Goal: Task Accomplishment & Management: Complete application form

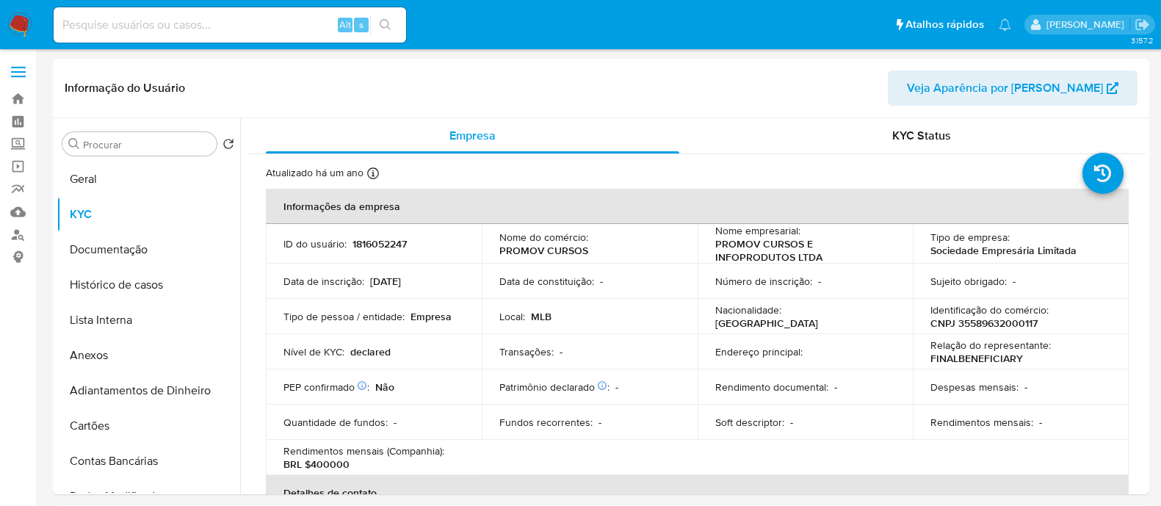
select select "10"
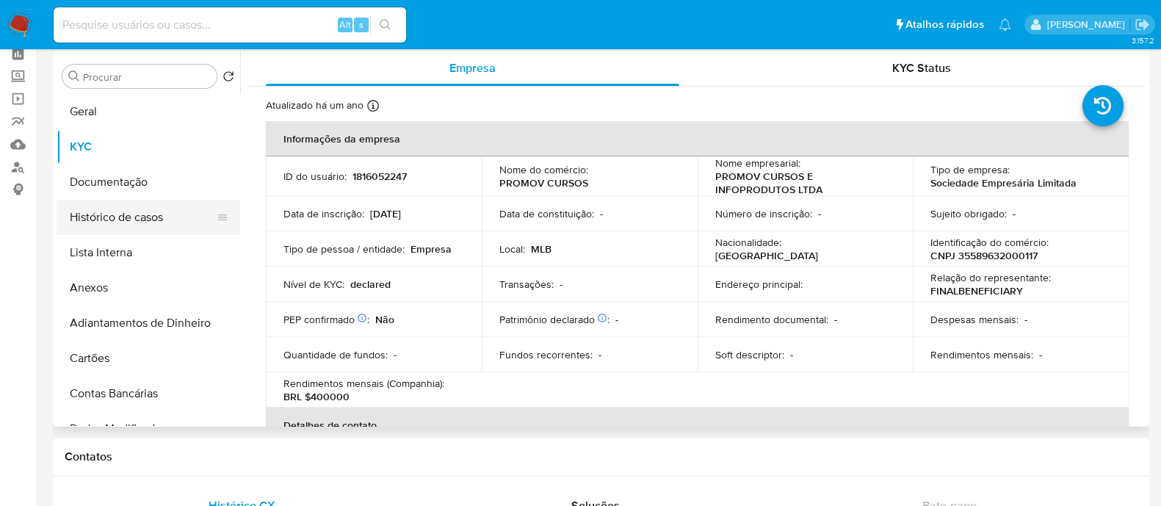
click at [151, 217] on button "Histórico de casos" at bounding box center [143, 217] width 172 height 35
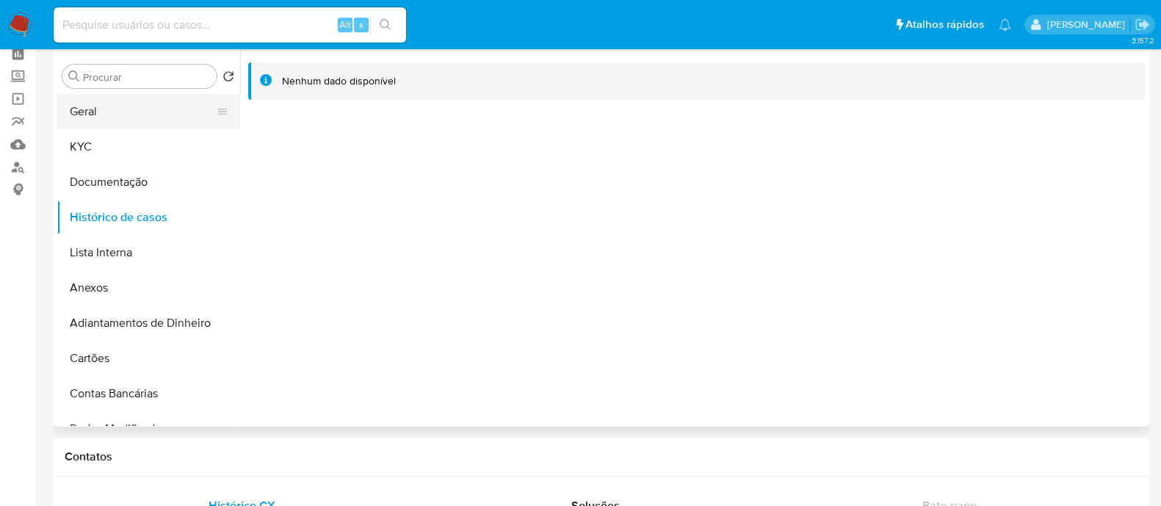
click at [142, 108] on button "Geral" at bounding box center [143, 111] width 172 height 35
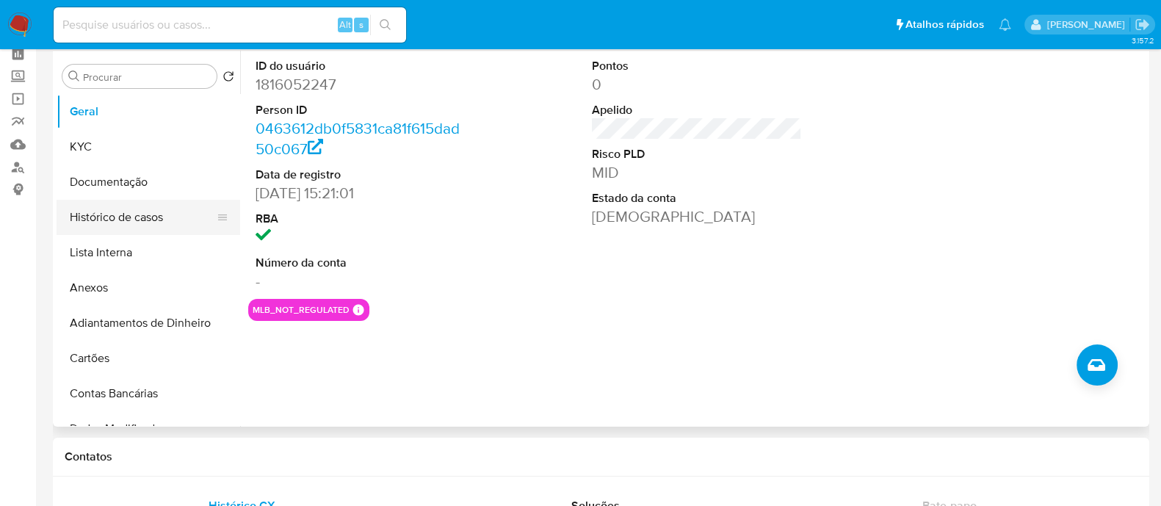
click at [136, 216] on button "Histórico de casos" at bounding box center [143, 217] width 172 height 35
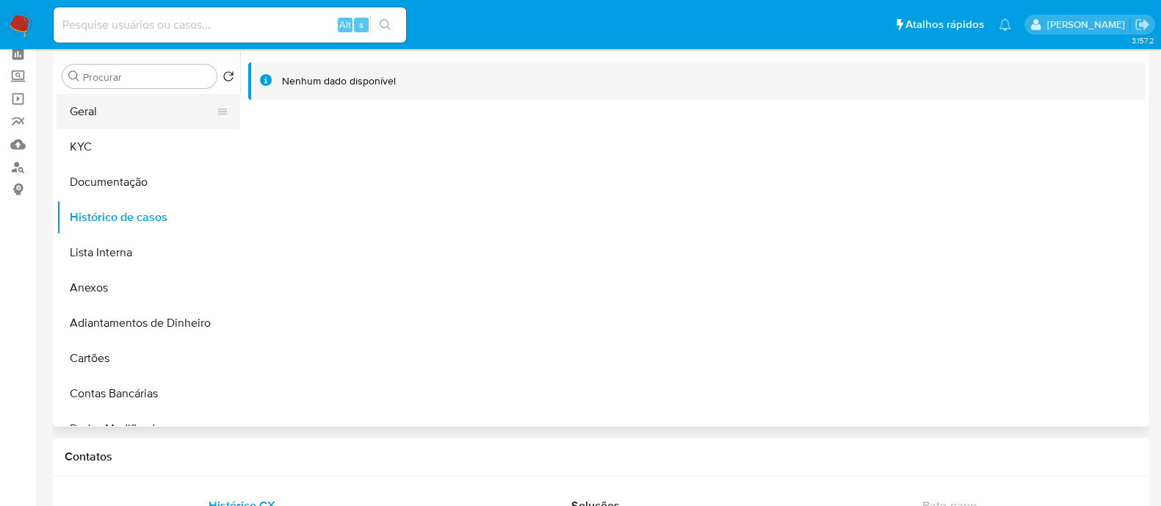
click at [137, 109] on button "Geral" at bounding box center [143, 111] width 172 height 35
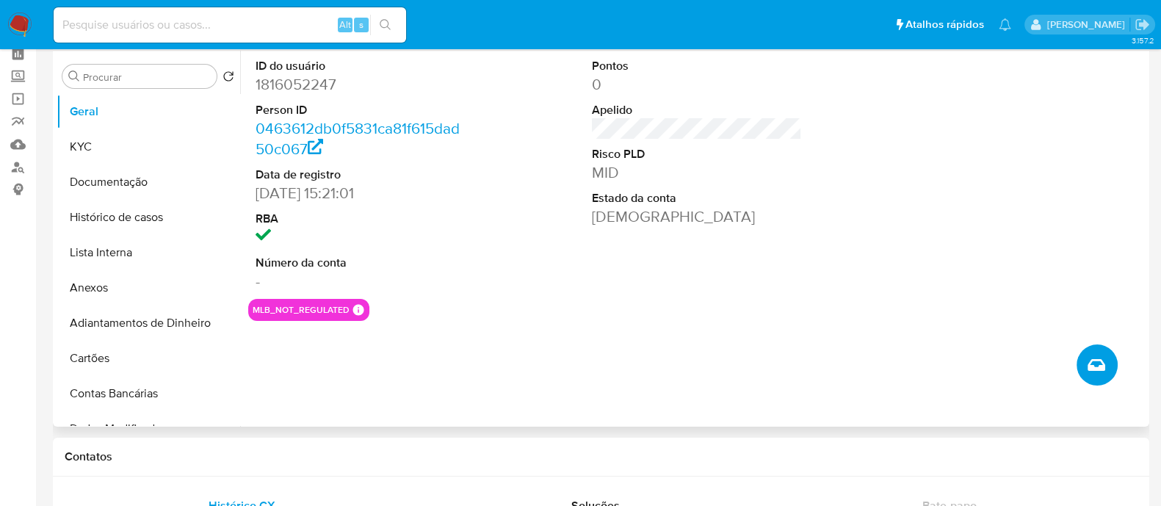
click at [1092, 361] on icon "Criar caso manual" at bounding box center [1097, 365] width 18 height 18
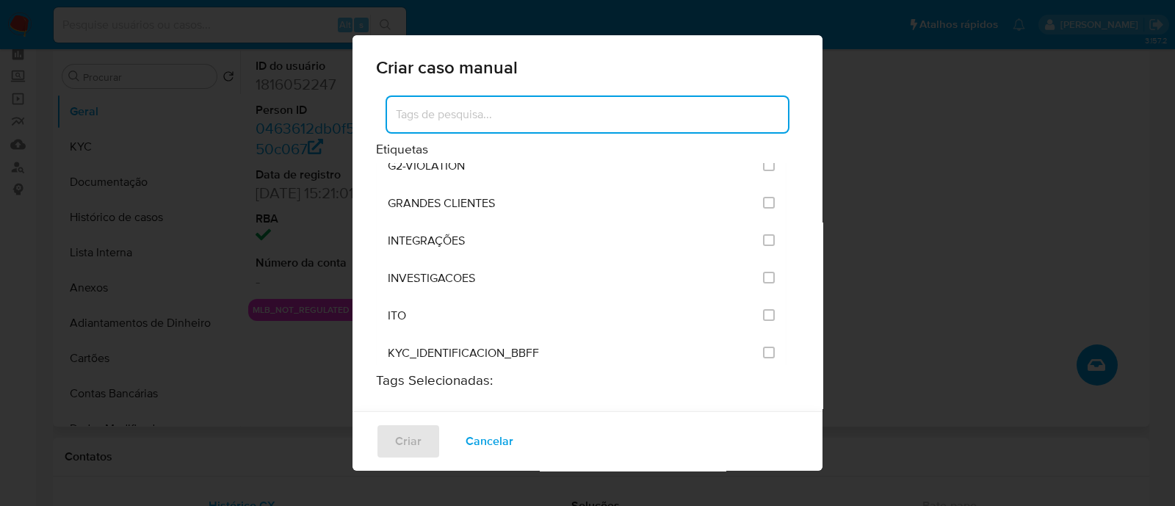
scroll to position [1193, 0]
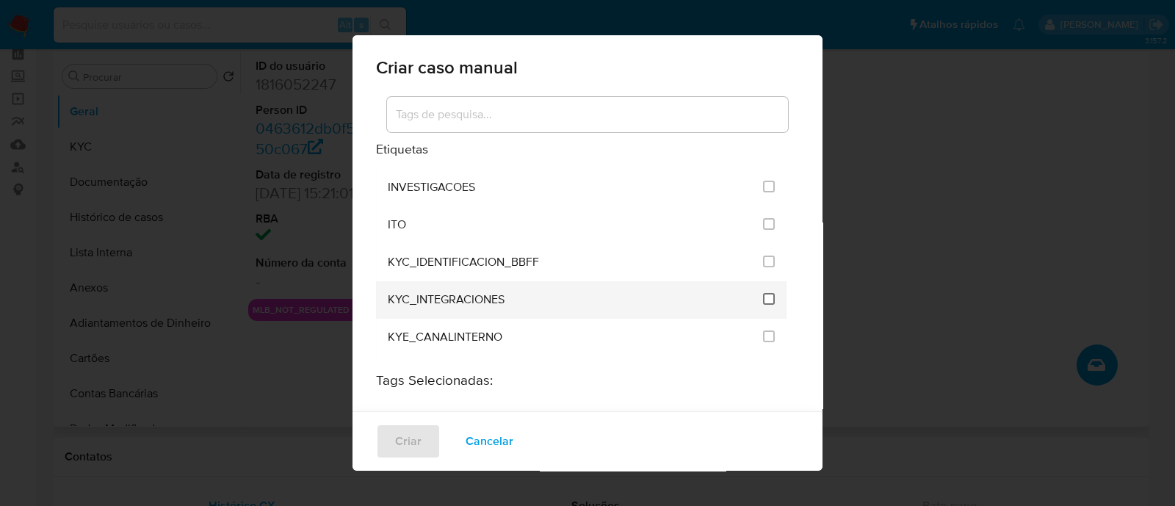
click at [763, 293] on input "2093" at bounding box center [769, 299] width 12 height 12
checkbox input "true"
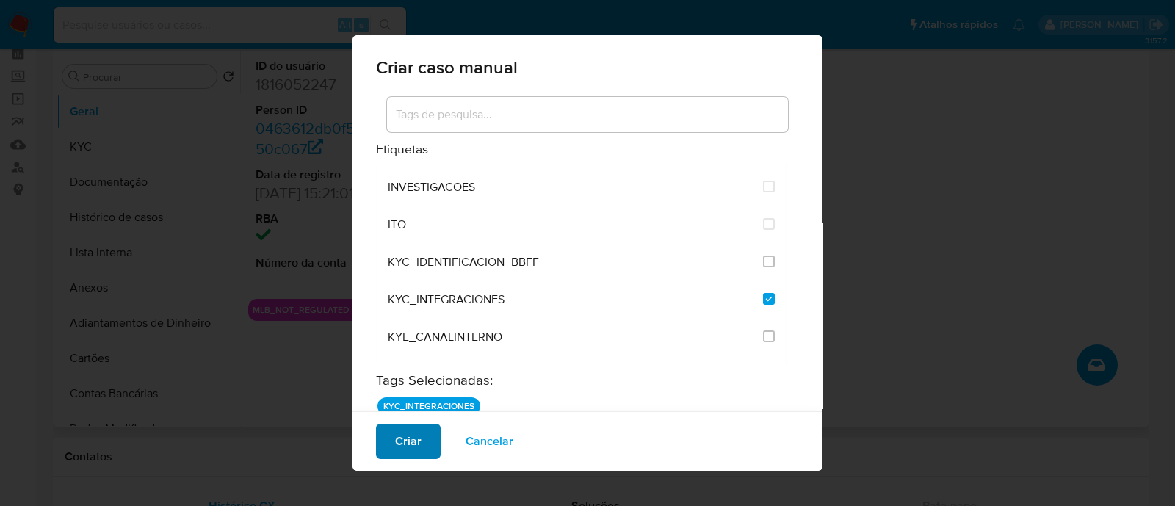
click at [401, 454] on span "Criar" at bounding box center [408, 441] width 26 height 32
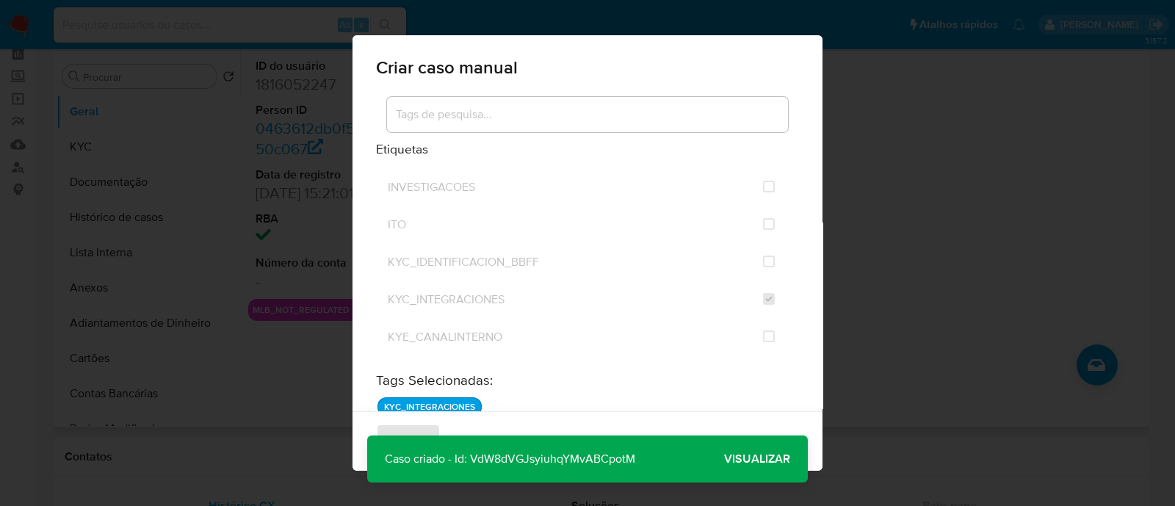
click at [767, 459] on span "Visualizar" at bounding box center [757, 459] width 66 height 0
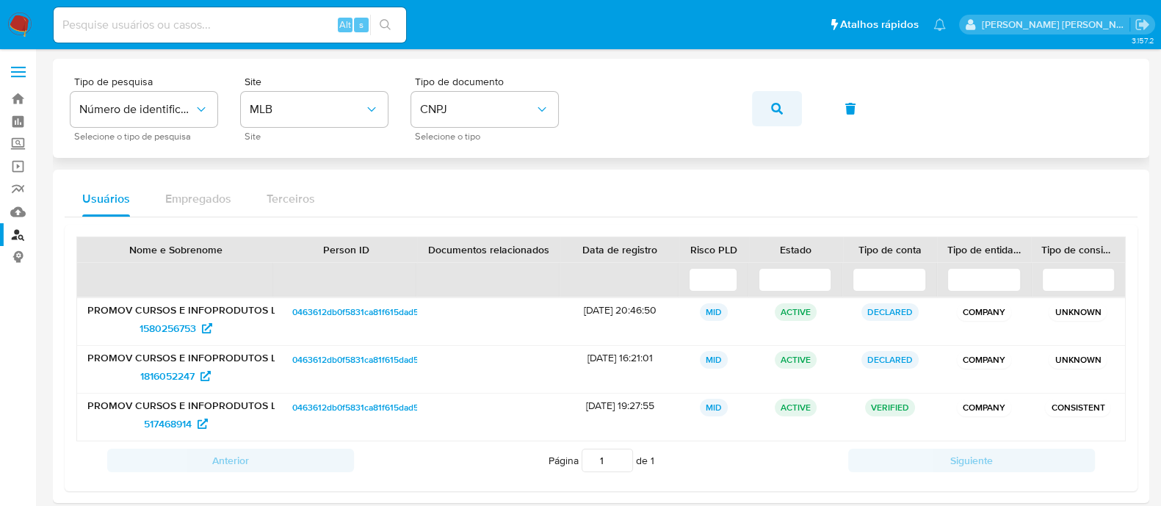
click at [792, 115] on button "button" at bounding box center [777, 108] width 50 height 35
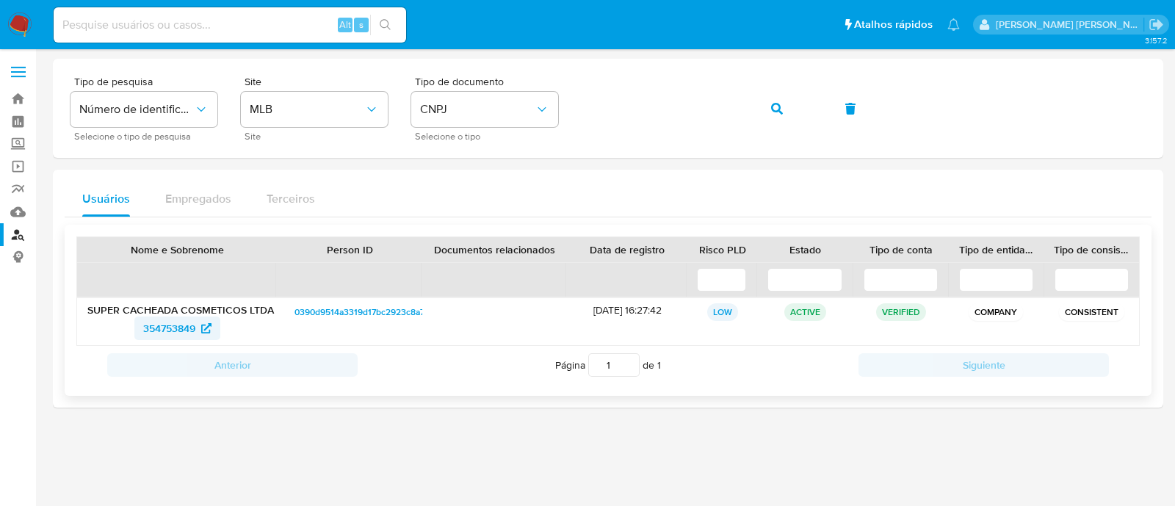
click at [162, 326] on span "354753849" at bounding box center [169, 329] width 52 height 24
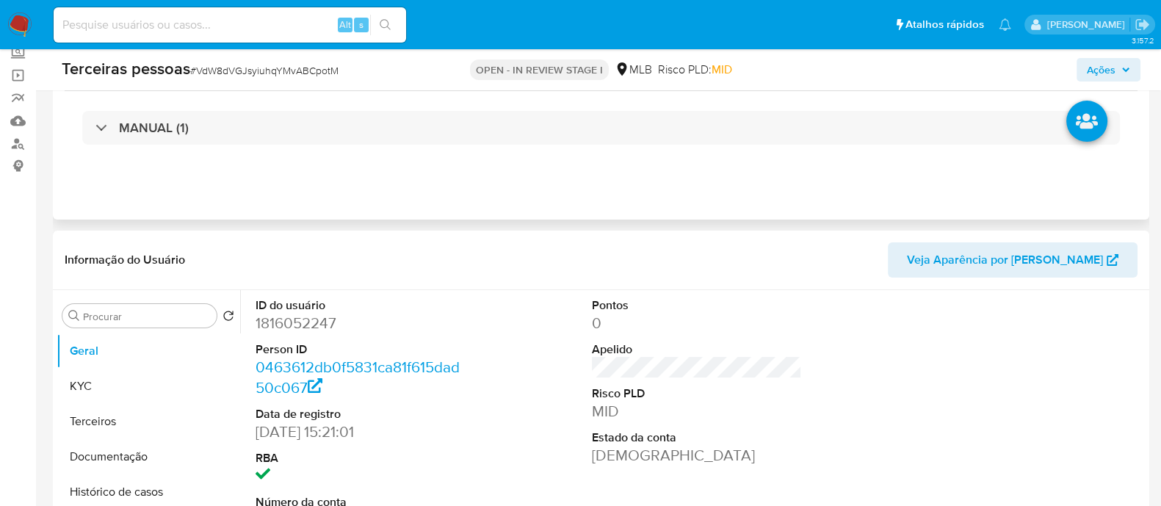
select select "10"
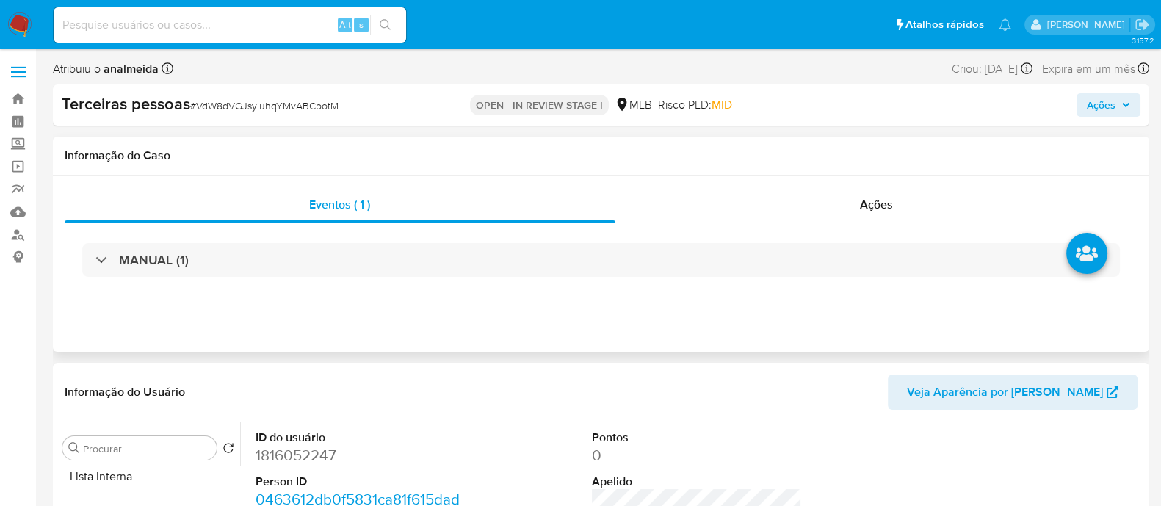
click at [601, 163] on div "Informação do Caso" at bounding box center [601, 156] width 1096 height 39
click at [865, 212] on span "Ações" at bounding box center [876, 204] width 33 height 17
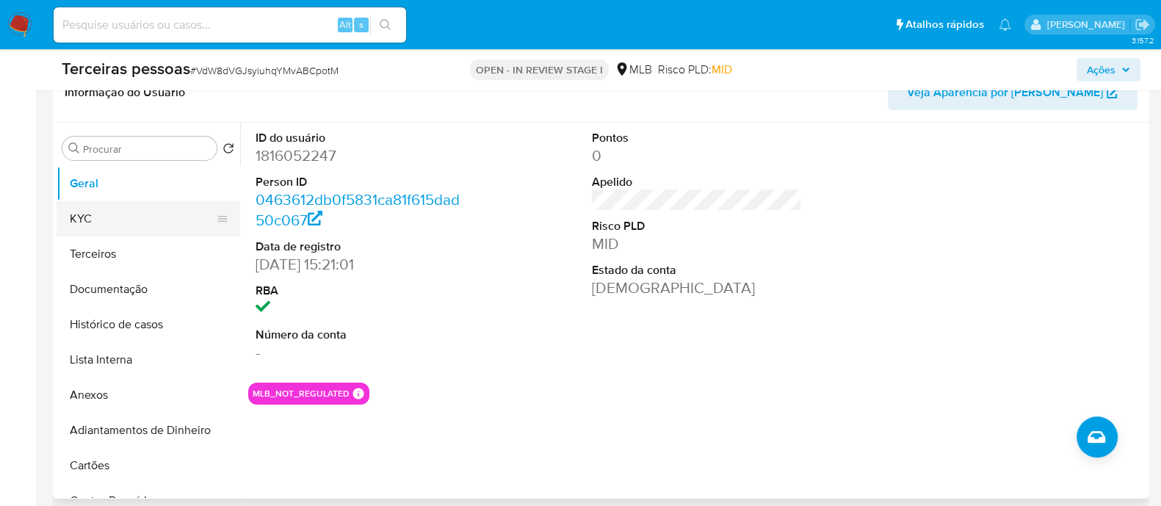
click at [143, 222] on button "KYC" at bounding box center [143, 218] width 172 height 35
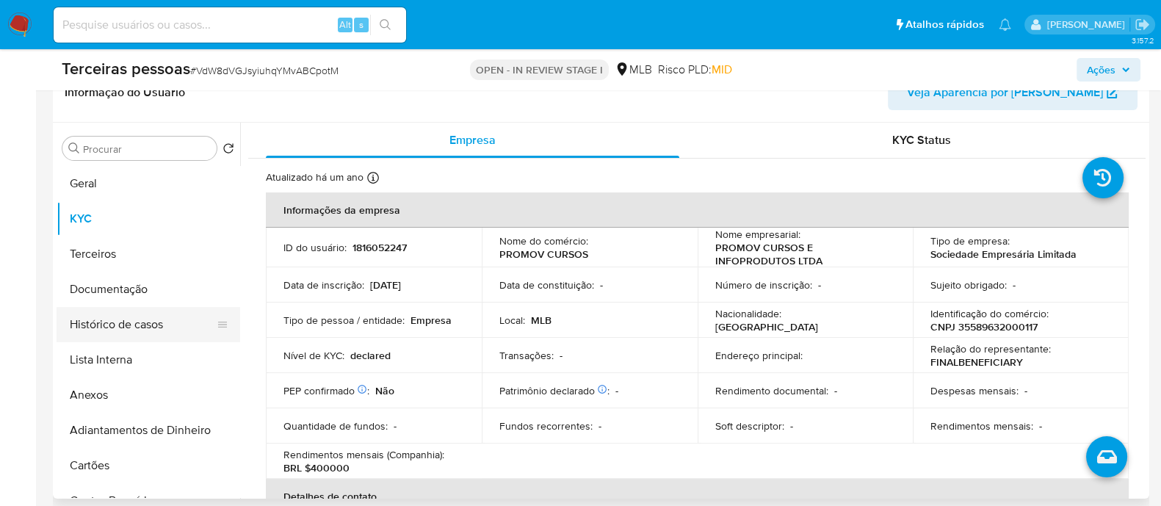
click at [106, 326] on button "Histórico de casos" at bounding box center [143, 324] width 172 height 35
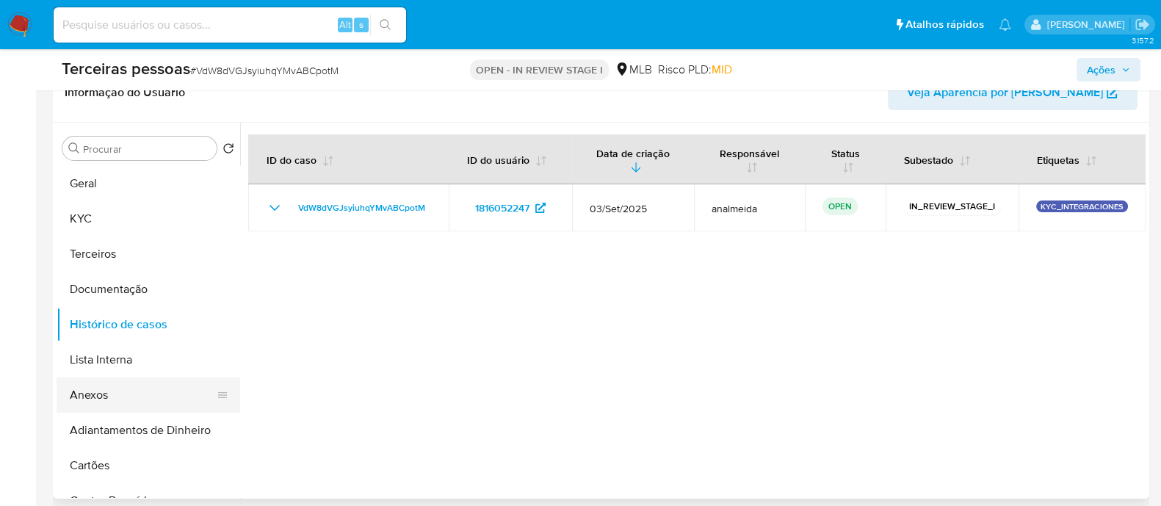
click at [109, 397] on button "Anexos" at bounding box center [143, 394] width 172 height 35
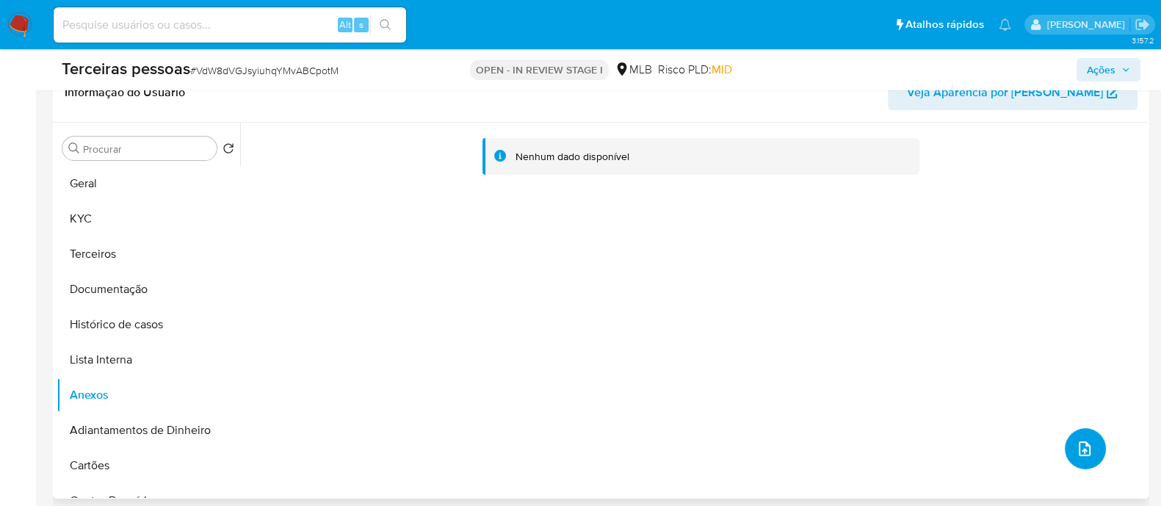
click at [1076, 451] on icon "upload-file" at bounding box center [1085, 449] width 18 height 18
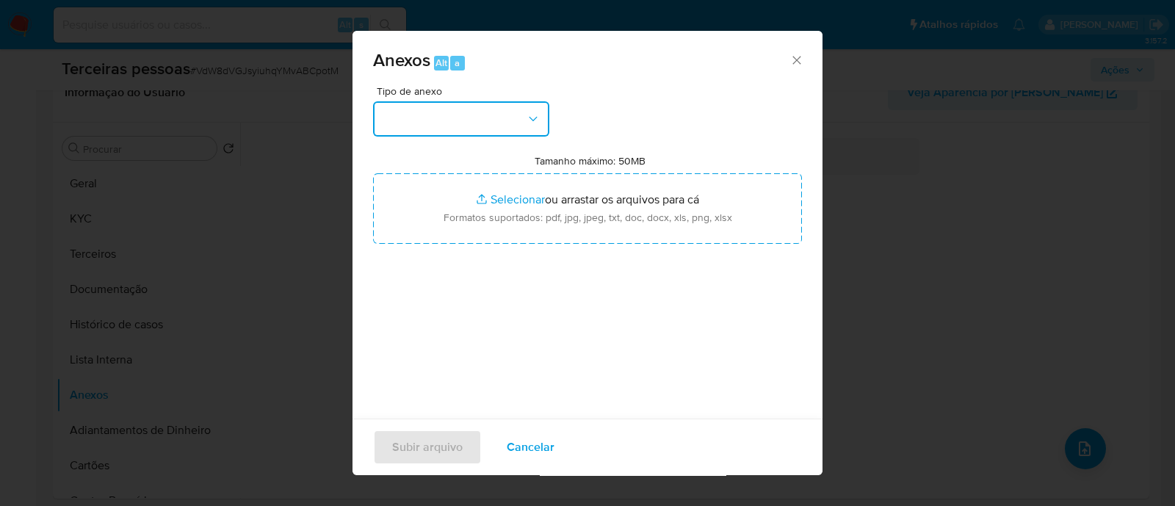
click at [452, 105] on button "button" at bounding box center [461, 118] width 176 height 35
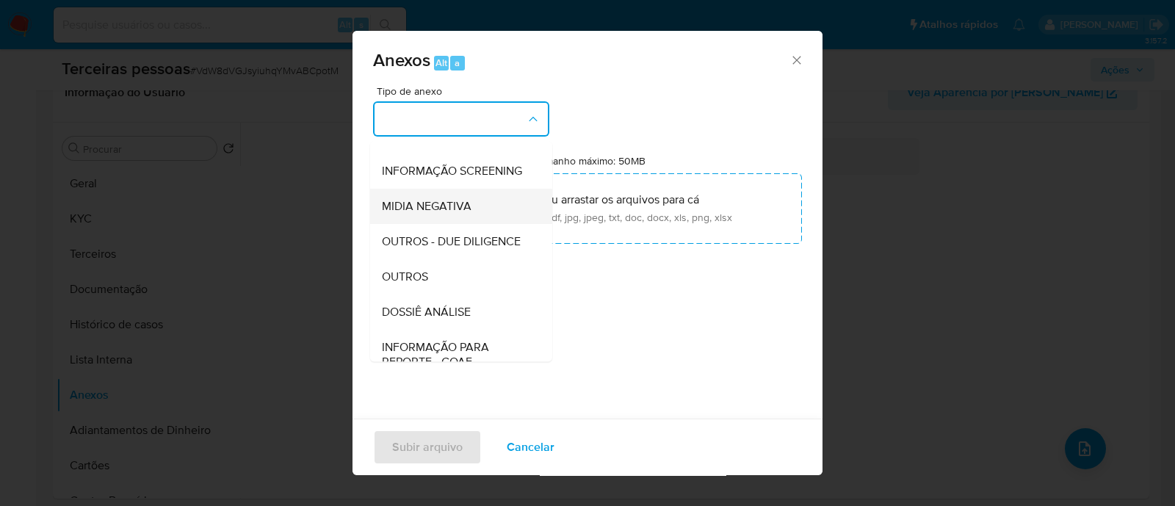
scroll to position [226, 0]
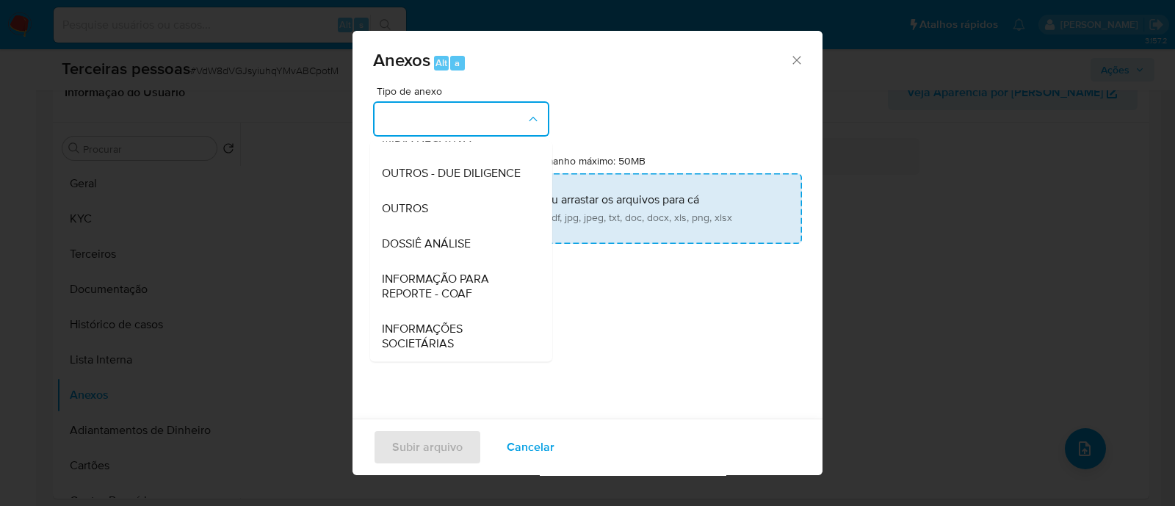
drag, startPoint x: 433, startPoint y: 164, endPoint x: 427, endPoint y: 184, distance: 21.6
click at [427, 184] on div "OUTROS - DUE DILIGENCE" at bounding box center [457, 173] width 150 height 35
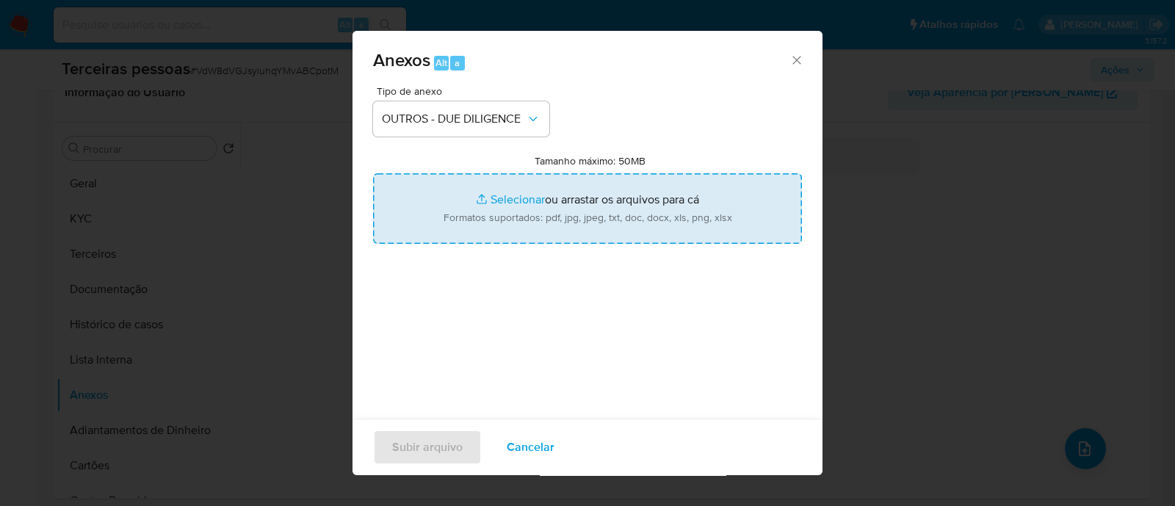
click at [665, 184] on input "Tamanho máximo: 50MB Selecionar arquivos" at bounding box center [587, 208] width 429 height 71
click at [467, 181] on input "Tamanho máximo: 50MB Selecionar arquivos" at bounding box center [587, 208] width 429 height 71
type input "C:\fakepath\Matriz de Risco - PROMOV CURSOS E INFOPRODUTOS LTDA.pdf"
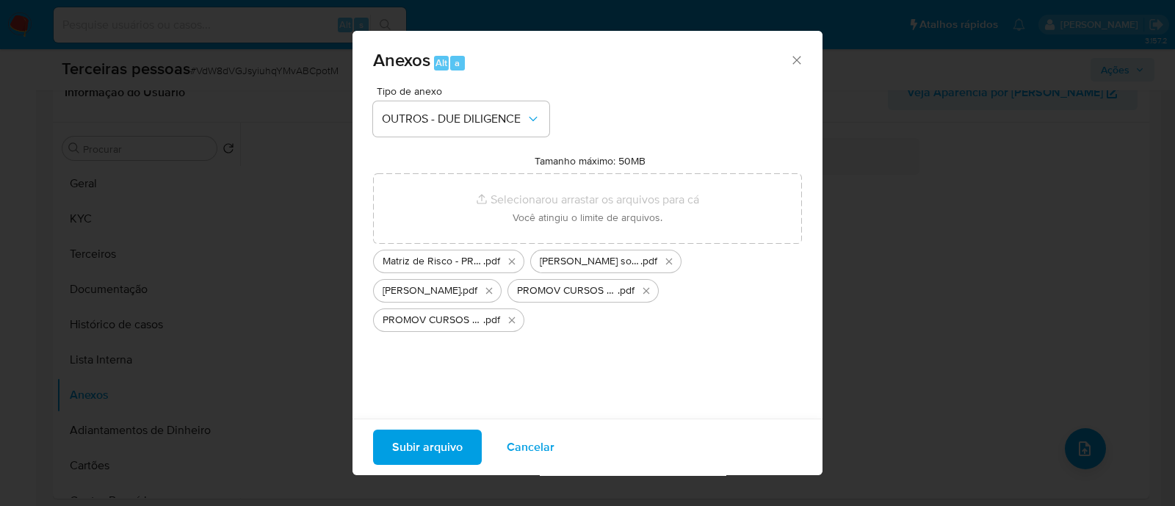
click at [415, 445] on span "Subir arquivo" at bounding box center [427, 447] width 71 height 32
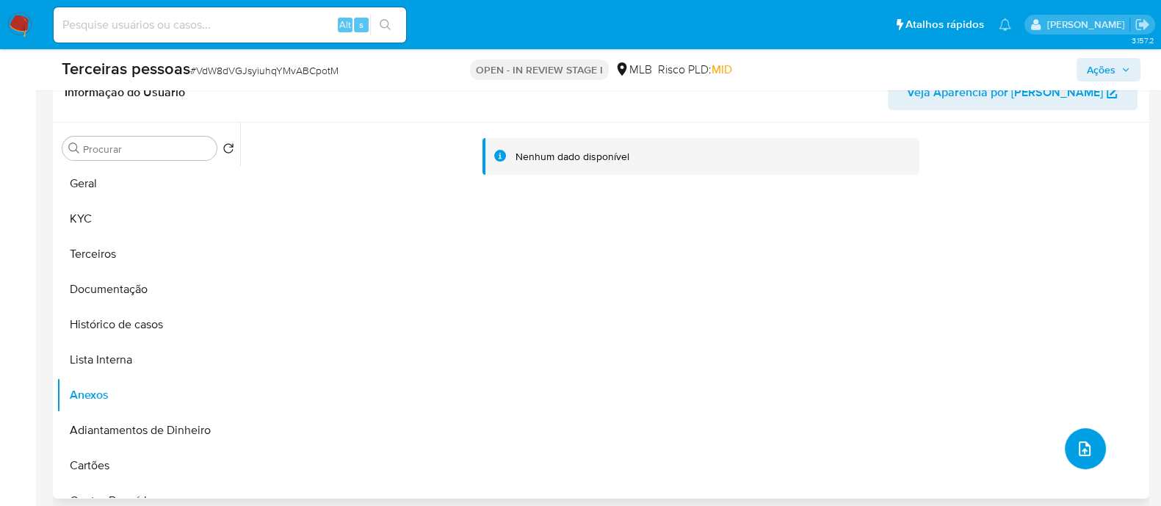
click at [1079, 449] on icon "upload-file" at bounding box center [1085, 448] width 12 height 15
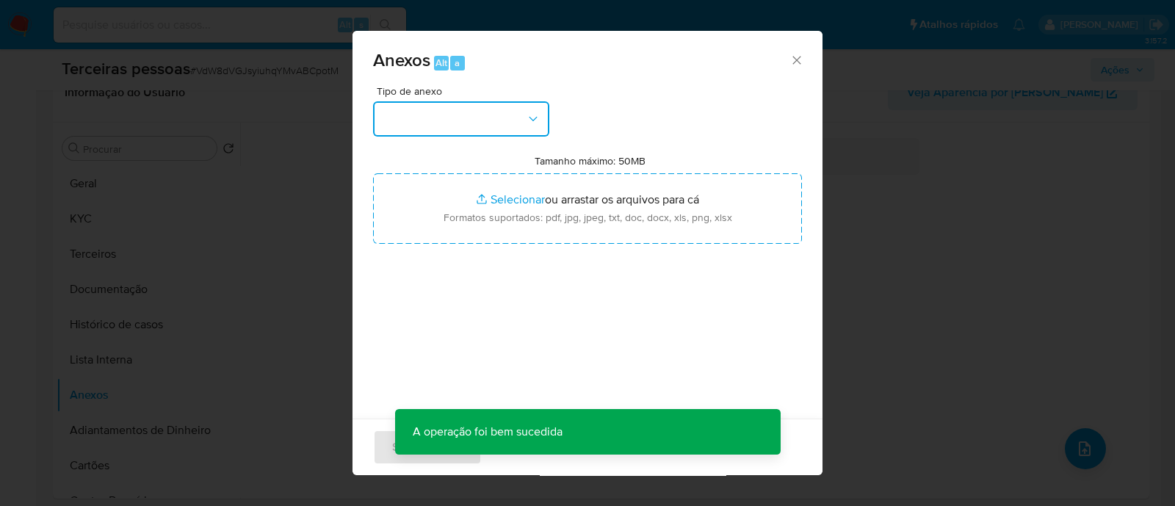
click at [434, 115] on button "button" at bounding box center [461, 118] width 176 height 35
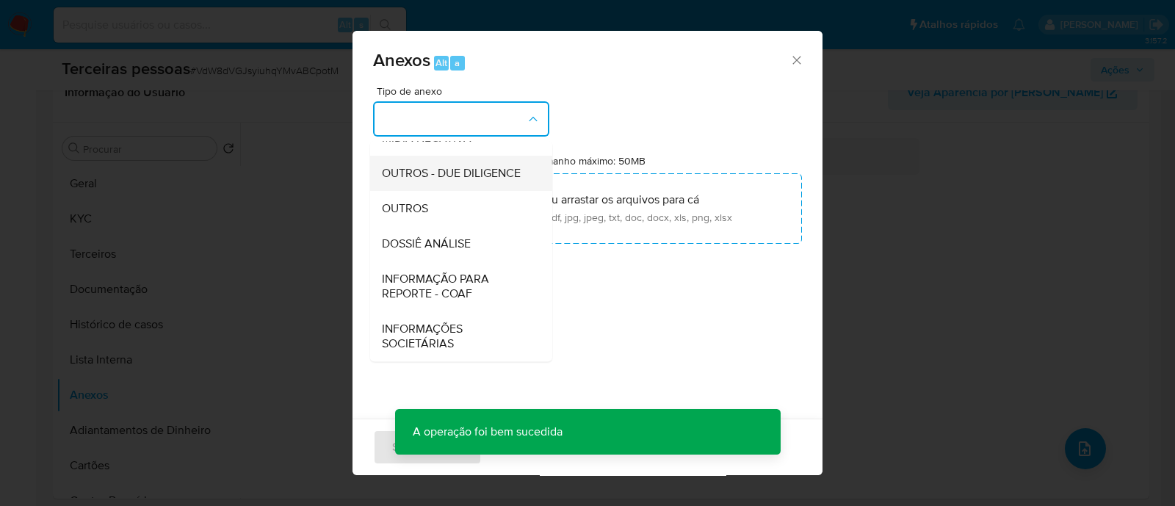
click at [438, 178] on span "OUTROS - DUE DILIGENCE" at bounding box center [451, 173] width 139 height 15
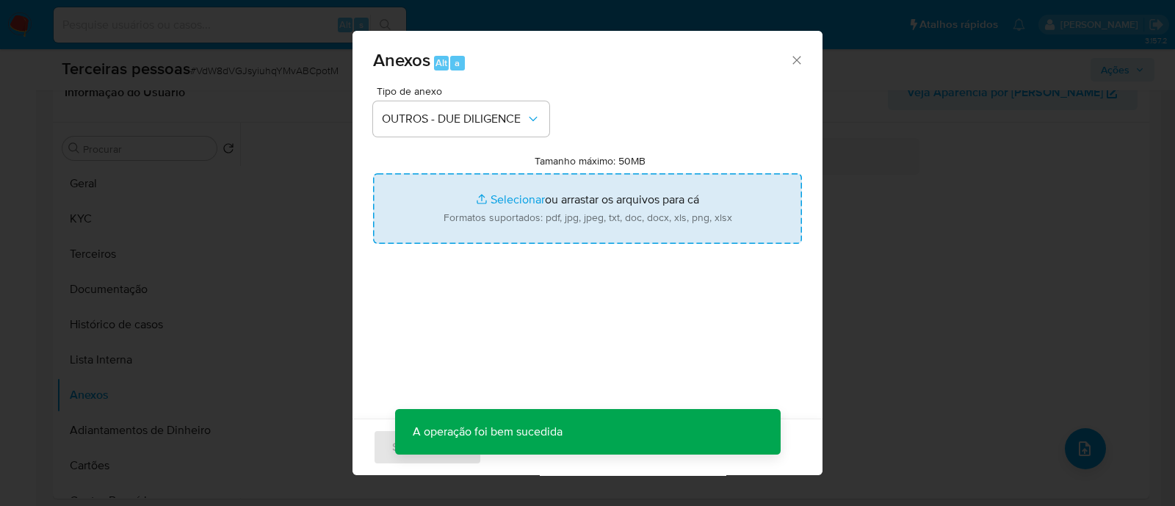
click at [571, 218] on input "Tamanho máximo: 50MB Selecionar arquivos" at bounding box center [587, 208] width 429 height 71
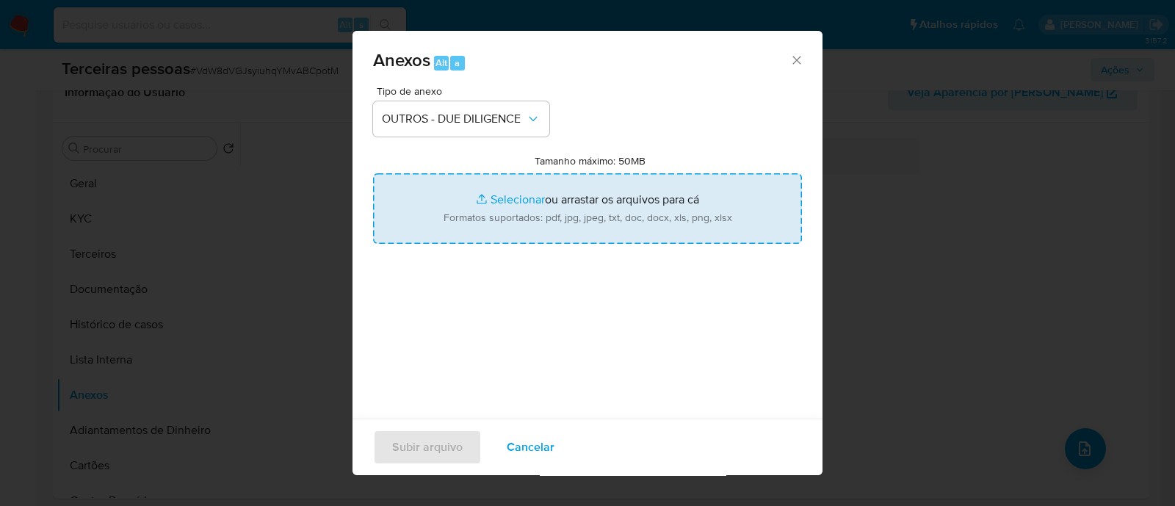
type input "C:\fakepath\PROMOV CURSOS E INFOPRODUTOS LTDA jucesp.pdf"
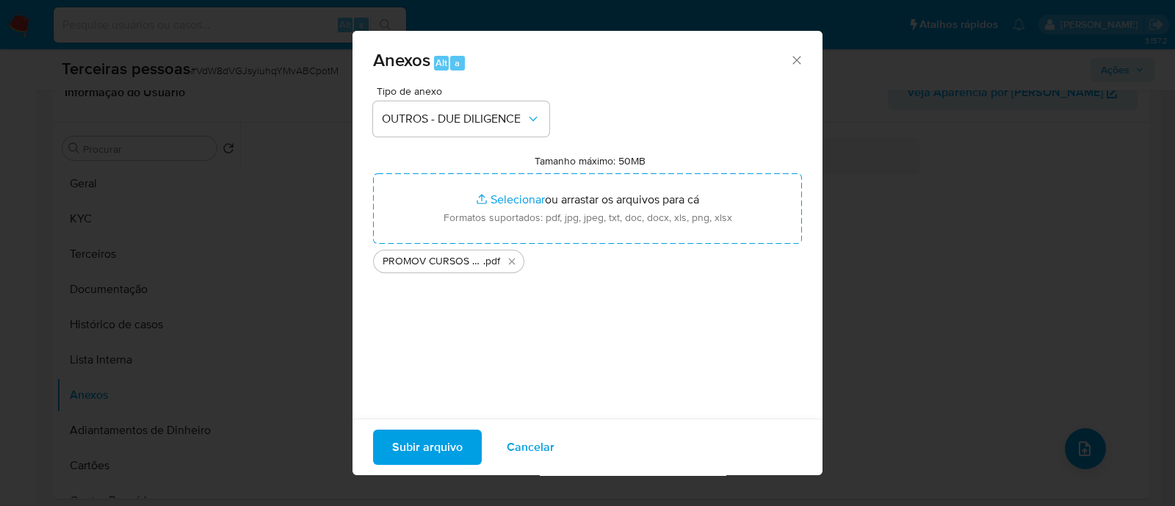
click at [464, 449] on button "Subir arquivo" at bounding box center [427, 447] width 109 height 35
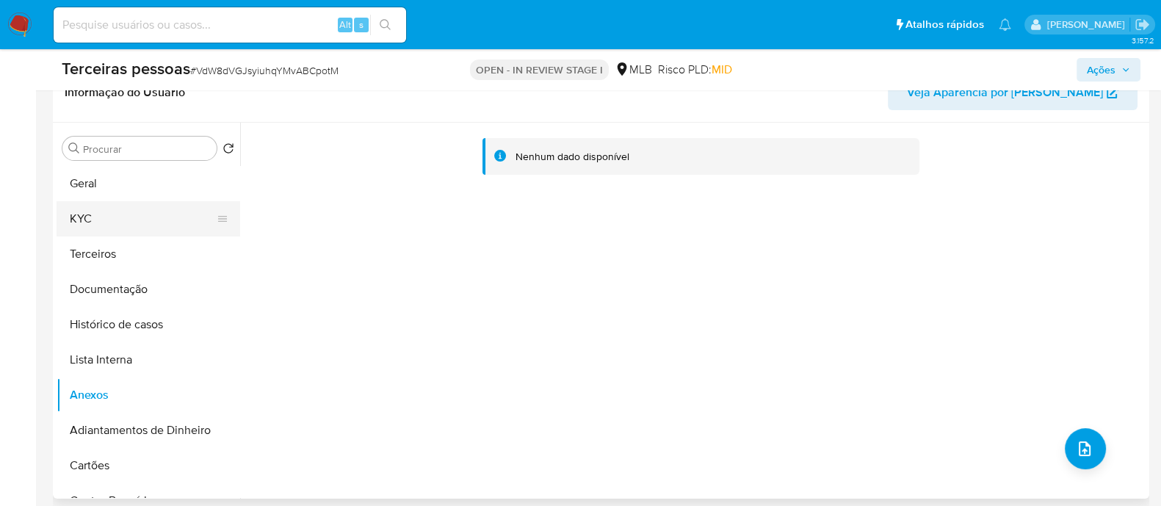
click at [90, 212] on button "KYC" at bounding box center [143, 218] width 172 height 35
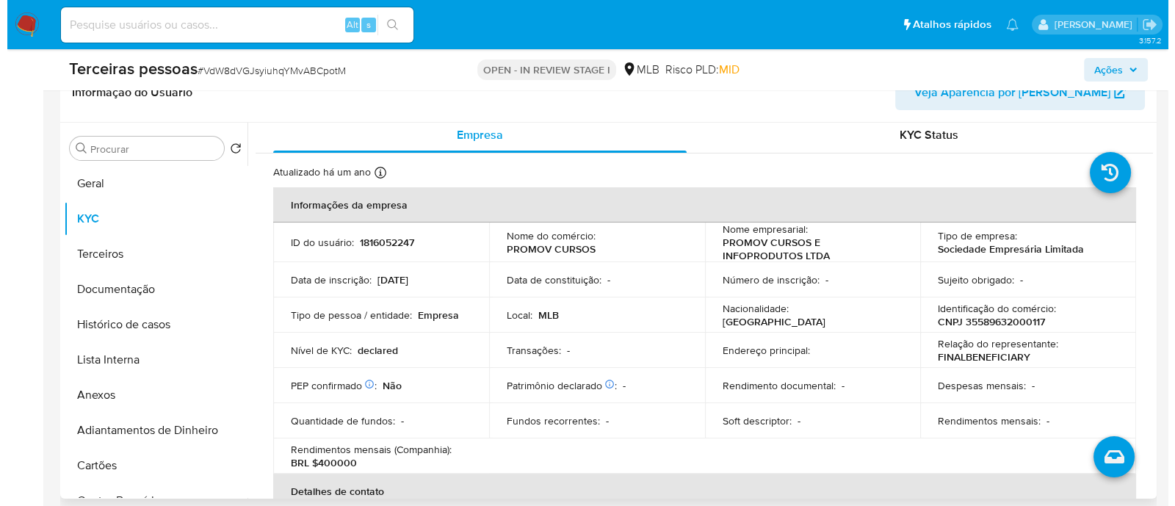
scroll to position [0, 0]
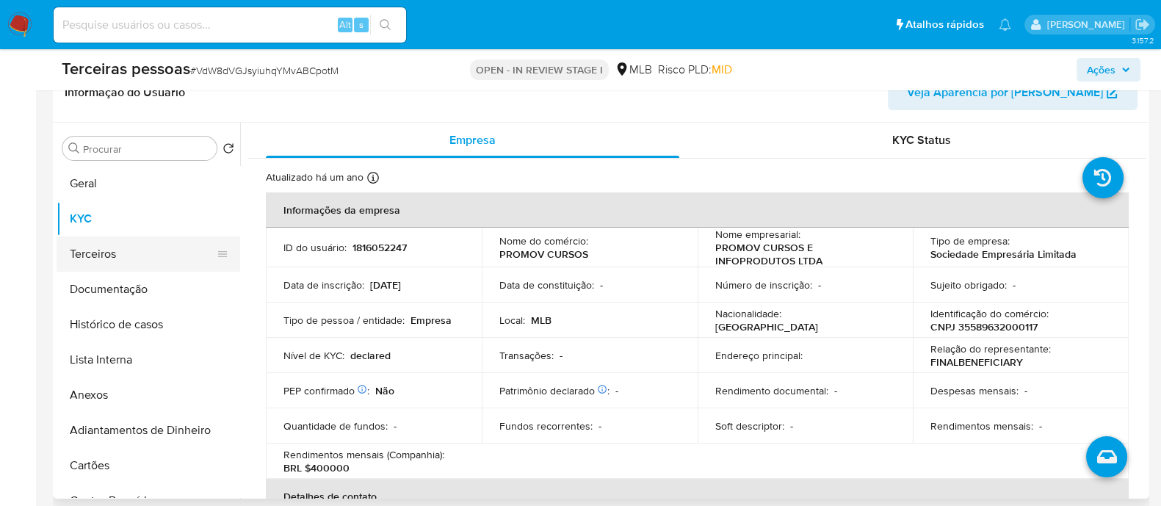
click at [116, 254] on button "Terceiros" at bounding box center [143, 253] width 172 height 35
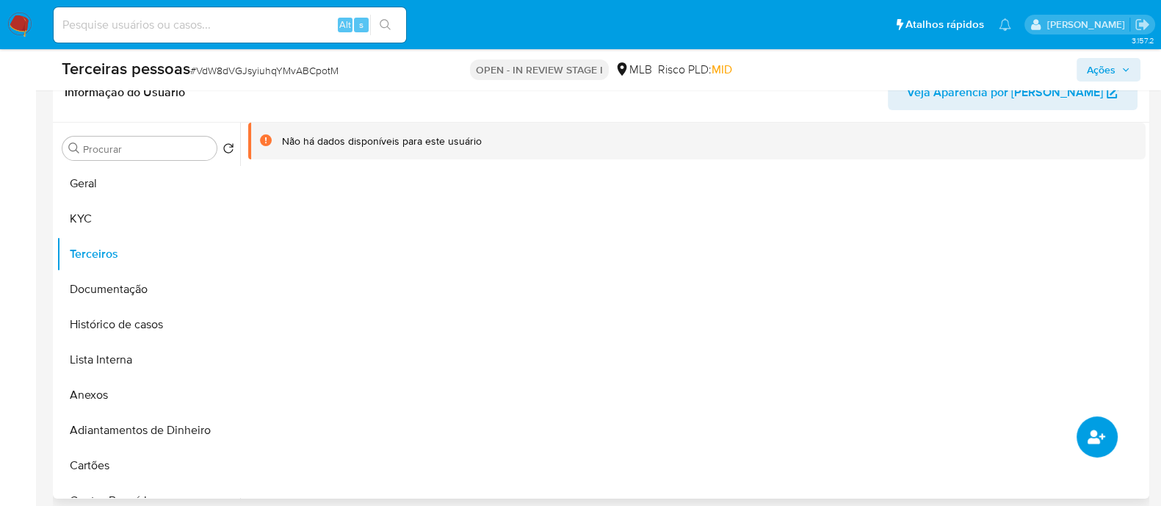
click at [1094, 430] on icon "common.add_complementary_information" at bounding box center [1097, 437] width 18 height 14
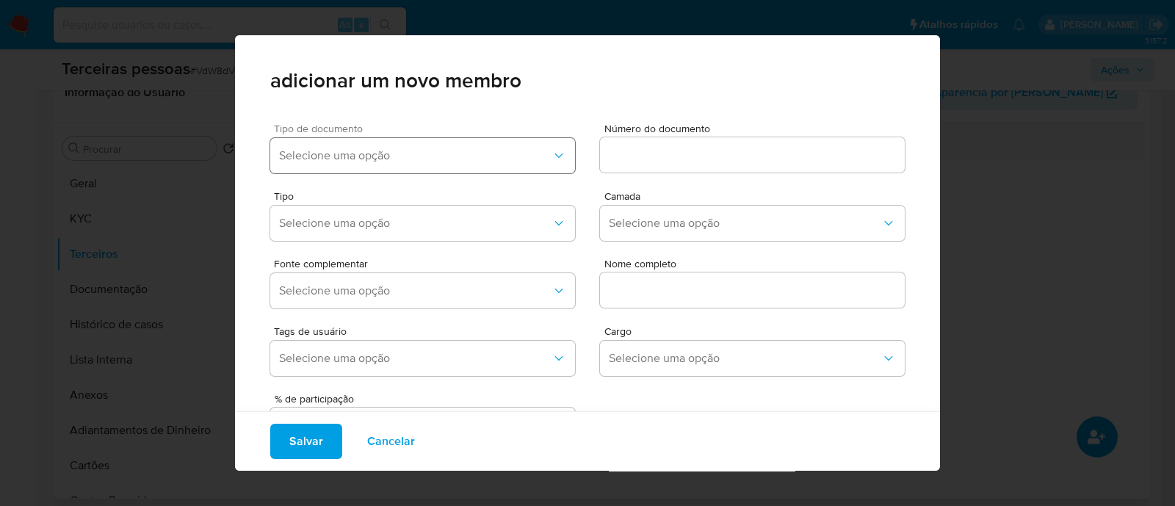
click at [482, 150] on span "Selecione uma opção" at bounding box center [415, 155] width 272 height 15
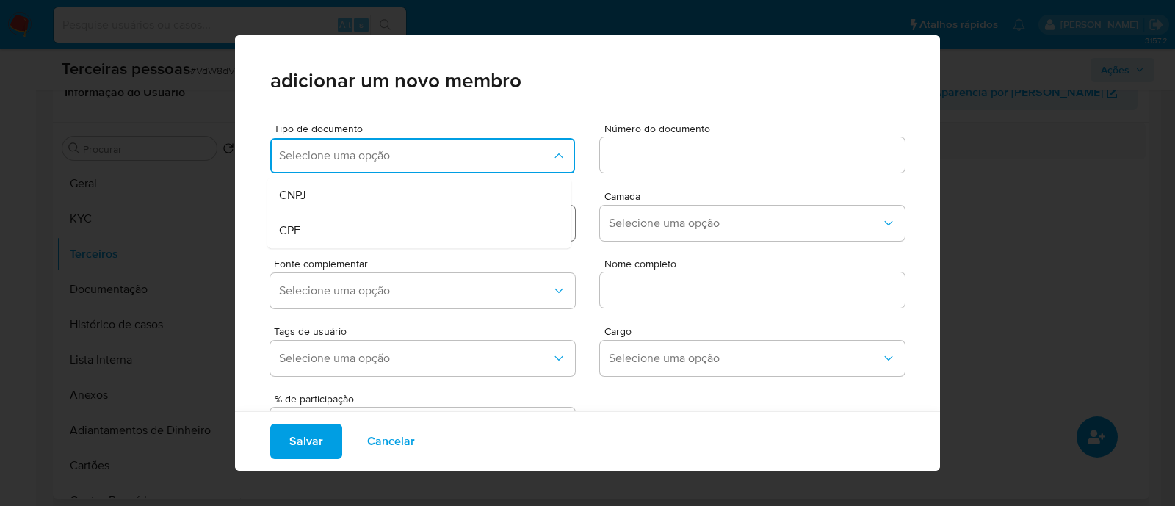
drag, startPoint x: 353, startPoint y: 215, endPoint x: 387, endPoint y: 218, distance: 34.6
click at [353, 216] on div "CPF" at bounding box center [391, 230] width 225 height 35
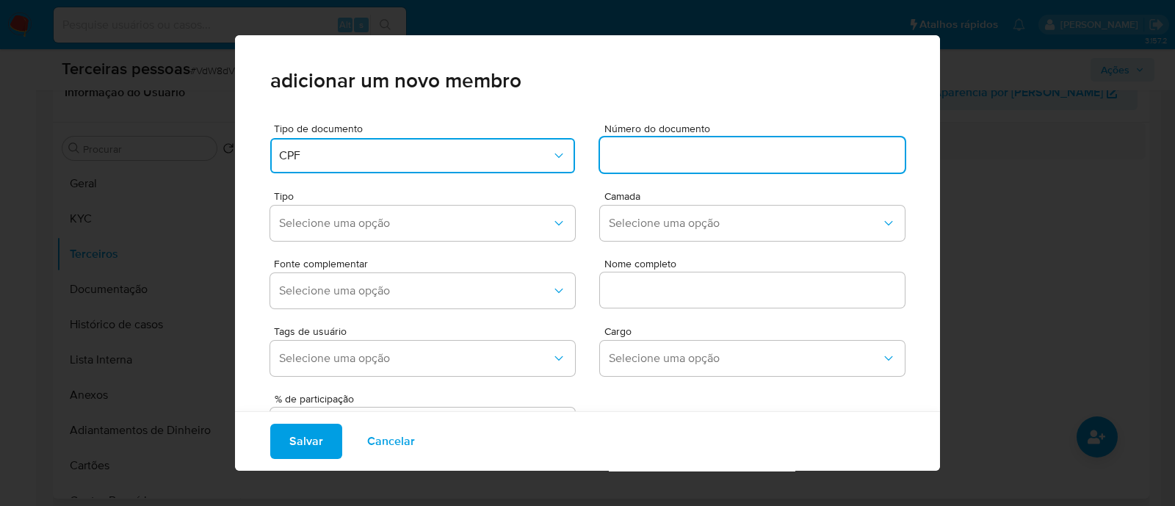
click at [653, 162] on input at bounding box center [752, 154] width 305 height 19
type input "008.766.051-29"
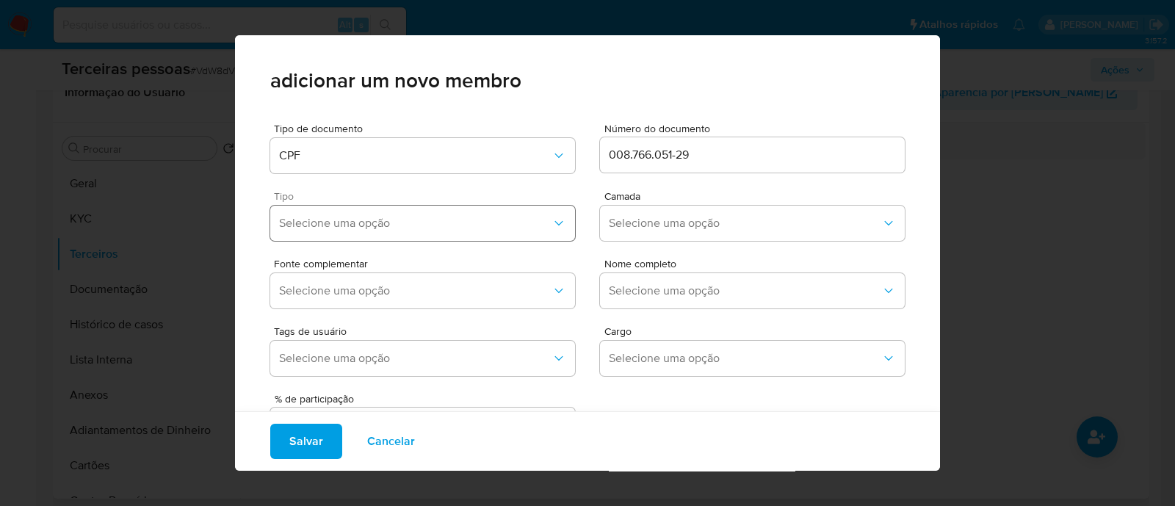
click at [475, 231] on button "Selecione uma opção" at bounding box center [422, 223] width 305 height 35
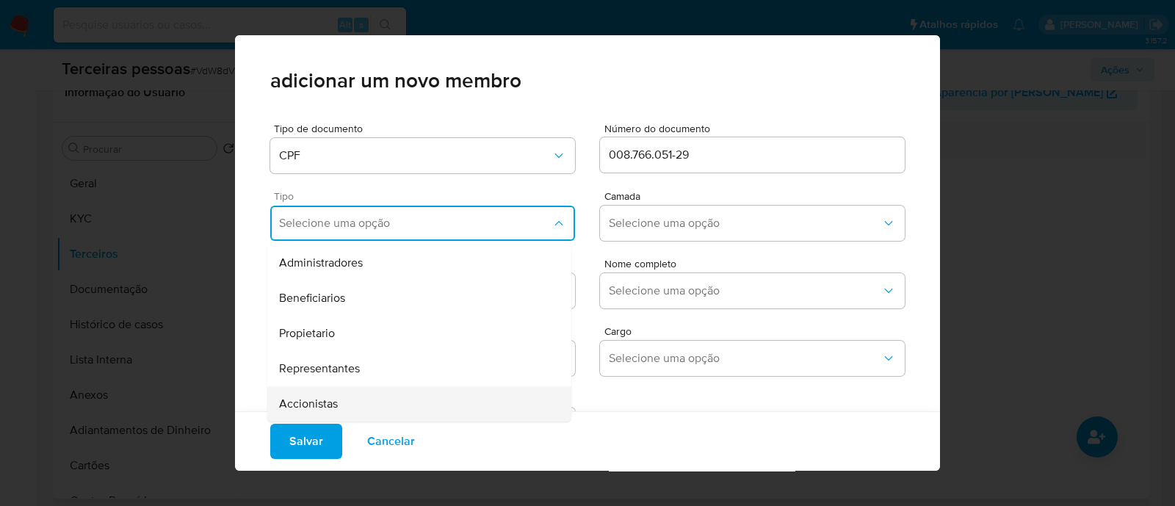
click at [364, 405] on div "Accionistas" at bounding box center [391, 403] width 225 height 35
click at [695, 227] on span "Selecione uma opção" at bounding box center [745, 223] width 272 height 15
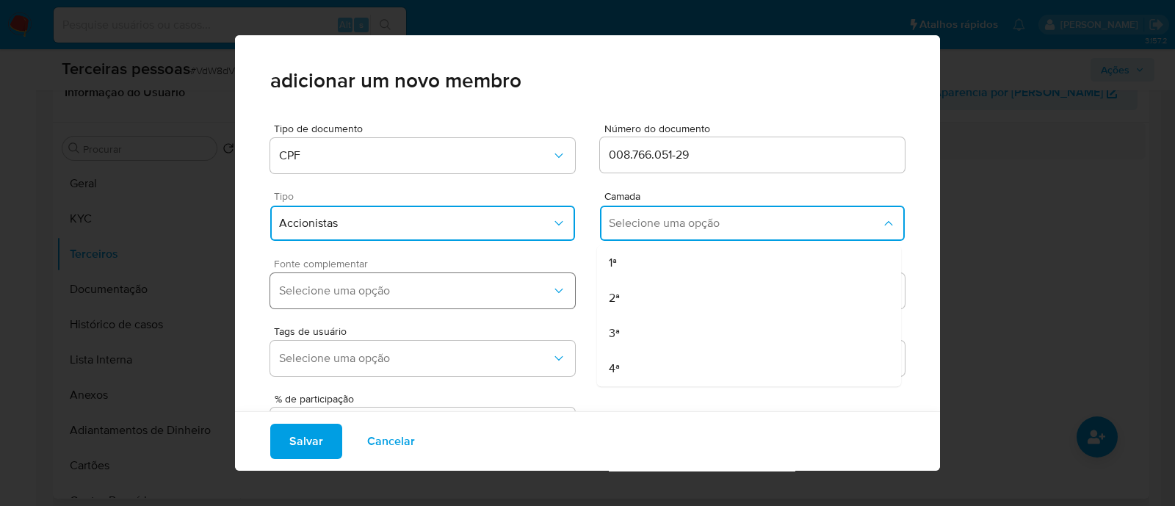
drag, startPoint x: 664, startPoint y: 261, endPoint x: 457, endPoint y: 298, distance: 210.3
click at [662, 261] on div "1ª" at bounding box center [721, 262] width 225 height 35
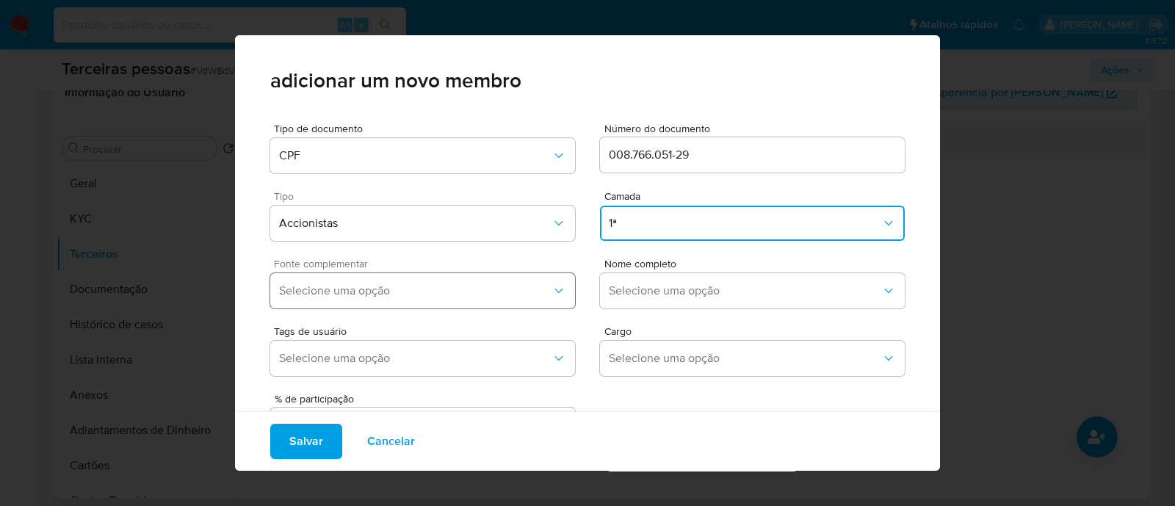
click at [452, 293] on span "Selecione uma opção" at bounding box center [415, 290] width 272 height 15
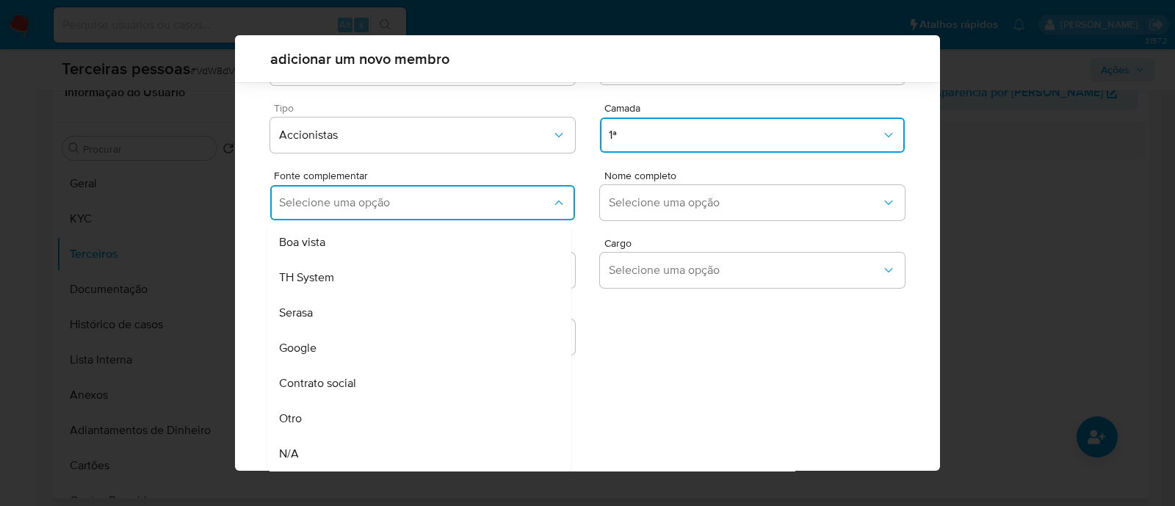
drag, startPoint x: 420, startPoint y: 388, endPoint x: 491, endPoint y: 362, distance: 75.3
click at [421, 388] on div "Contrato social" at bounding box center [391, 383] width 225 height 35
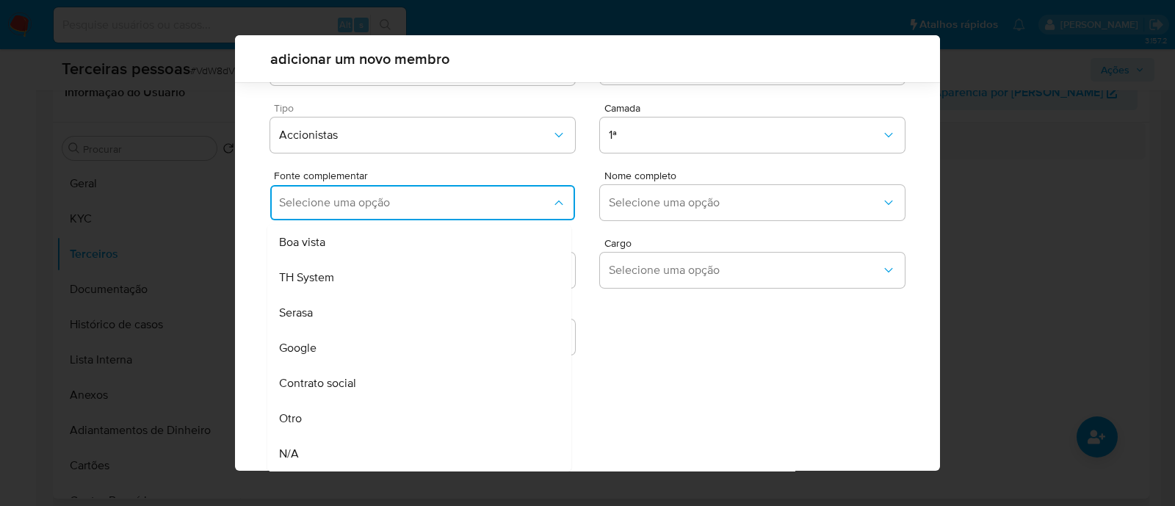
scroll to position [54, 0]
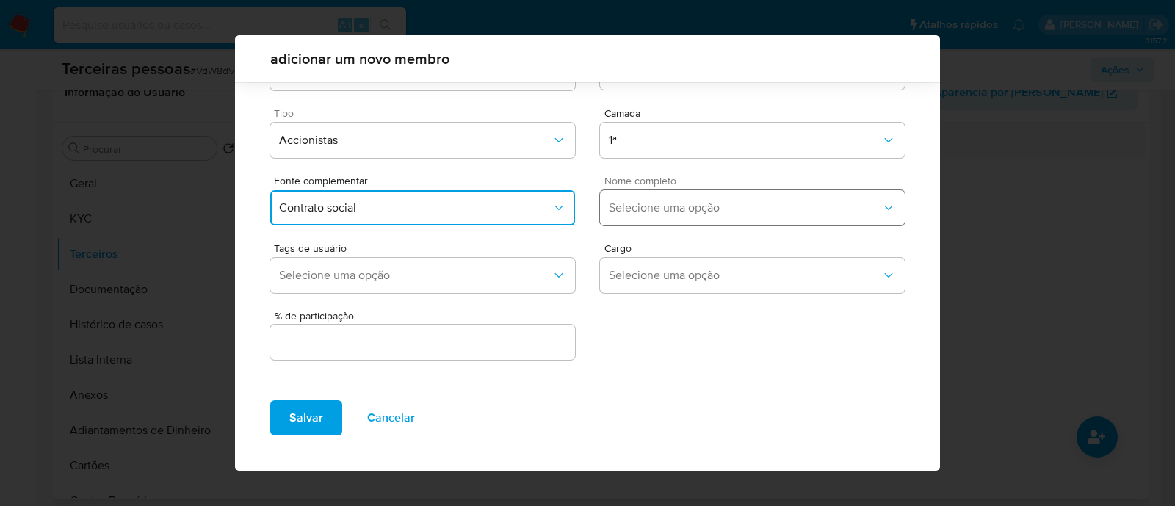
click at [643, 198] on button "Selecione uma opção" at bounding box center [752, 207] width 305 height 35
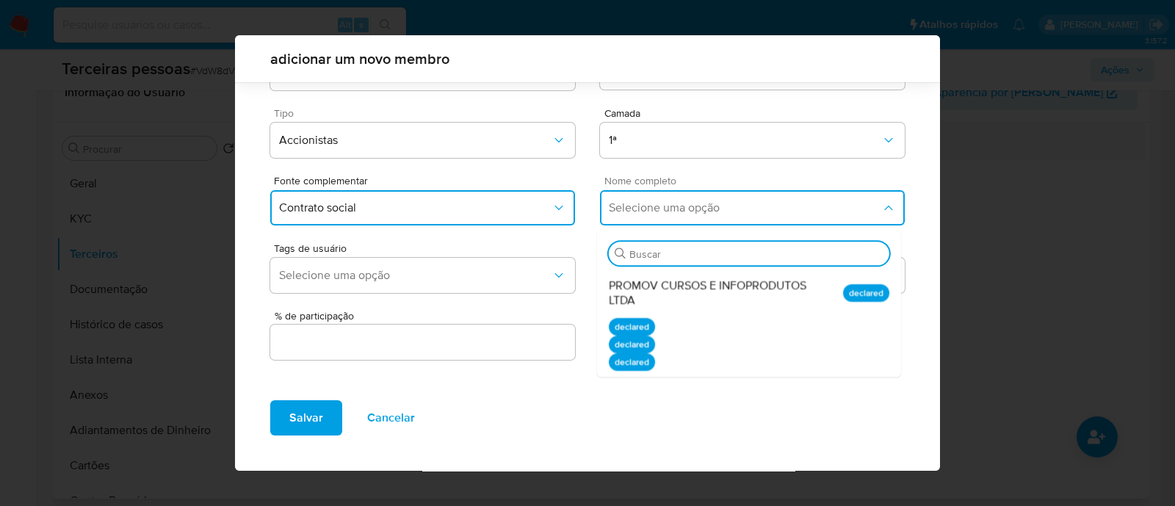
scroll to position [220, 0]
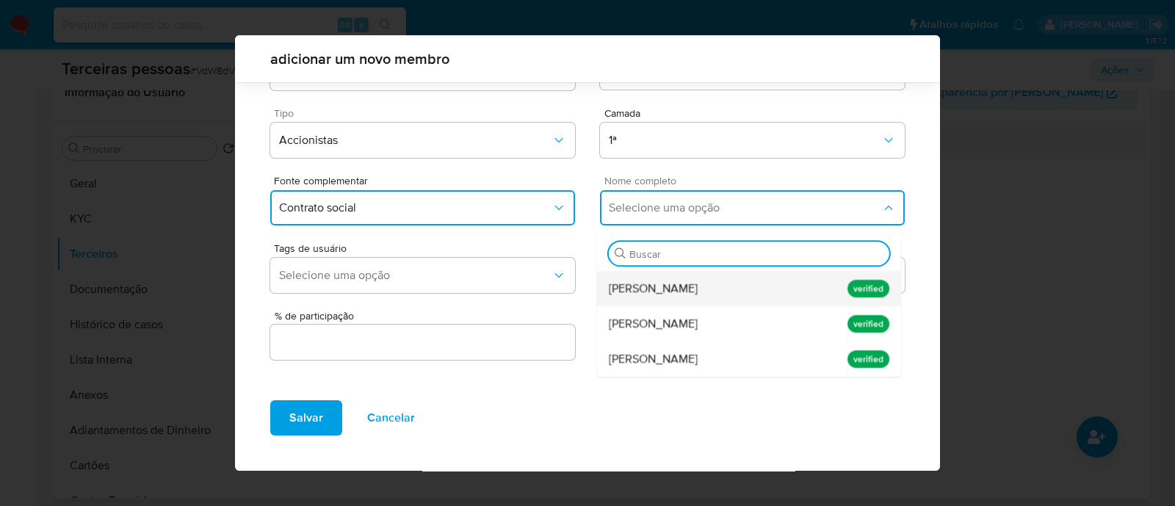
click at [698, 328] on span "Joao Augusto Stecca de Sousa Ferreira" at bounding box center [653, 324] width 89 height 15
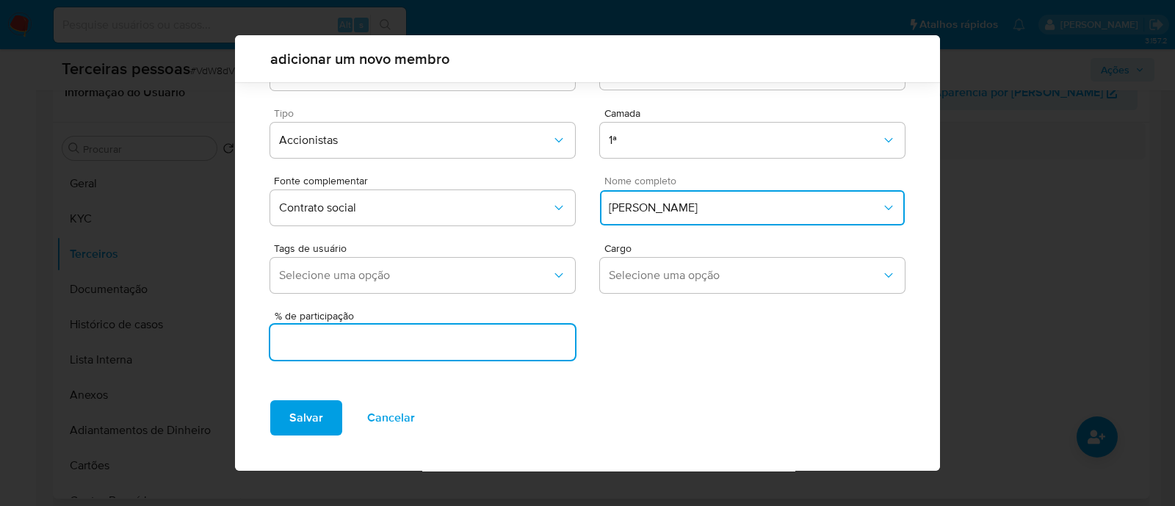
click at [444, 336] on input "text" at bounding box center [422, 342] width 305 height 19
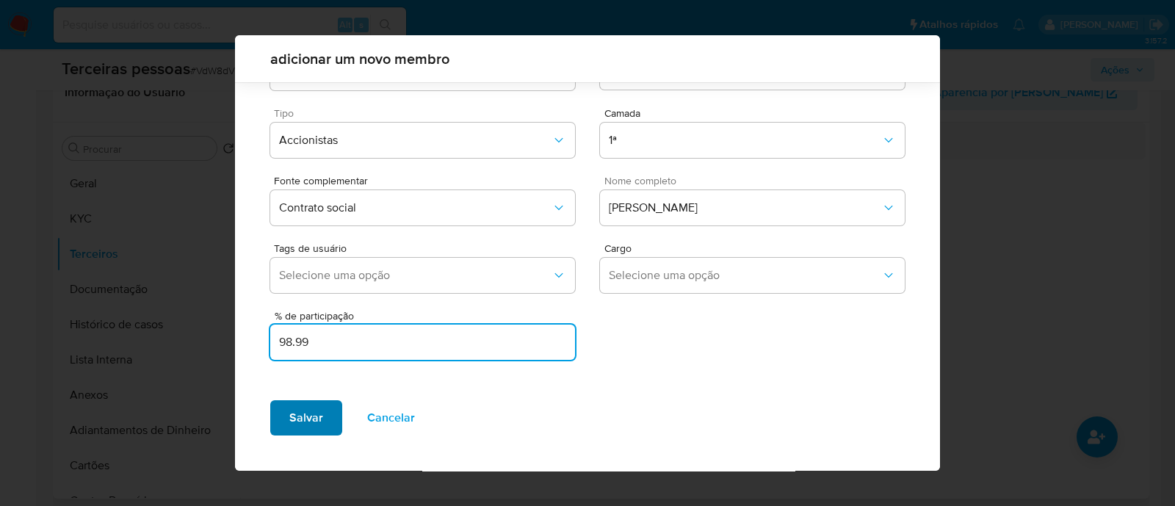
type input "98.99"
click at [322, 408] on button "Salvar" at bounding box center [306, 417] width 72 height 35
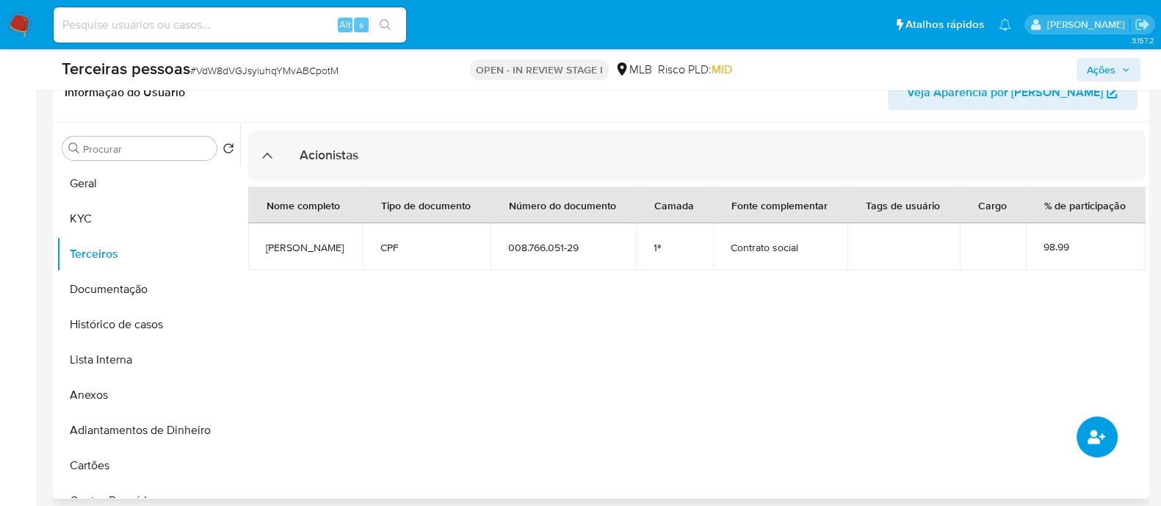
click at [1094, 444] on span "common.add_complementary_information" at bounding box center [1096, 437] width 16 height 18
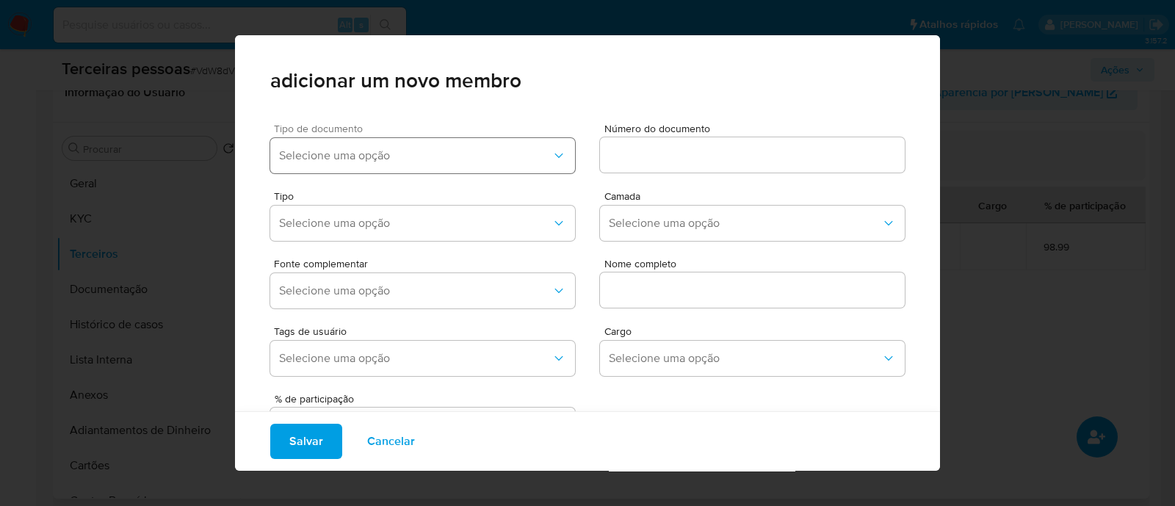
click at [404, 167] on button "Selecione uma opção" at bounding box center [422, 155] width 305 height 35
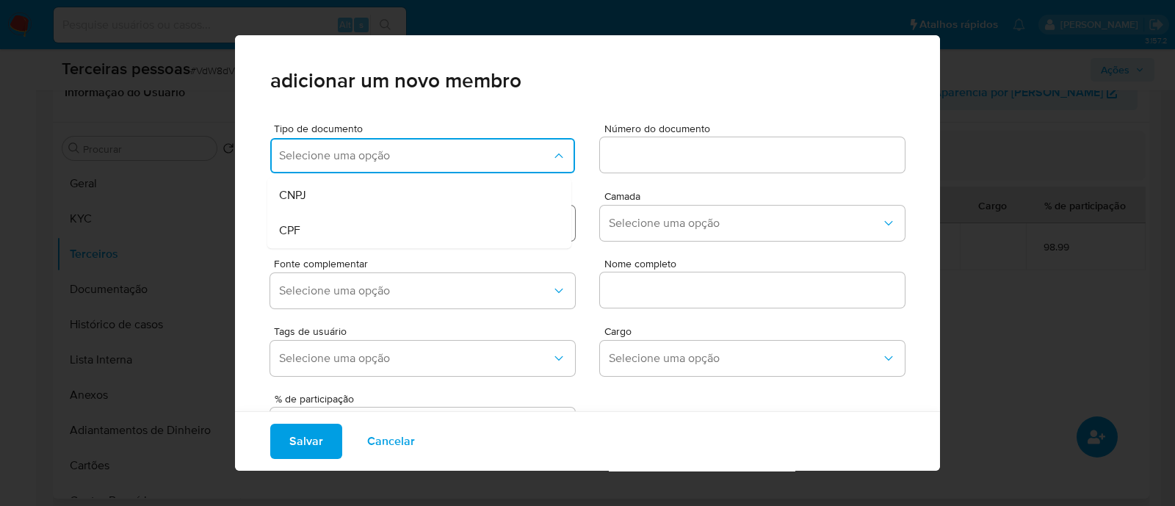
click at [378, 225] on div "CPF" at bounding box center [391, 230] width 225 height 35
click at [672, 142] on div at bounding box center [752, 154] width 305 height 35
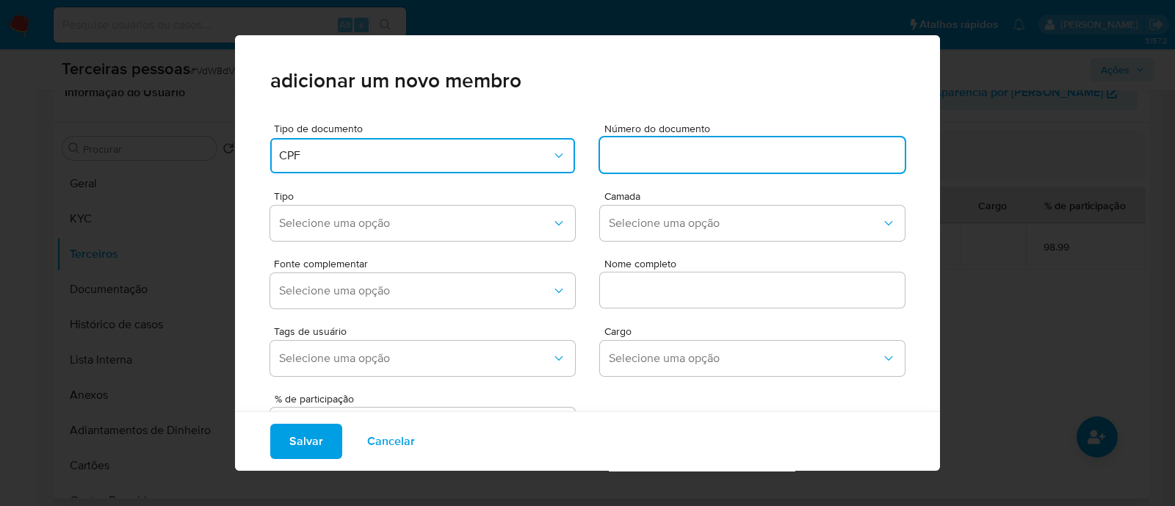
click at [657, 162] on input at bounding box center [752, 154] width 305 height 19
type input "724.522.261-49"
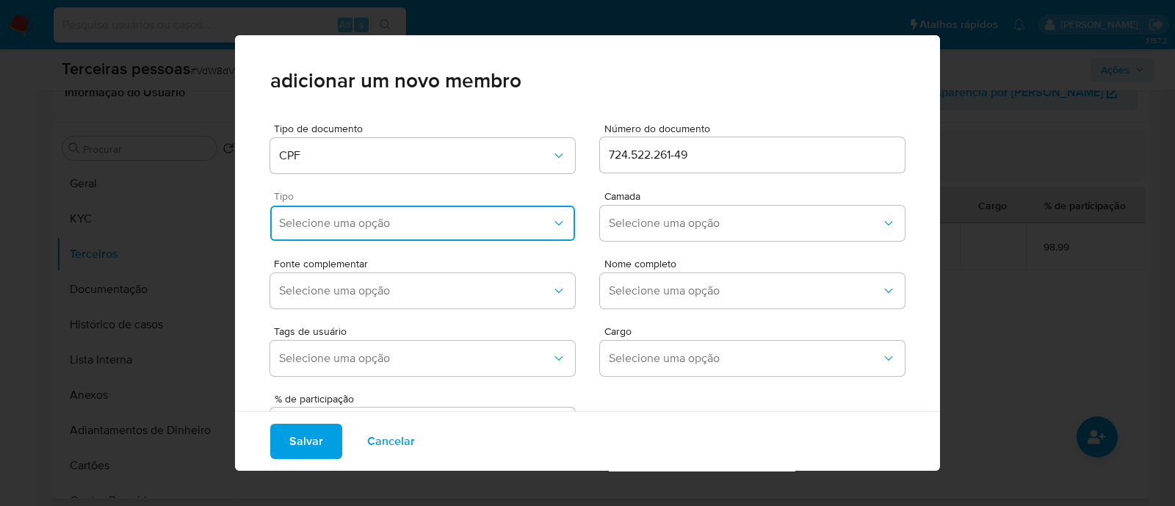
click at [431, 236] on button "Selecione uma opção" at bounding box center [422, 223] width 305 height 35
click at [391, 404] on div "Accionistas" at bounding box center [391, 403] width 225 height 35
click at [639, 206] on button "Selecione uma opção" at bounding box center [752, 223] width 305 height 35
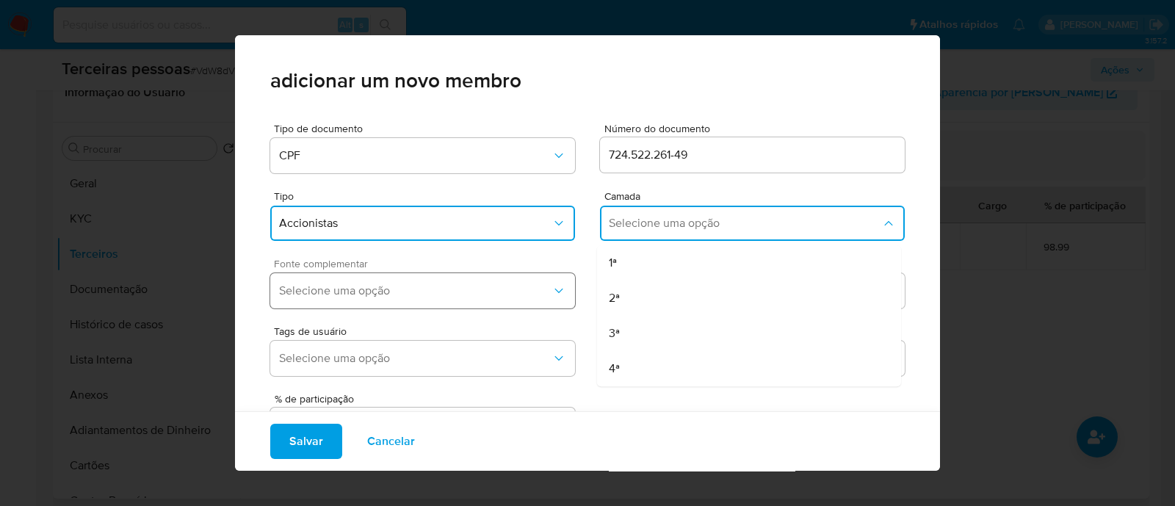
drag, startPoint x: 622, startPoint y: 264, endPoint x: 311, endPoint y: 282, distance: 311.9
click at [609, 264] on div "1ª" at bounding box center [721, 262] width 225 height 35
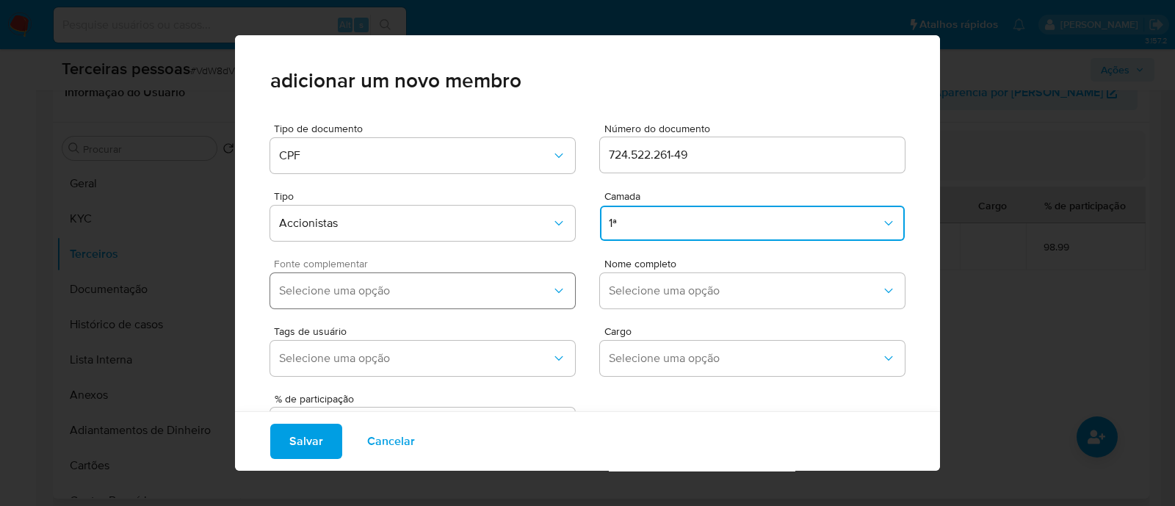
click at [312, 300] on button "Selecione uma opção" at bounding box center [422, 290] width 305 height 35
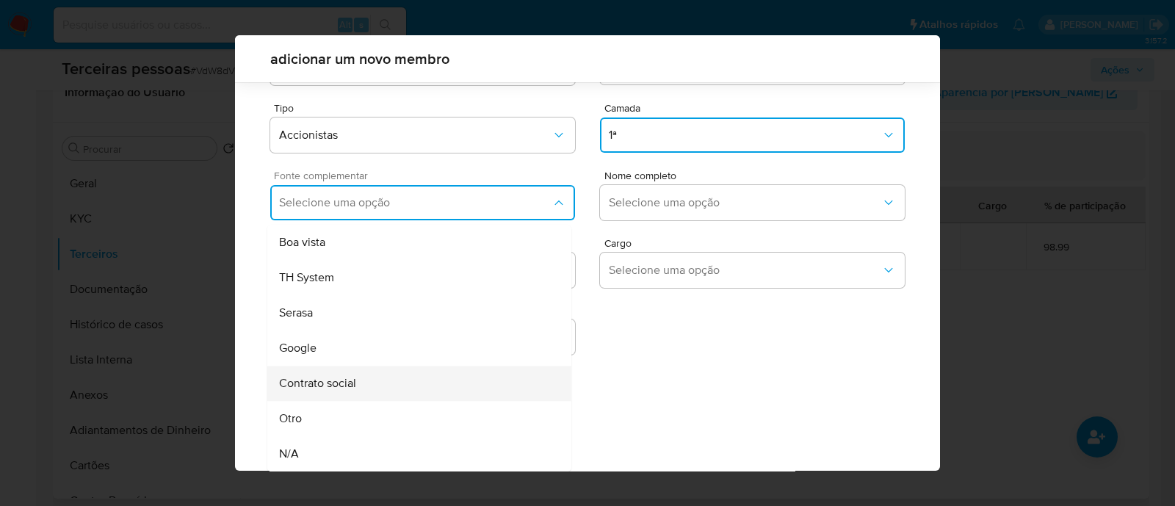
click at [362, 387] on div "Contrato social" at bounding box center [391, 383] width 225 height 35
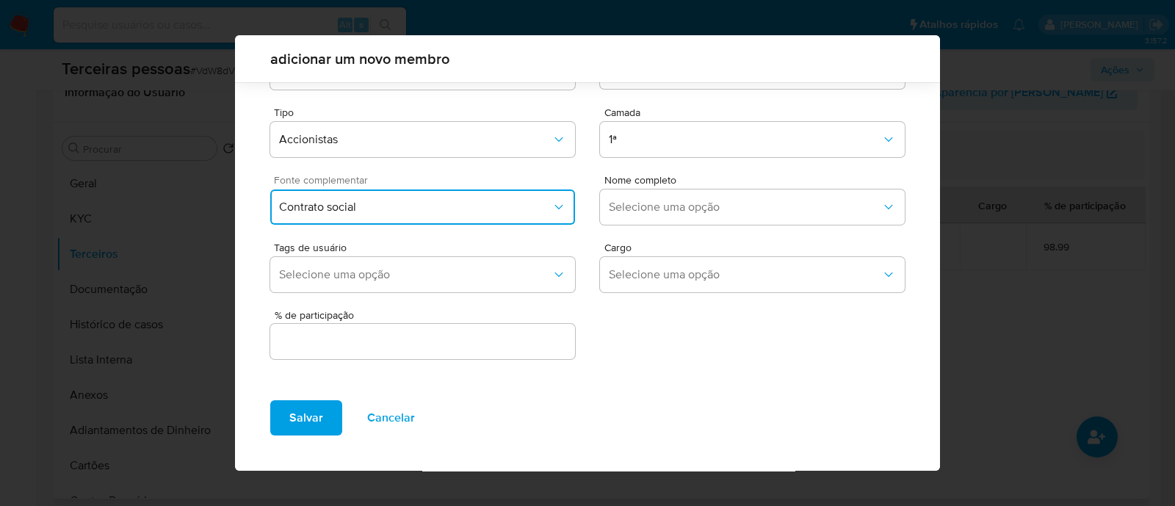
scroll to position [54, 0]
click at [678, 210] on span "Selecione uma opção" at bounding box center [745, 207] width 272 height 15
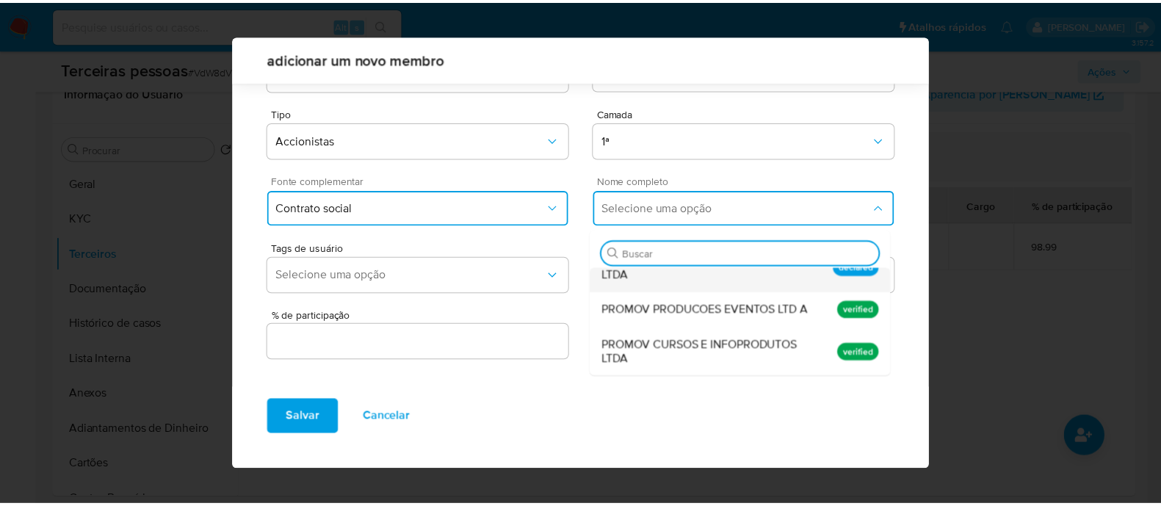
scroll to position [0, 0]
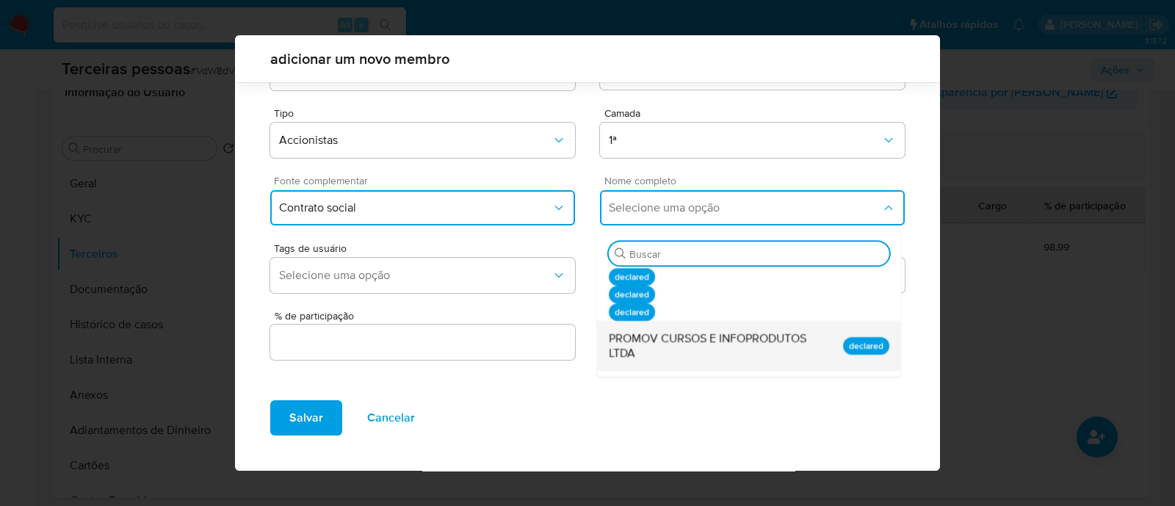
click at [678, 347] on span "PROMOV CURSOS E INFOPRODUTOS LTDA" at bounding box center [721, 345] width 225 height 29
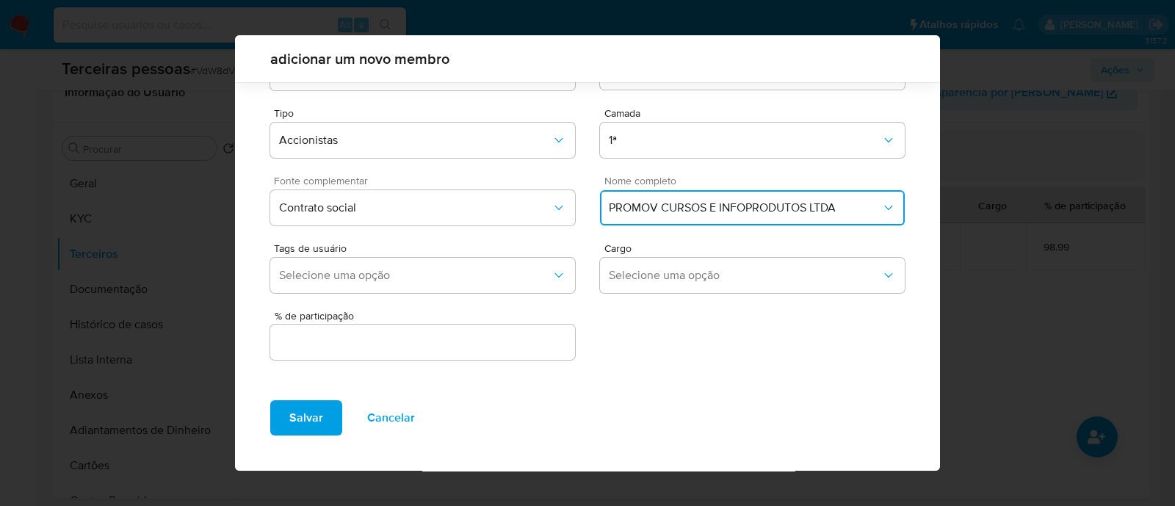
click at [545, 349] on input "text" at bounding box center [422, 342] width 305 height 19
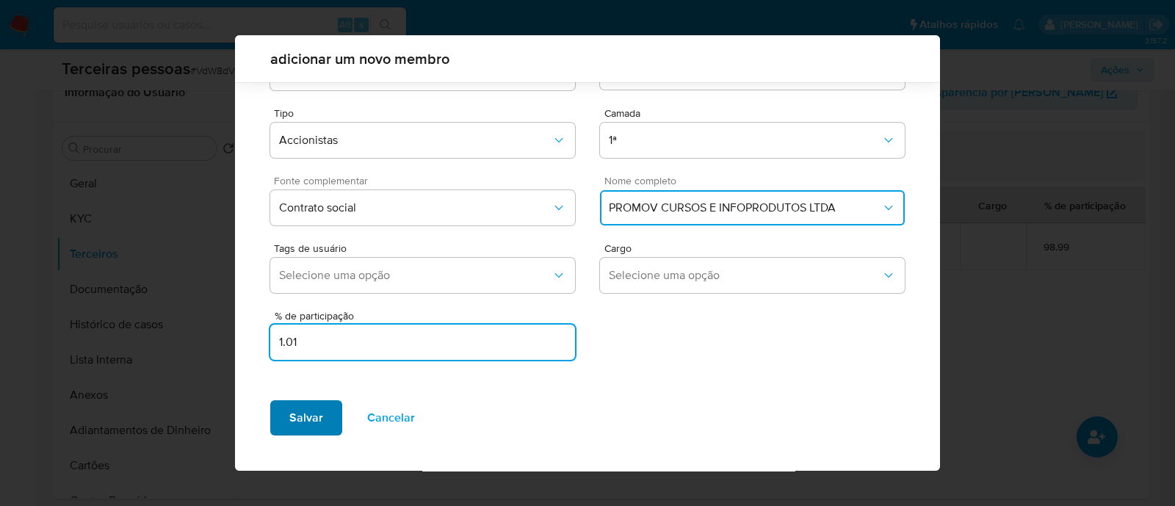
type input "1.01"
click at [308, 413] on span "Salvar" at bounding box center [306, 418] width 34 height 32
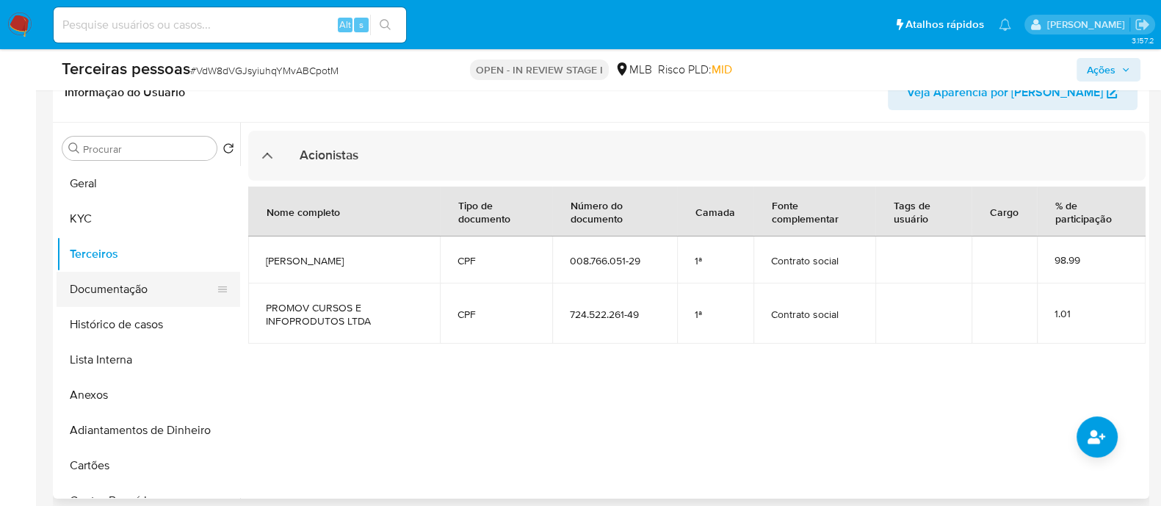
click at [115, 292] on button "Documentação" at bounding box center [143, 289] width 172 height 35
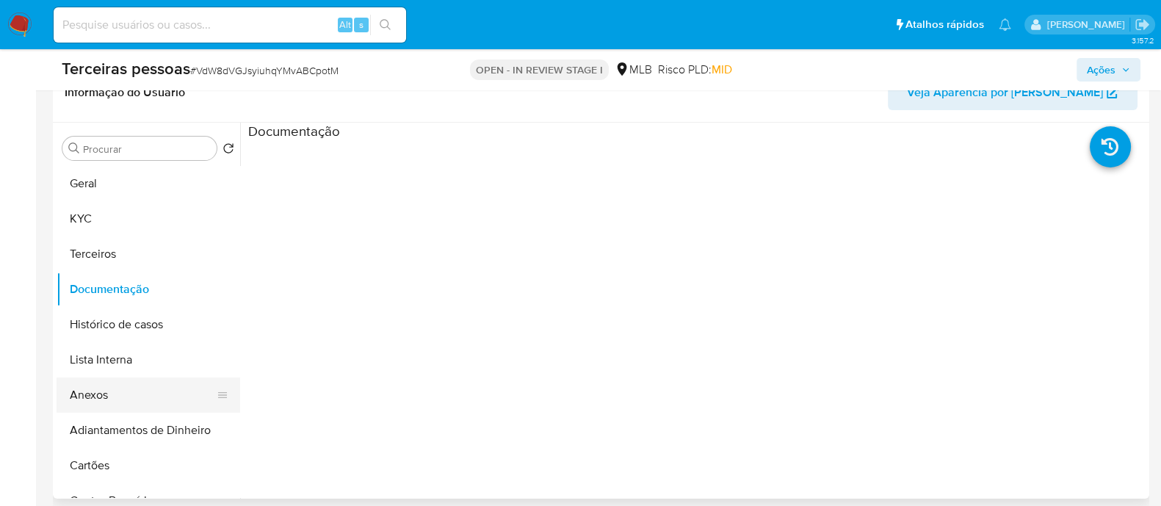
click at [130, 394] on button "Anexos" at bounding box center [143, 394] width 172 height 35
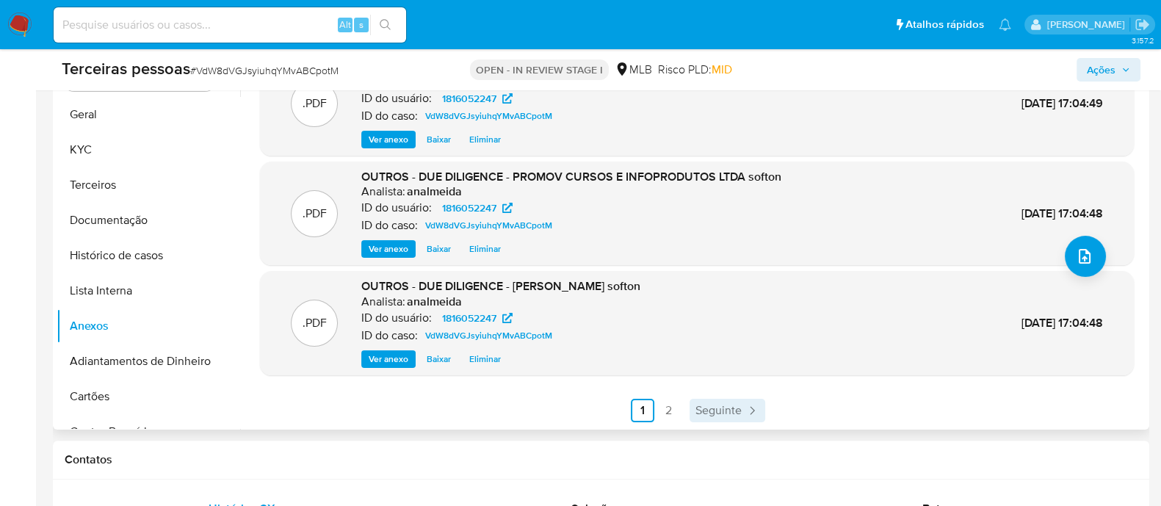
scroll to position [459, 0]
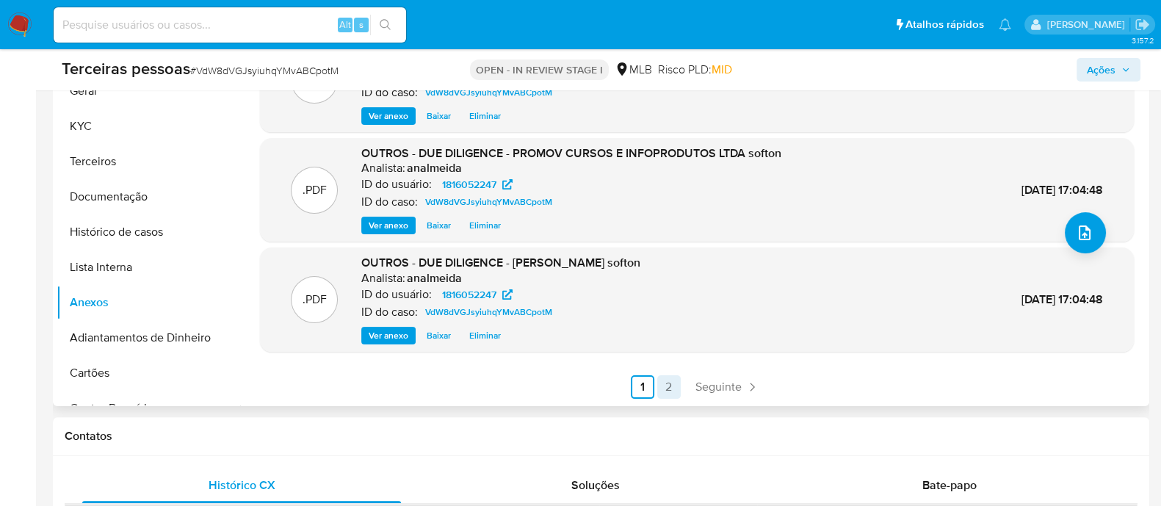
click at [667, 385] on link "2" at bounding box center [669, 387] width 24 height 24
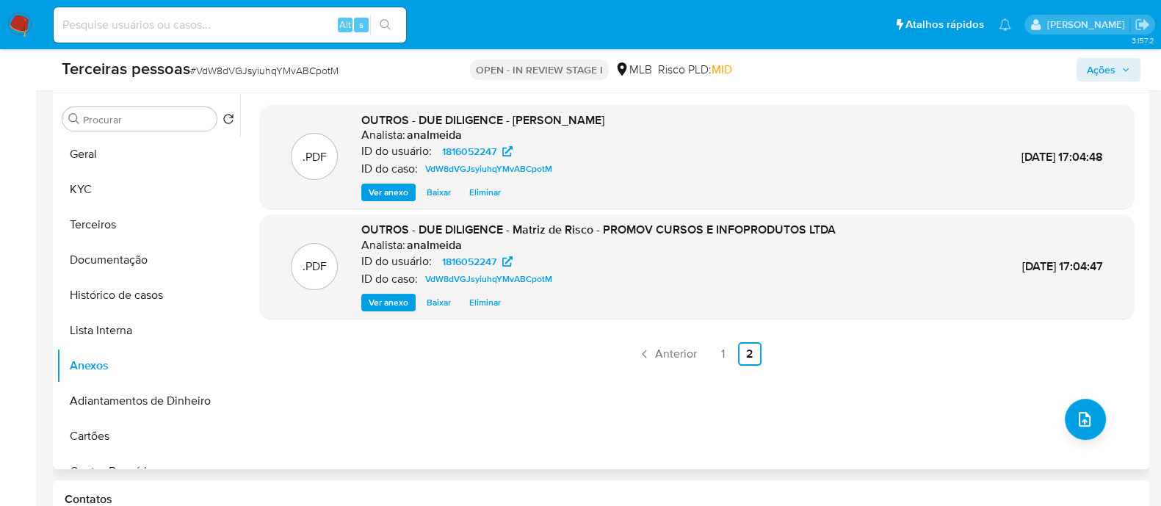
scroll to position [366, 0]
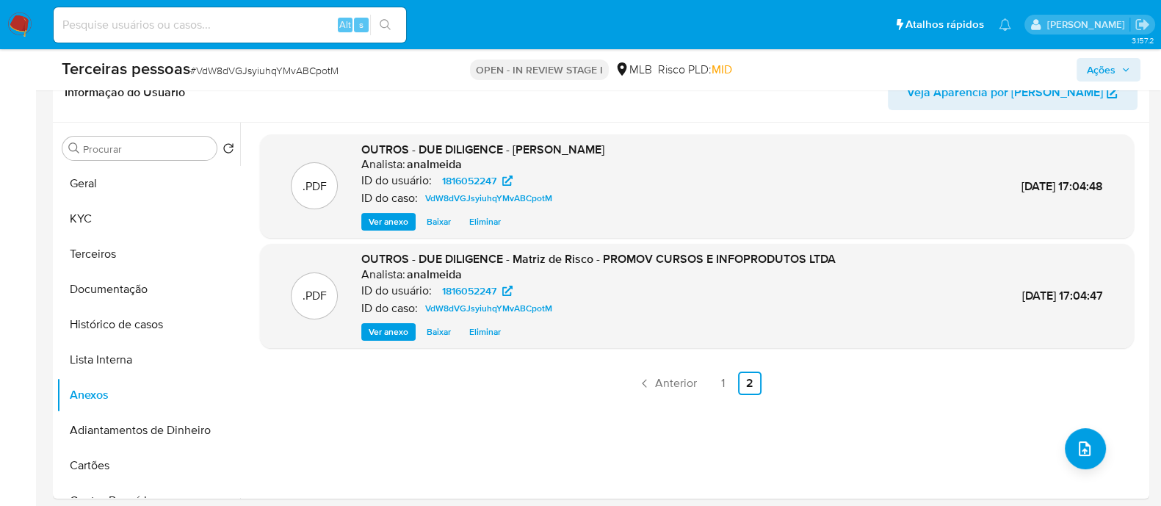
click at [1098, 77] on span "Ações" at bounding box center [1101, 70] width 29 height 24
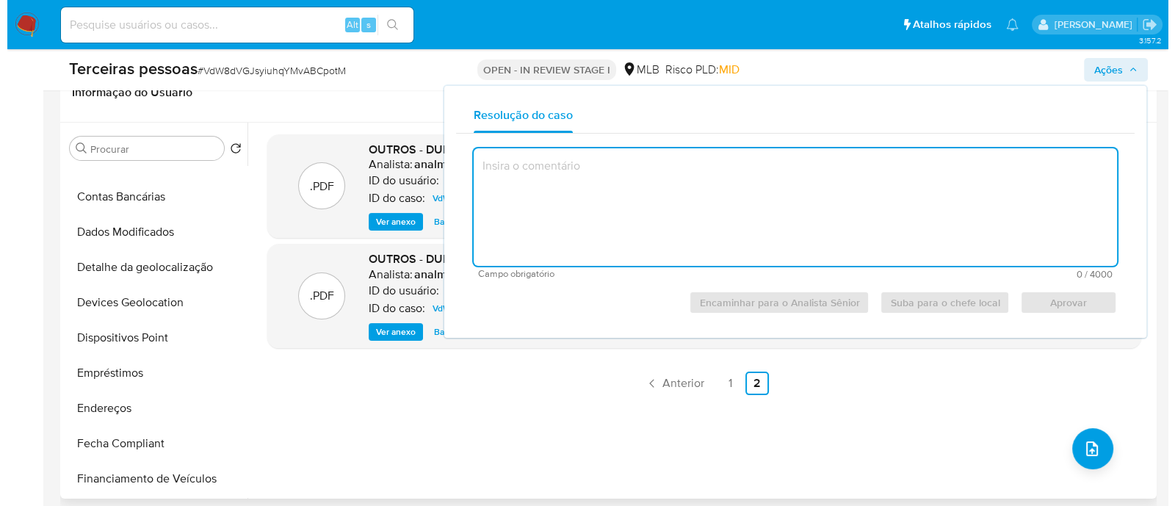
scroll to position [91, 0]
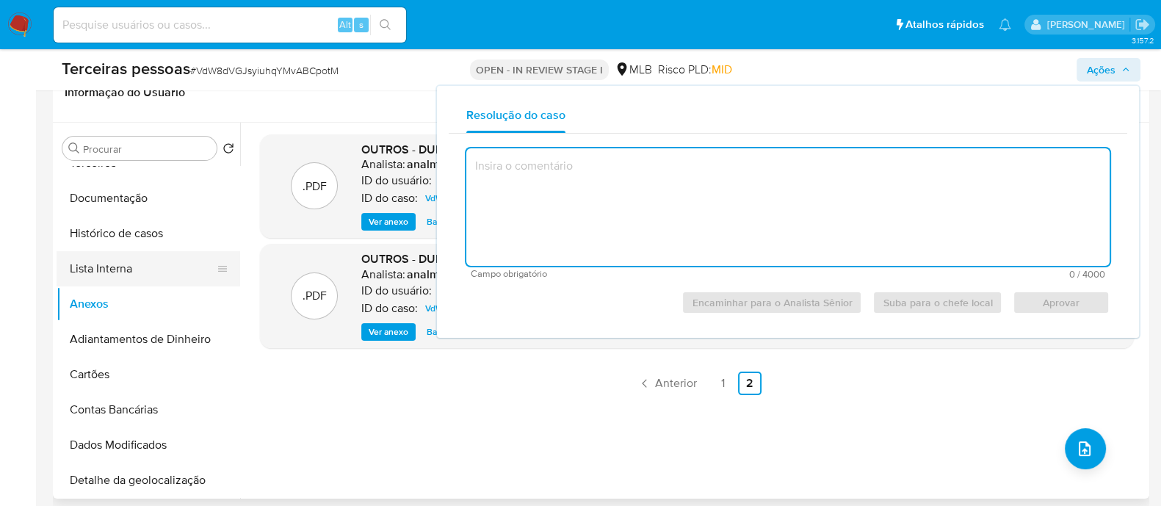
click at [132, 266] on button "Lista Interna" at bounding box center [143, 268] width 172 height 35
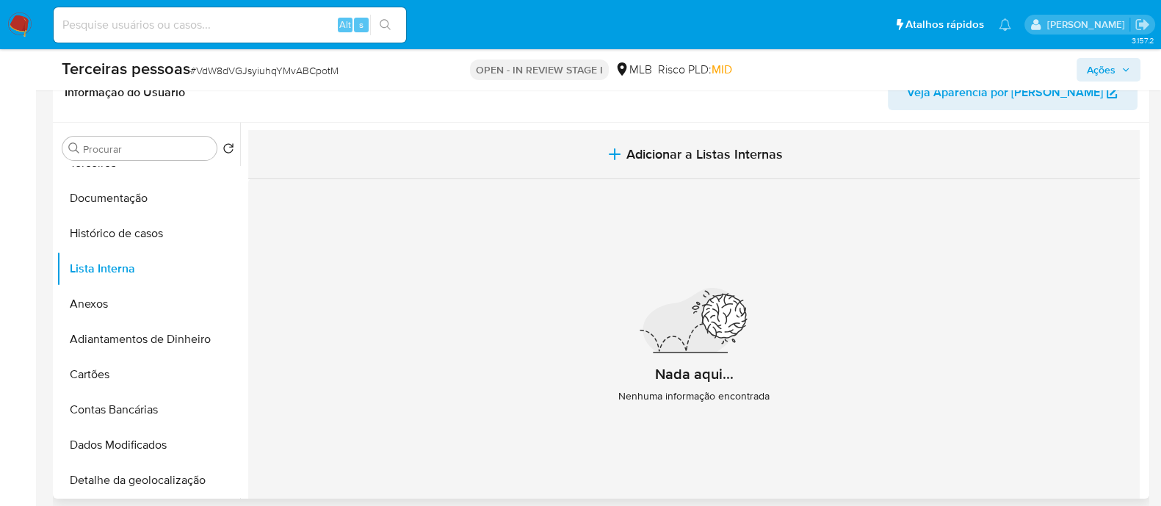
click at [667, 146] on span "Adicionar a Listas Internas" at bounding box center [704, 154] width 156 height 16
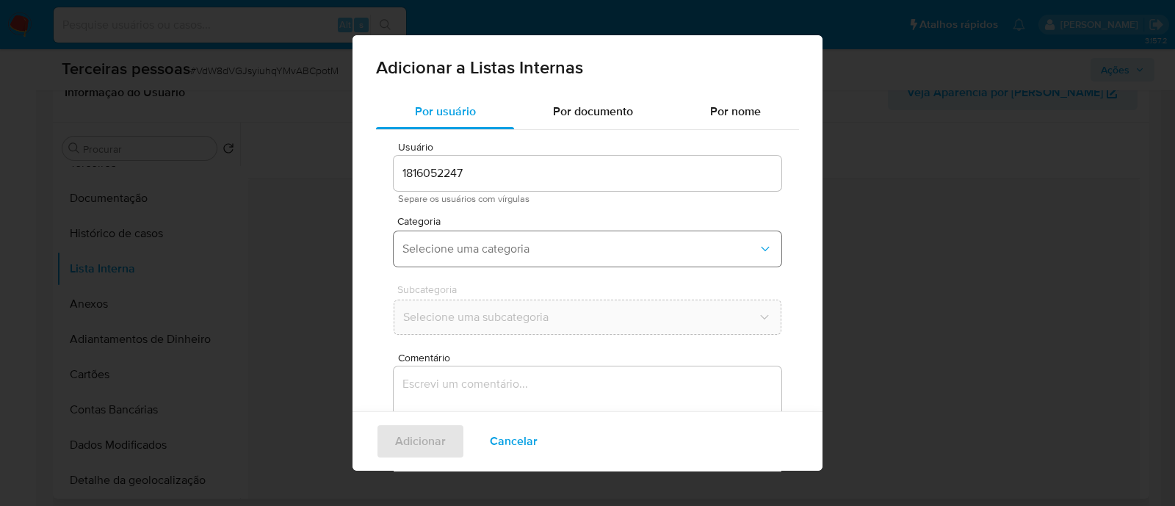
click at [507, 245] on span "Selecione uma categoria" at bounding box center [579, 249] width 355 height 15
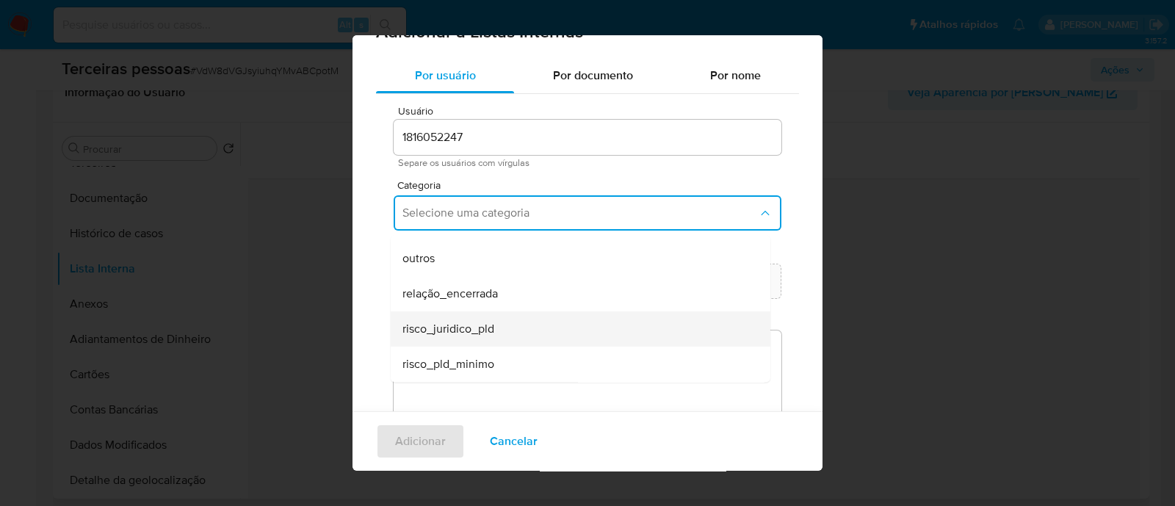
scroll to position [80, 0]
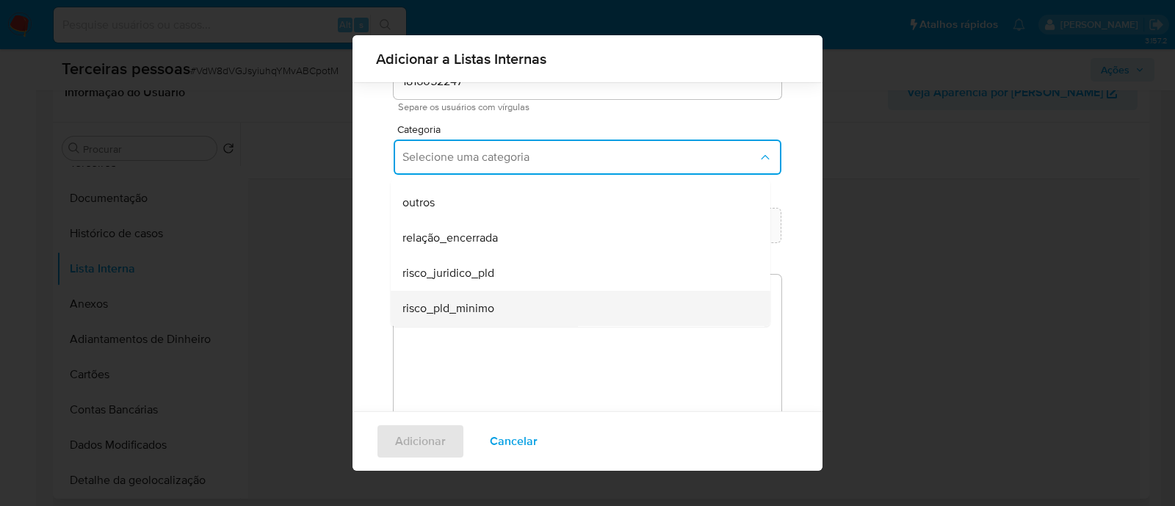
click at [477, 297] on div "risco_pld_minimo" at bounding box center [575, 308] width 347 height 35
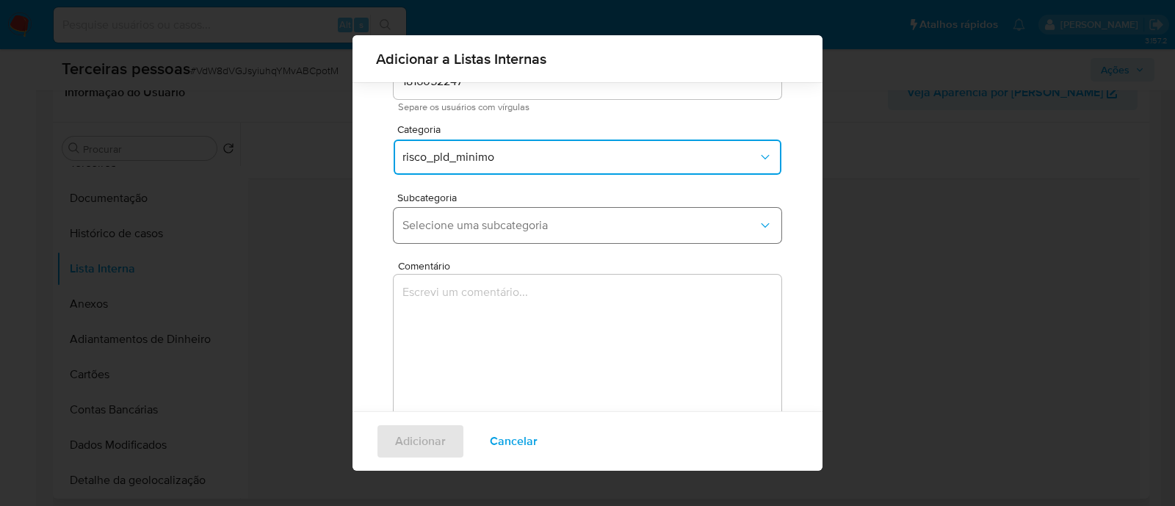
click at [469, 223] on span "Selecione uma subcategoria" at bounding box center [579, 225] width 355 height 15
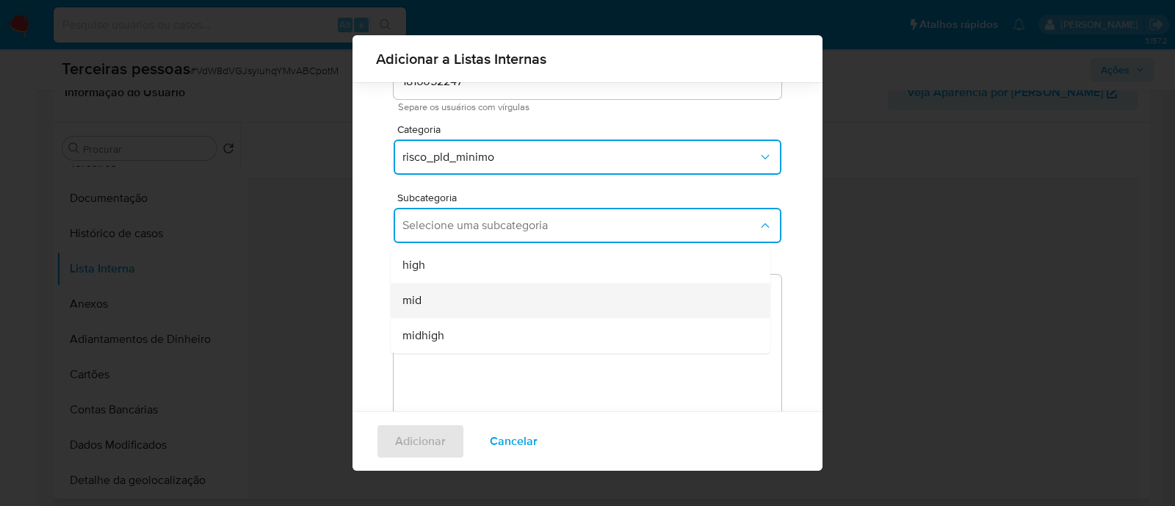
click at [476, 306] on div "mid" at bounding box center [575, 300] width 347 height 35
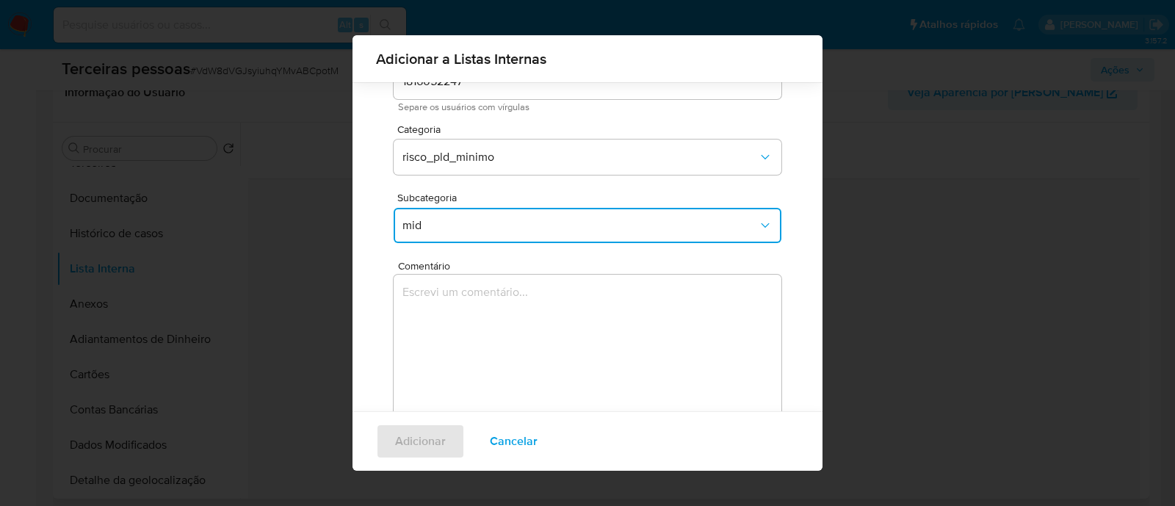
click at [476, 306] on textarea "Comentário" at bounding box center [588, 345] width 388 height 141
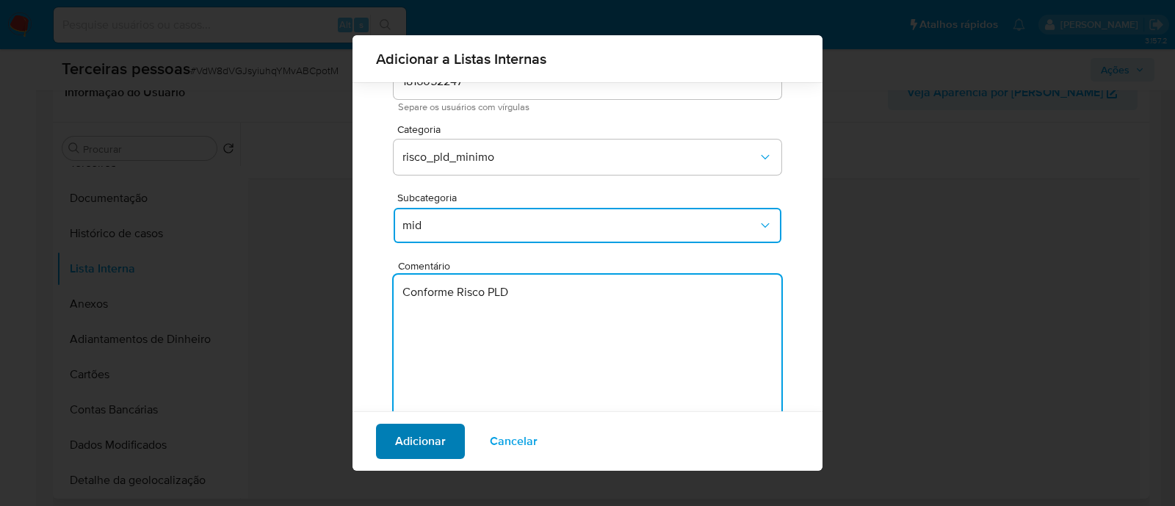
type textarea "Conforme Risco PLD"
click at [442, 456] on span "Adicionar" at bounding box center [420, 441] width 51 height 32
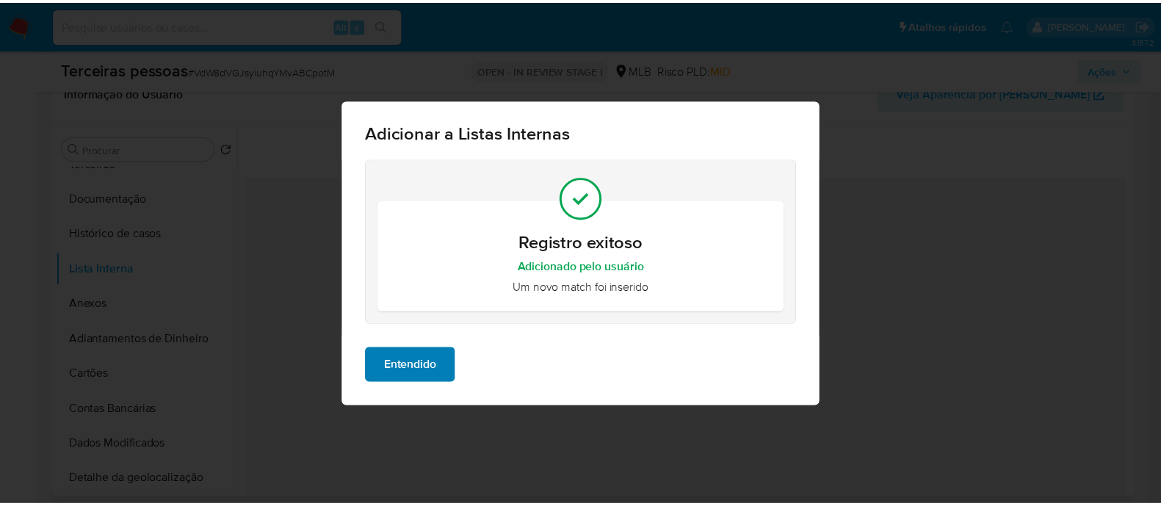
scroll to position [0, 0]
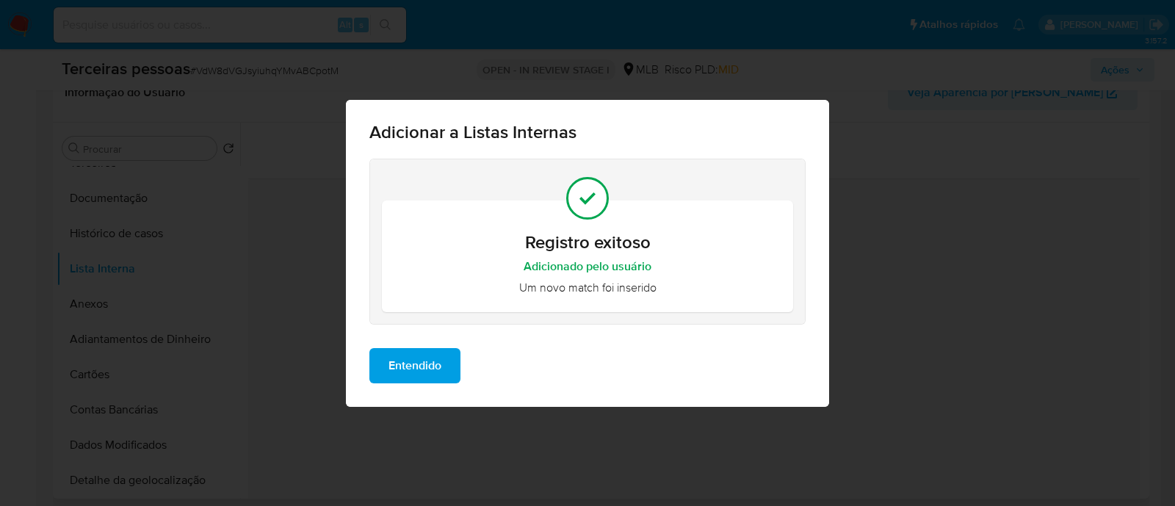
click at [428, 369] on span "Entendido" at bounding box center [414, 366] width 53 height 32
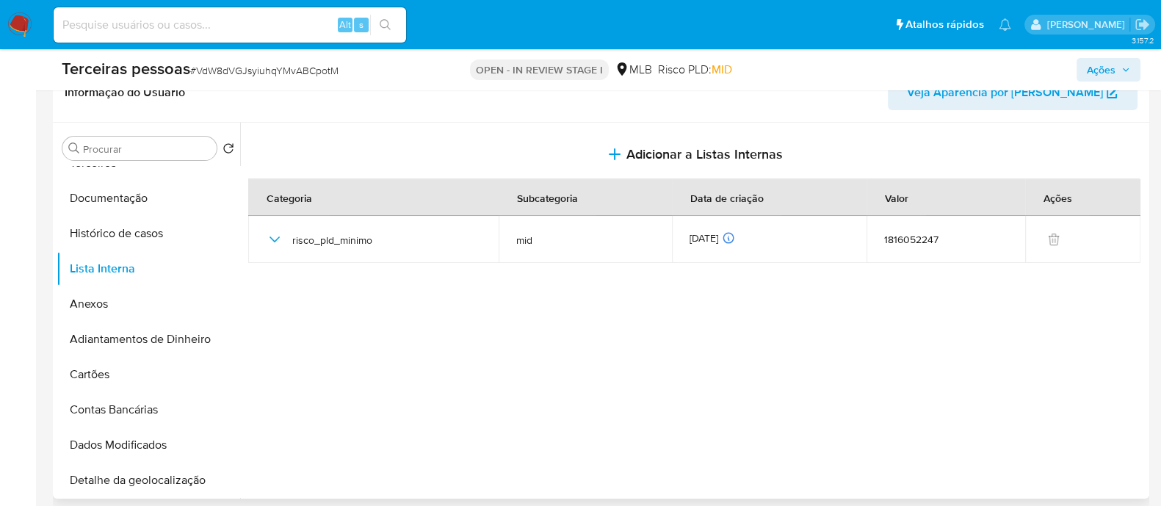
click at [1098, 70] on span "Ações" at bounding box center [1101, 70] width 29 height 24
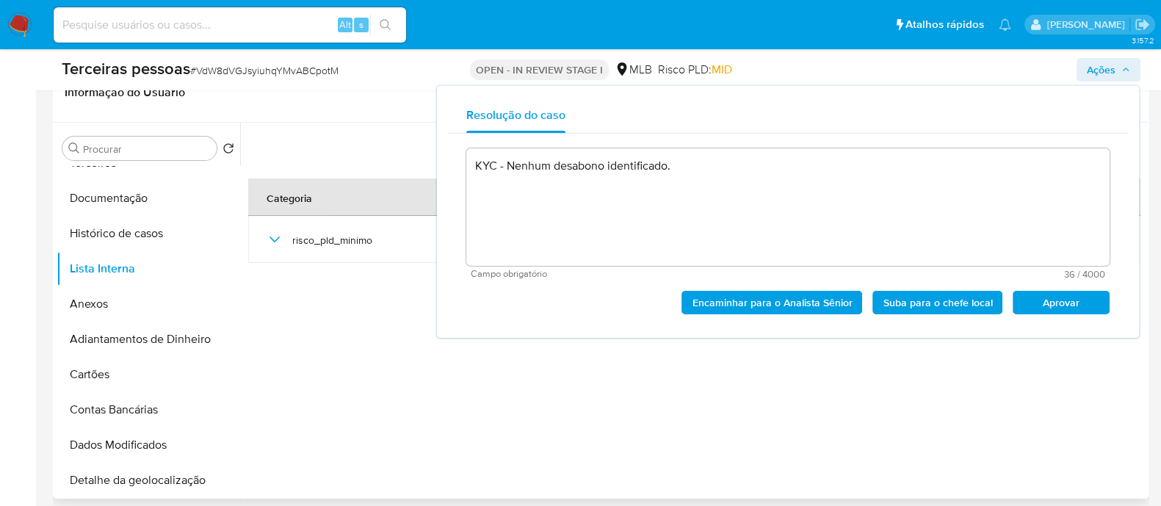
click at [1050, 303] on span "Aprovar" at bounding box center [1061, 302] width 76 height 21
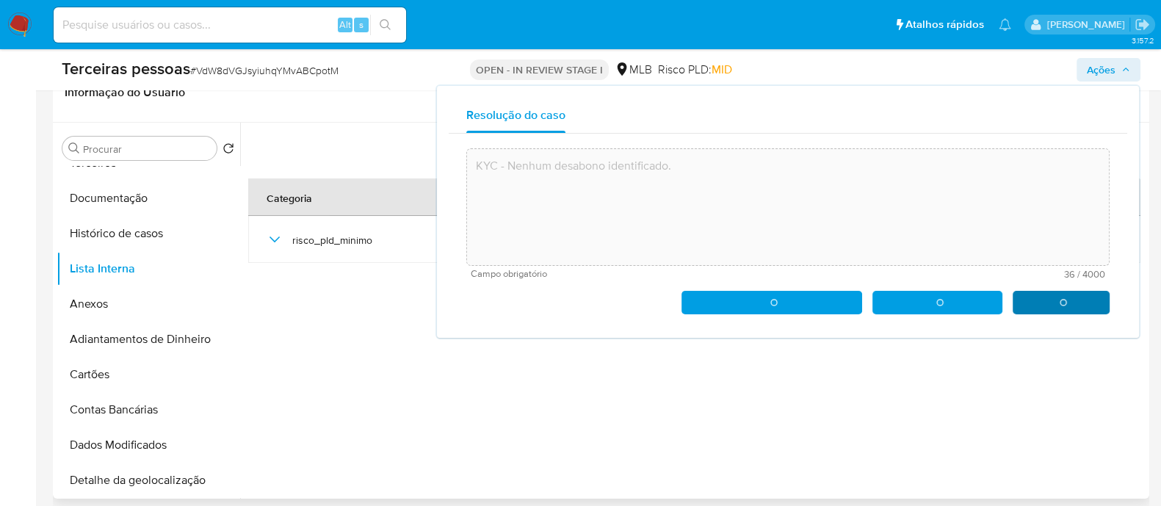
type textarea "KYC - Nenhum desabono identificado."
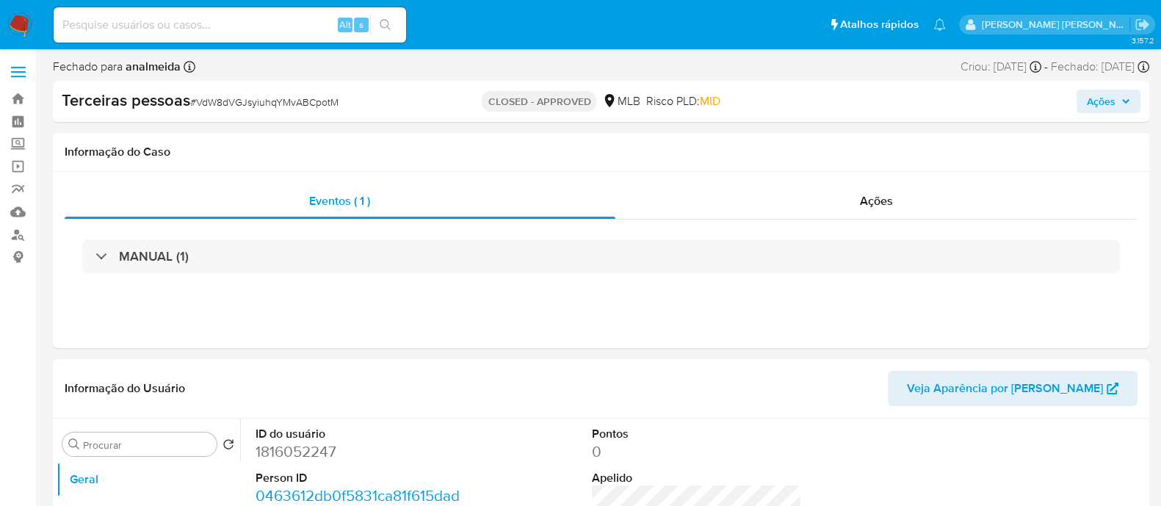
select select "10"
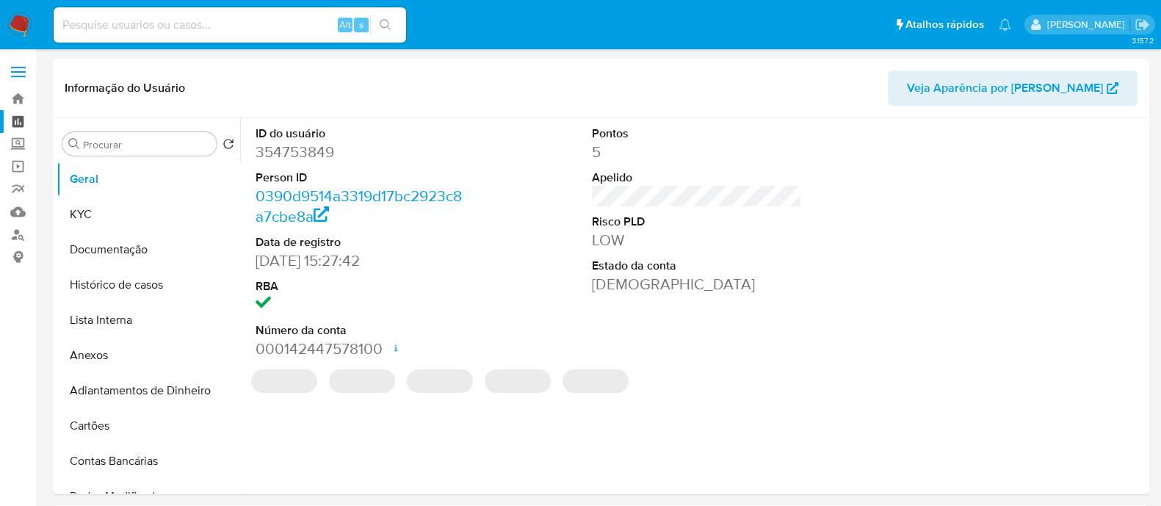
select select "10"
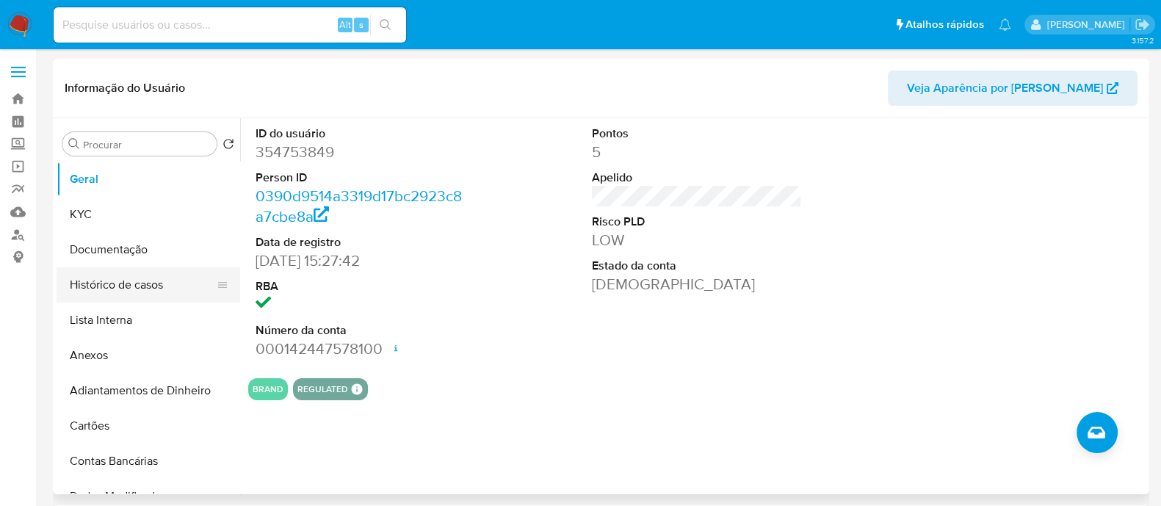
click at [122, 288] on button "Histórico de casos" at bounding box center [143, 284] width 172 height 35
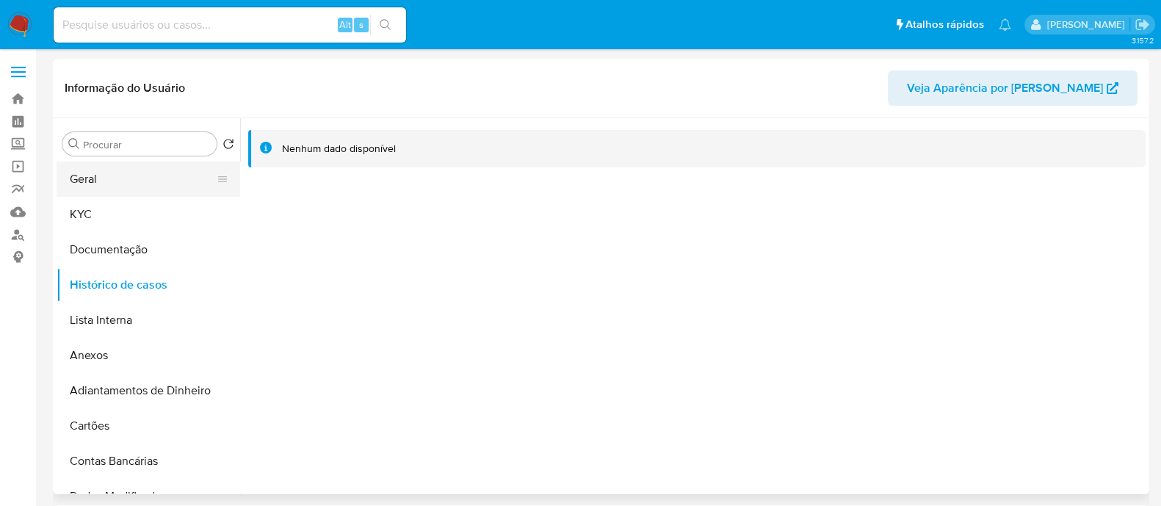
click at [145, 195] on button "Geral" at bounding box center [143, 179] width 172 height 35
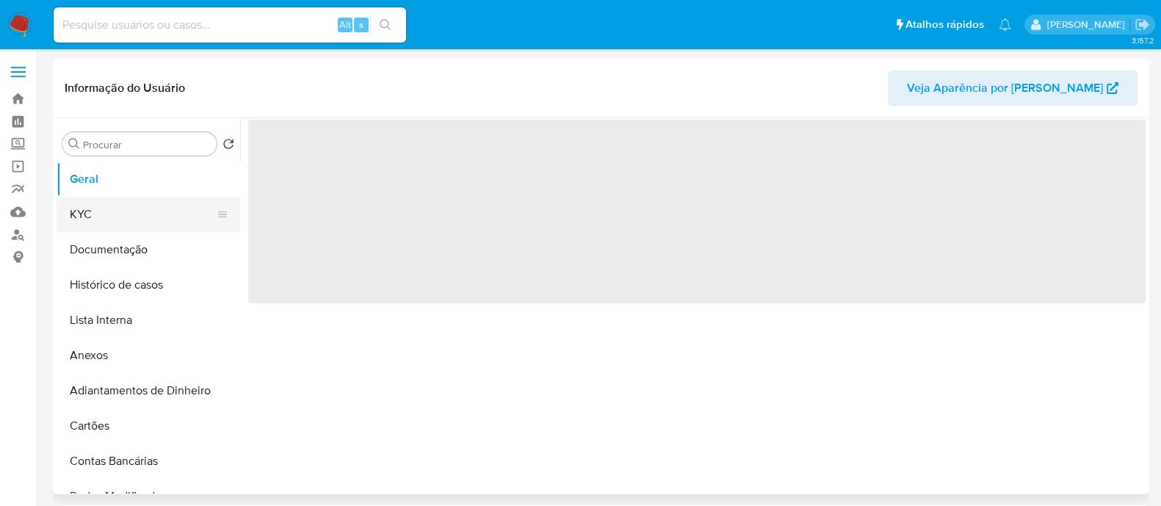
click at [163, 206] on button "KYC" at bounding box center [143, 214] width 172 height 35
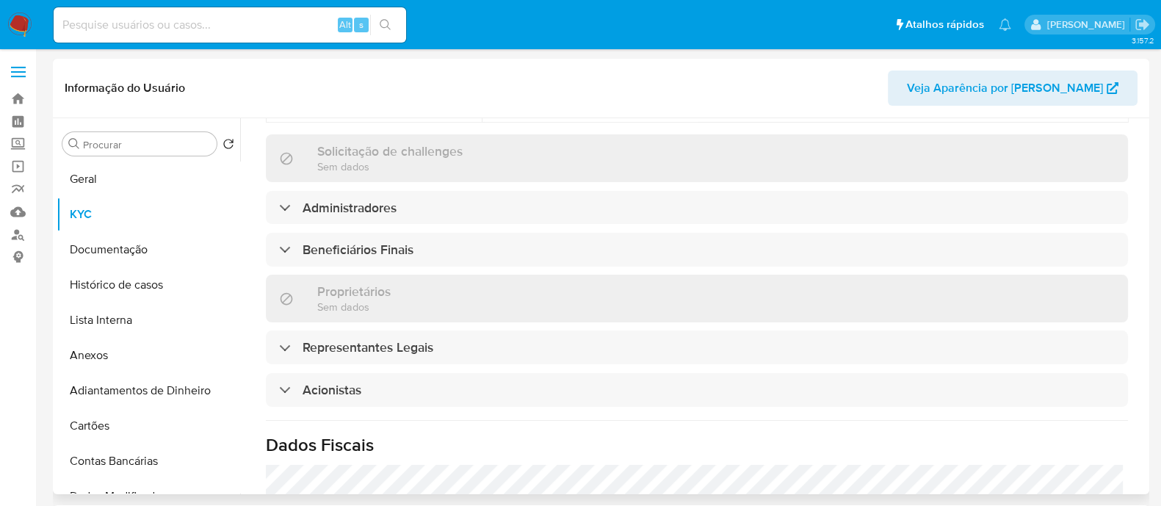
scroll to position [734, 0]
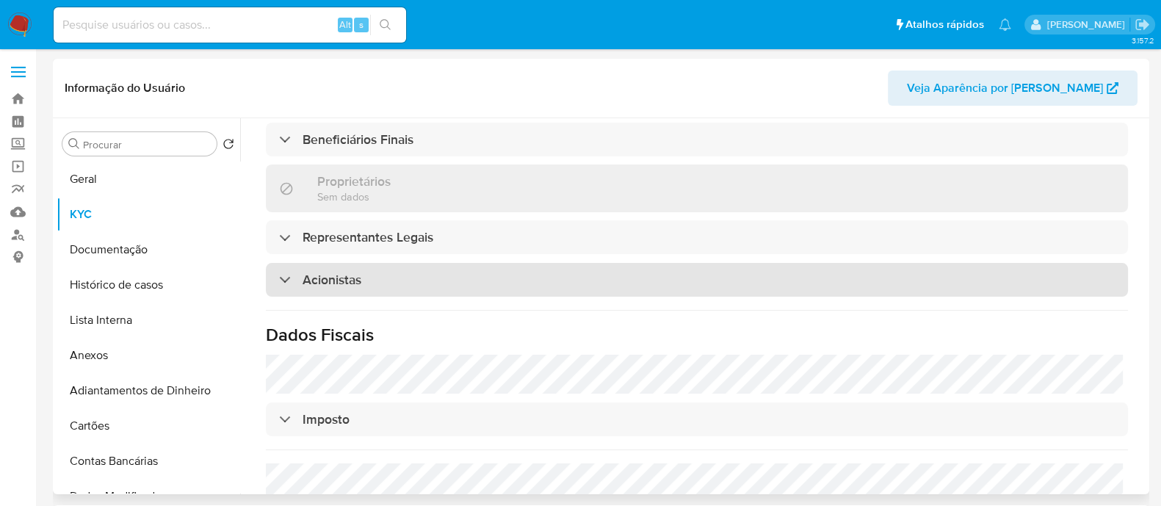
drag, startPoint x: 625, startPoint y: 260, endPoint x: 662, endPoint y: 261, distance: 36.7
click at [626, 263] on div "Acionistas" at bounding box center [697, 280] width 862 height 34
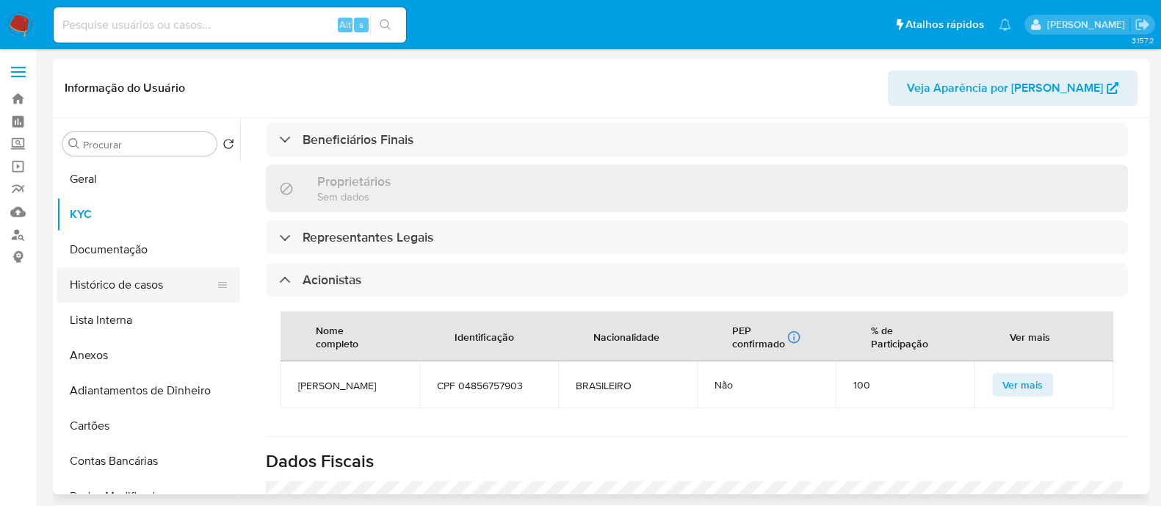
click at [111, 283] on button "Histórico de casos" at bounding box center [143, 284] width 172 height 35
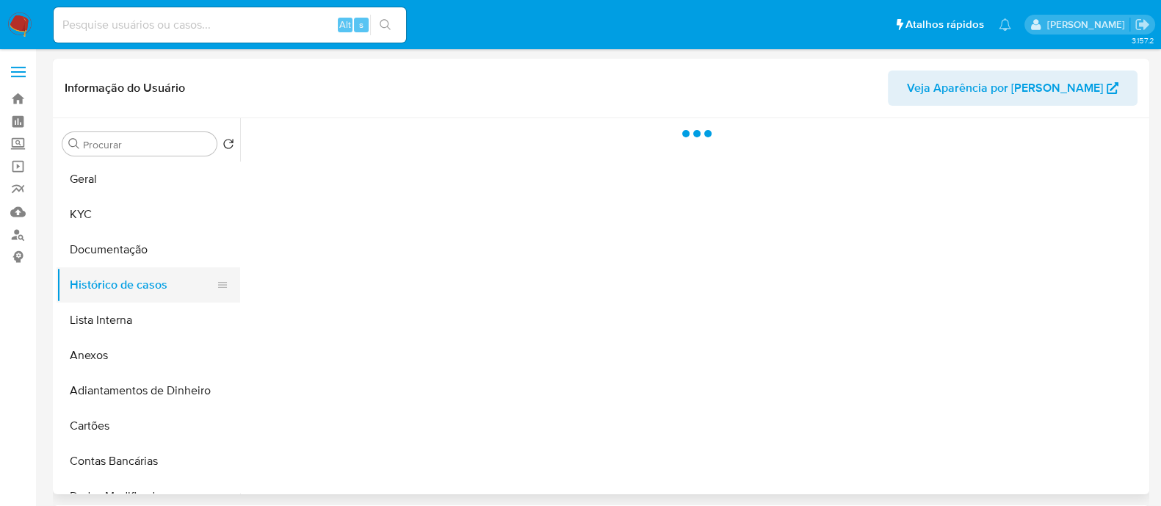
scroll to position [0, 0]
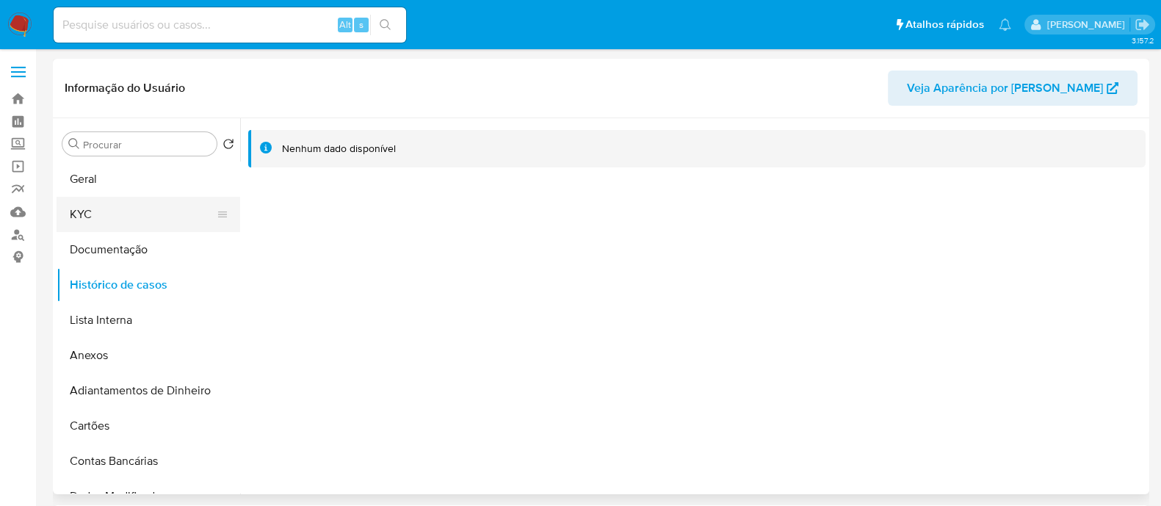
click at [125, 214] on button "KYC" at bounding box center [143, 214] width 172 height 35
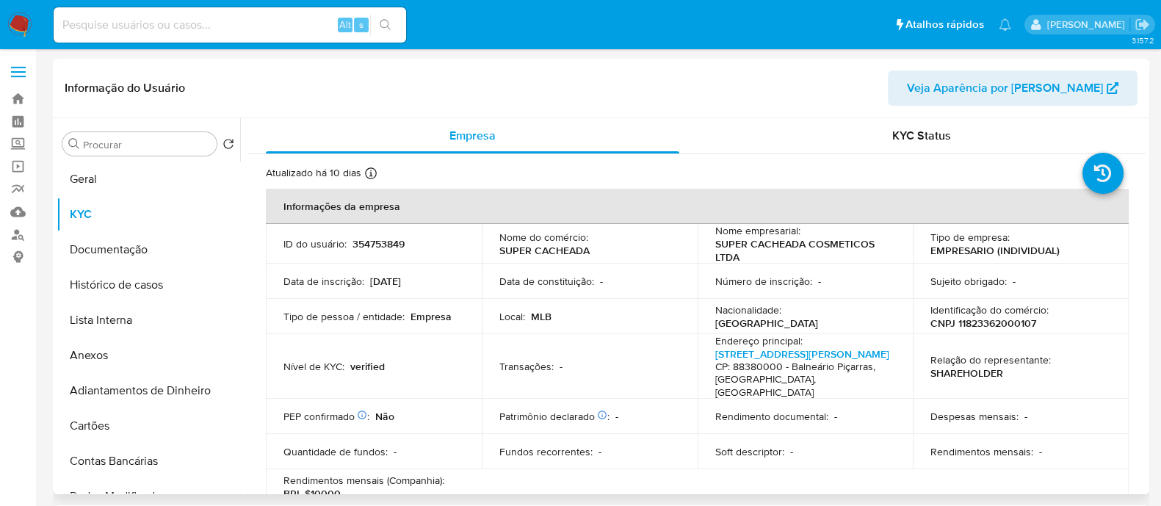
click at [1002, 321] on p "CNPJ 11823362000107" at bounding box center [983, 323] width 106 height 13
copy p "11823362000107"
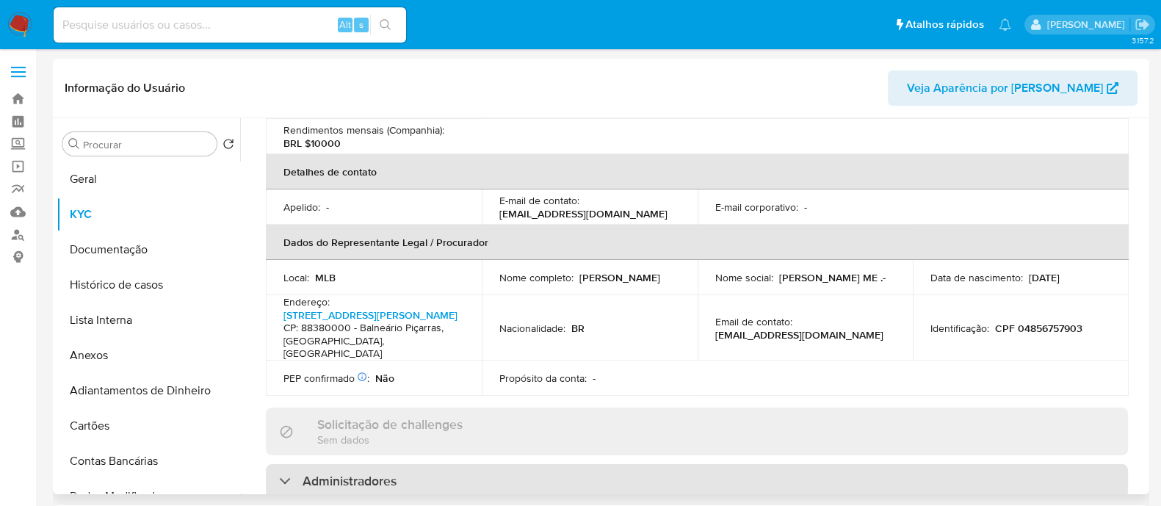
scroll to position [551, 0]
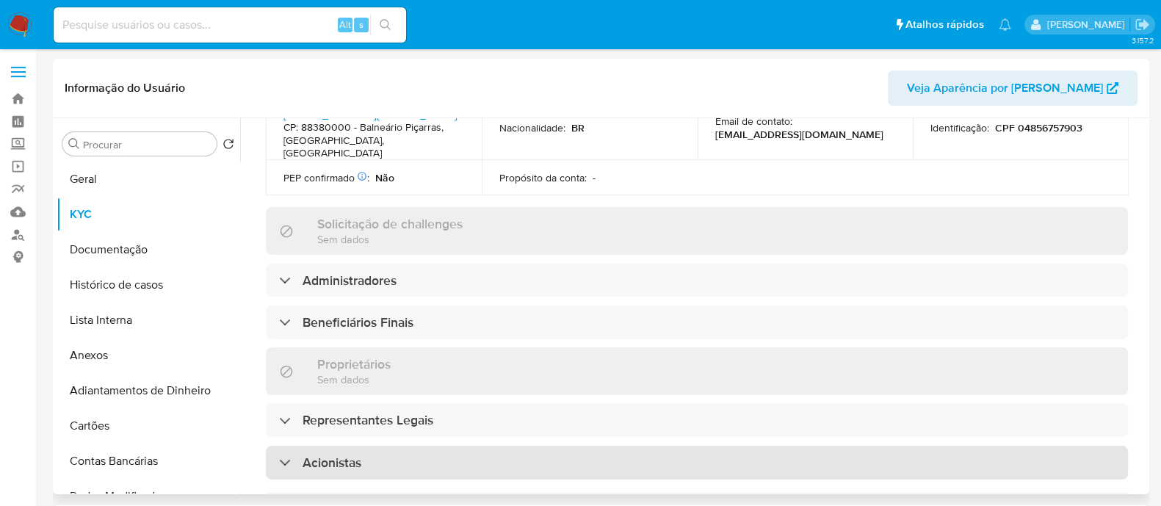
click at [397, 446] on div "Acionistas" at bounding box center [697, 463] width 862 height 34
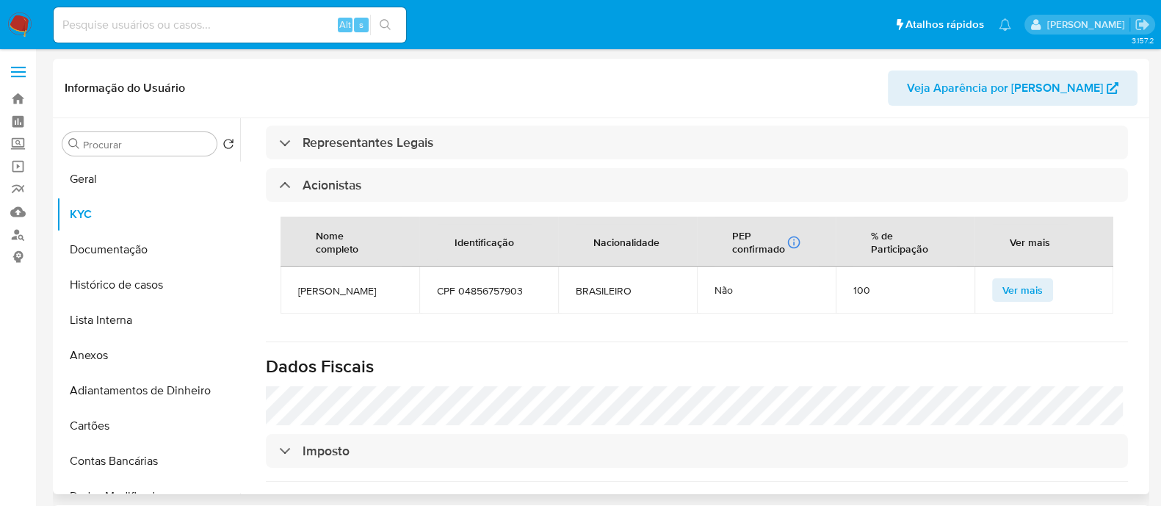
scroll to position [918, 0]
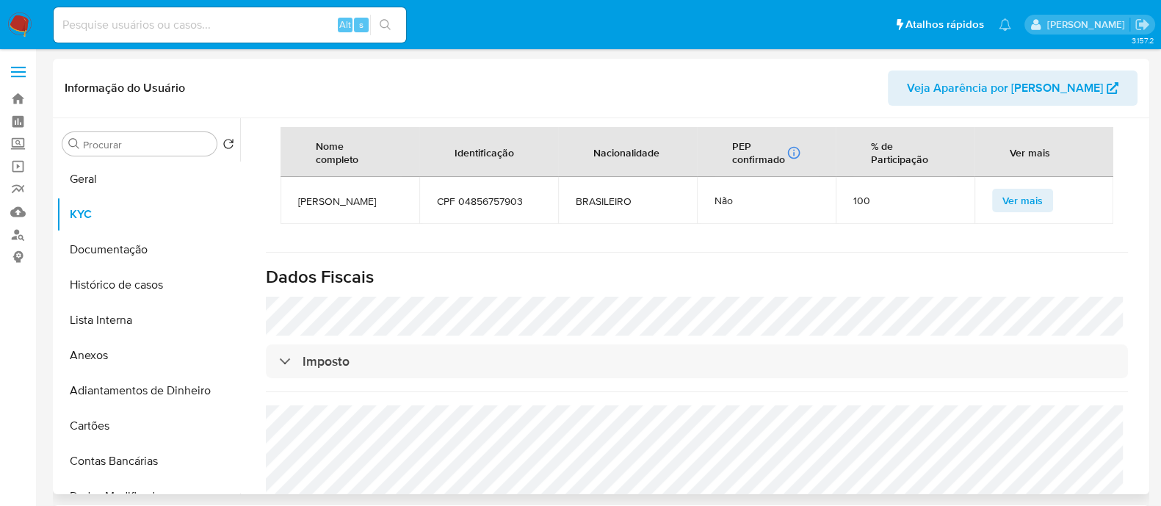
click at [362, 195] on span "[PERSON_NAME]" at bounding box center [350, 201] width 104 height 13
copy span "JONI MEURER SILVA"
click at [902, 82] on header "Informação do Usuário Veja Aparência por Pessoa" at bounding box center [601, 88] width 1073 height 35
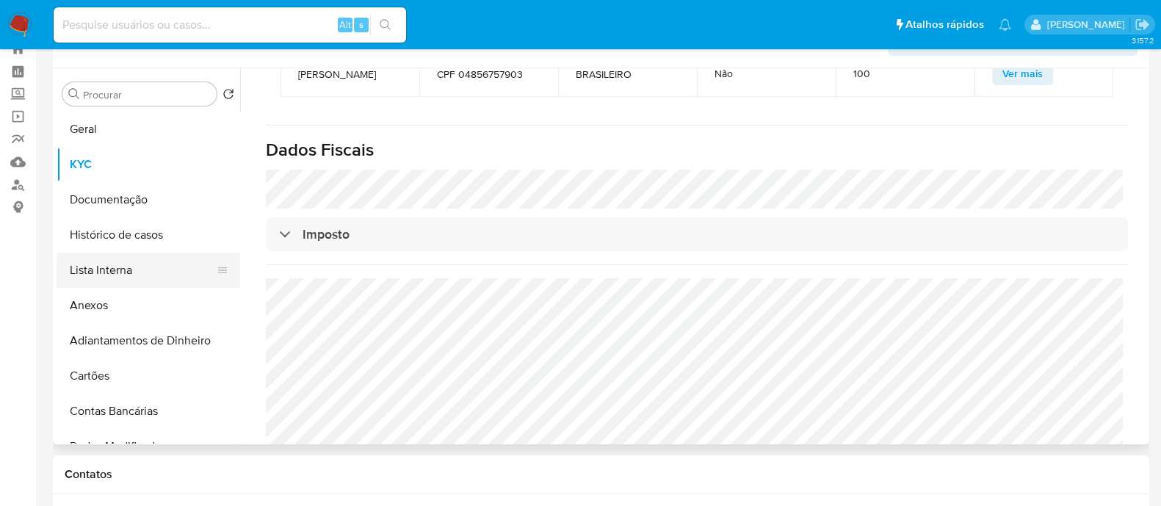
scroll to position [0, 0]
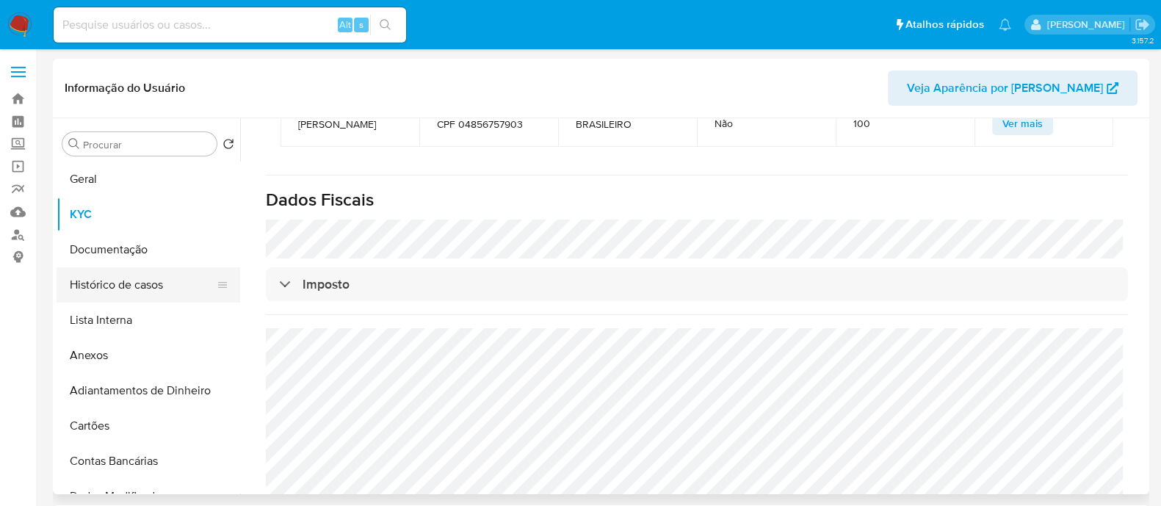
click at [146, 288] on button "Histórico de casos" at bounding box center [143, 284] width 172 height 35
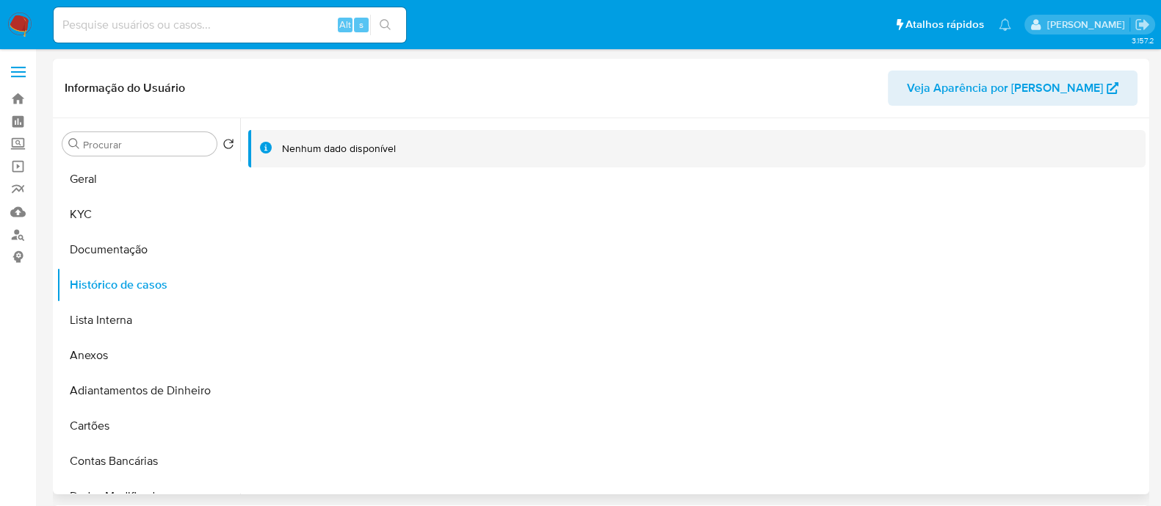
click at [628, 212] on div at bounding box center [693, 306] width 906 height 376
click at [142, 364] on button "Anexos" at bounding box center [143, 355] width 172 height 35
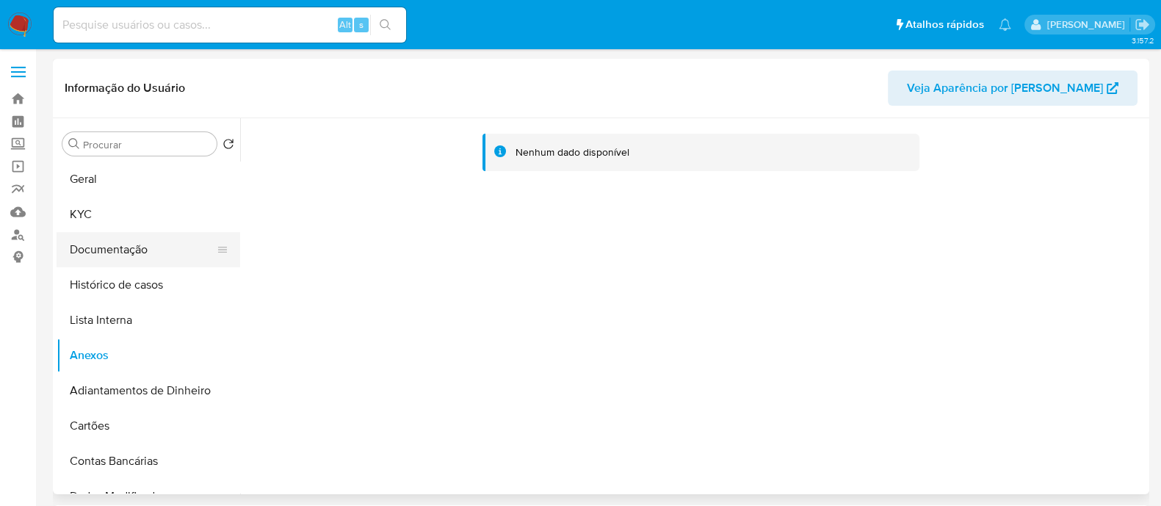
click at [137, 242] on button "Documentação" at bounding box center [143, 249] width 172 height 35
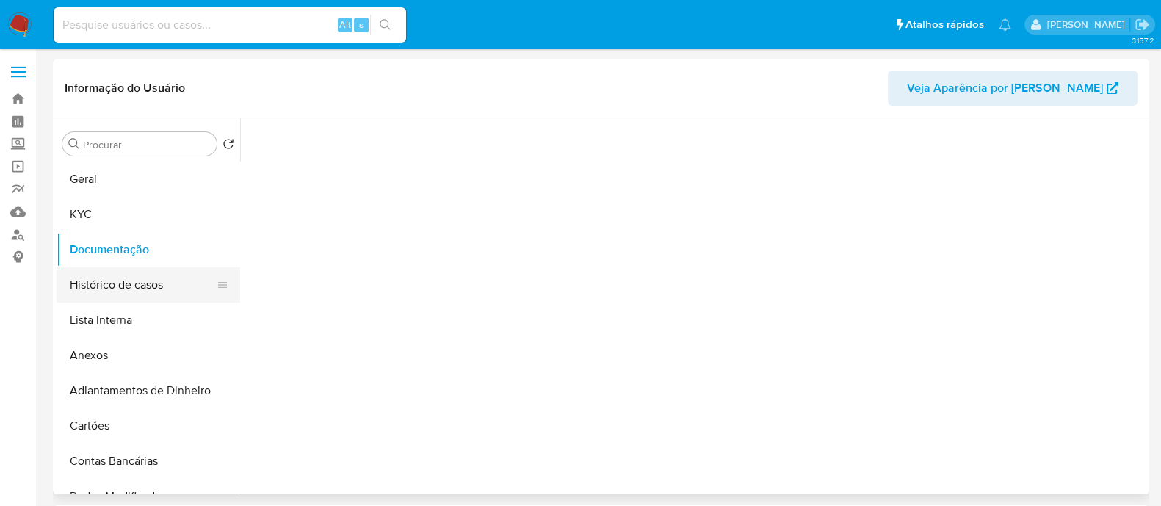
click at [135, 280] on button "Histórico de casos" at bounding box center [143, 284] width 172 height 35
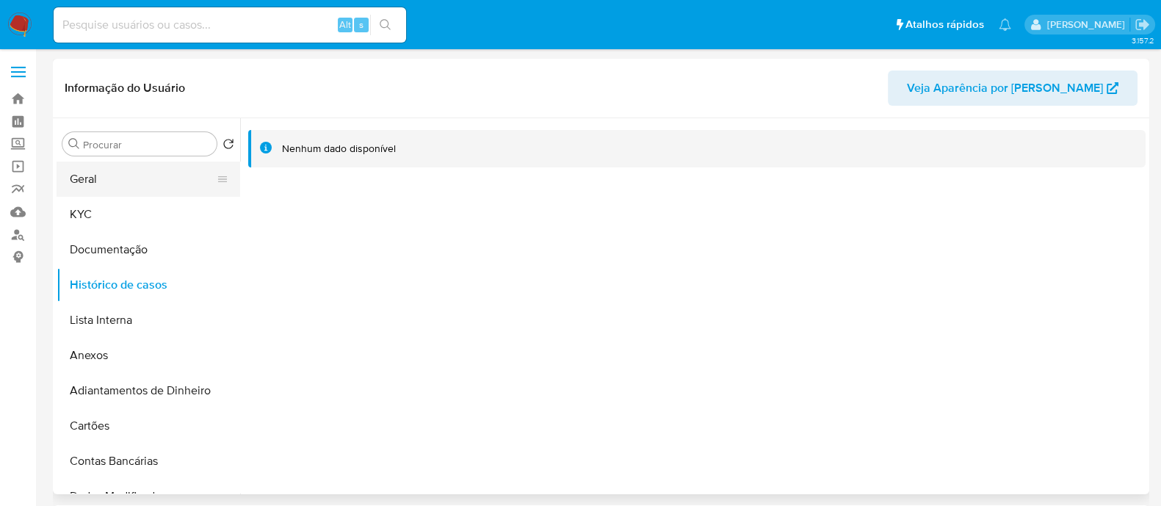
click at [138, 177] on button "Geral" at bounding box center [143, 179] width 172 height 35
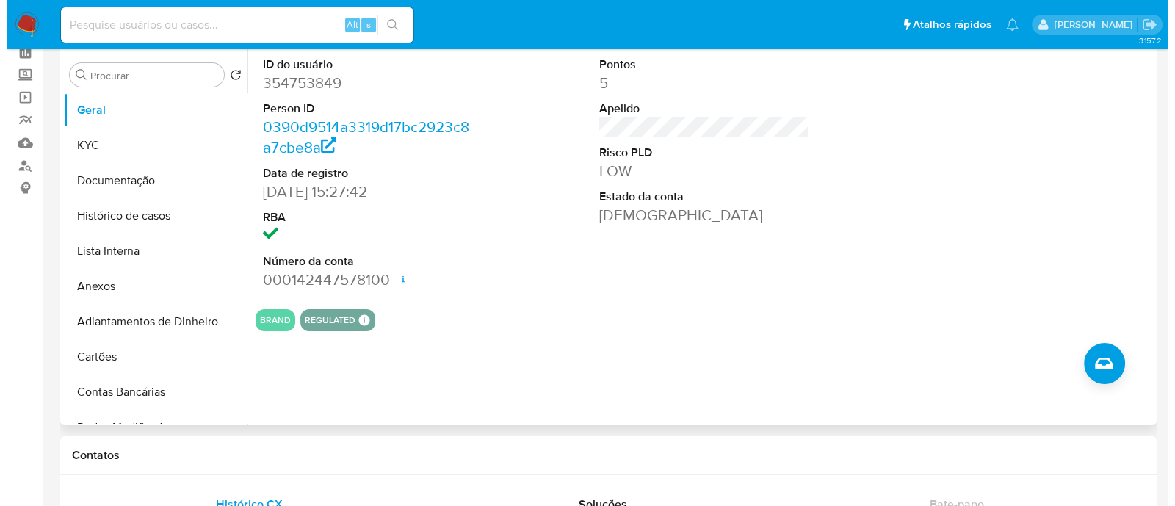
scroll to position [183, 0]
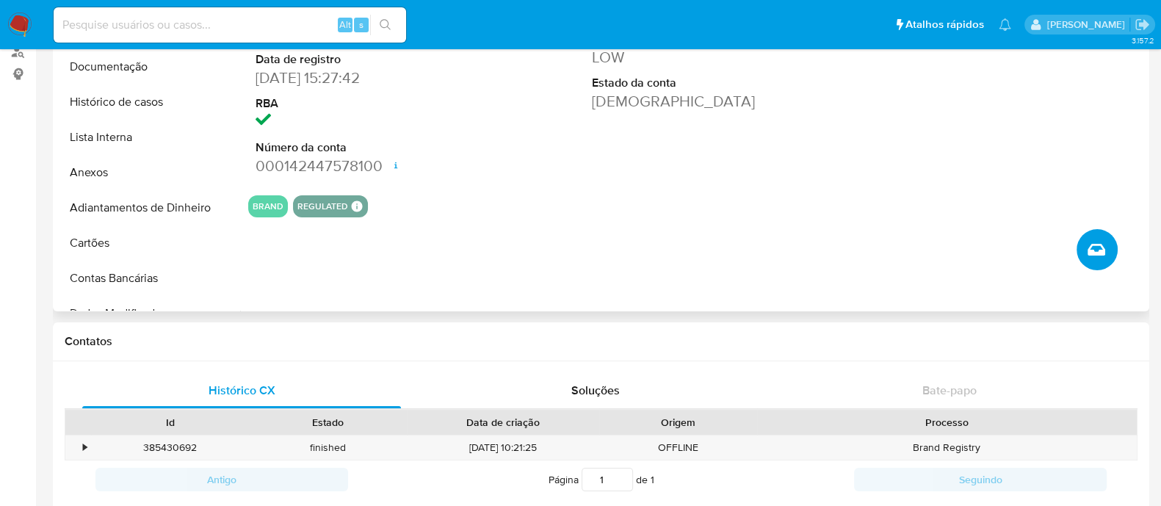
click at [1105, 251] on icon "Criar caso manual" at bounding box center [1097, 250] width 18 height 18
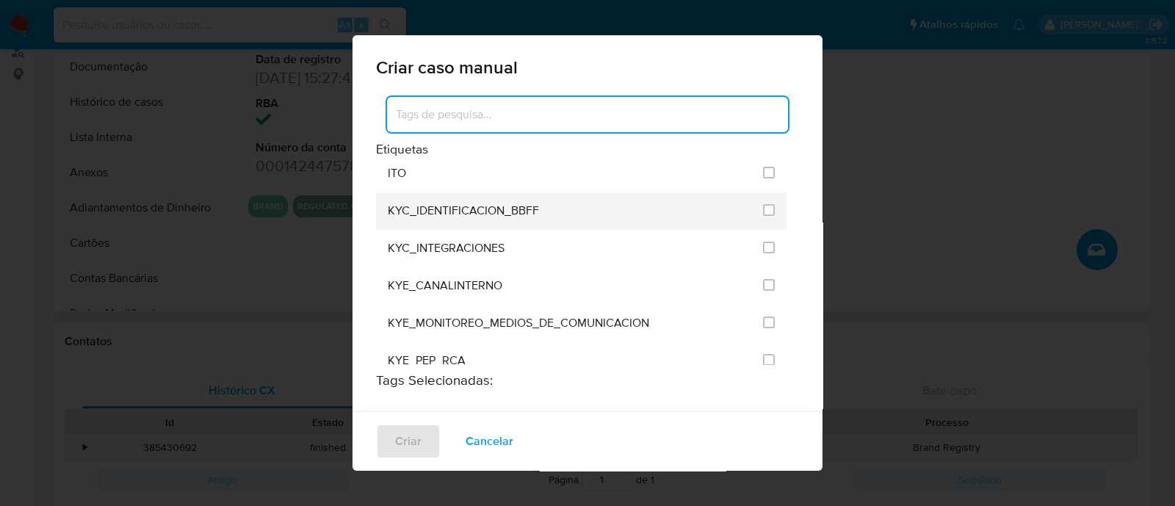
scroll to position [1284, 0]
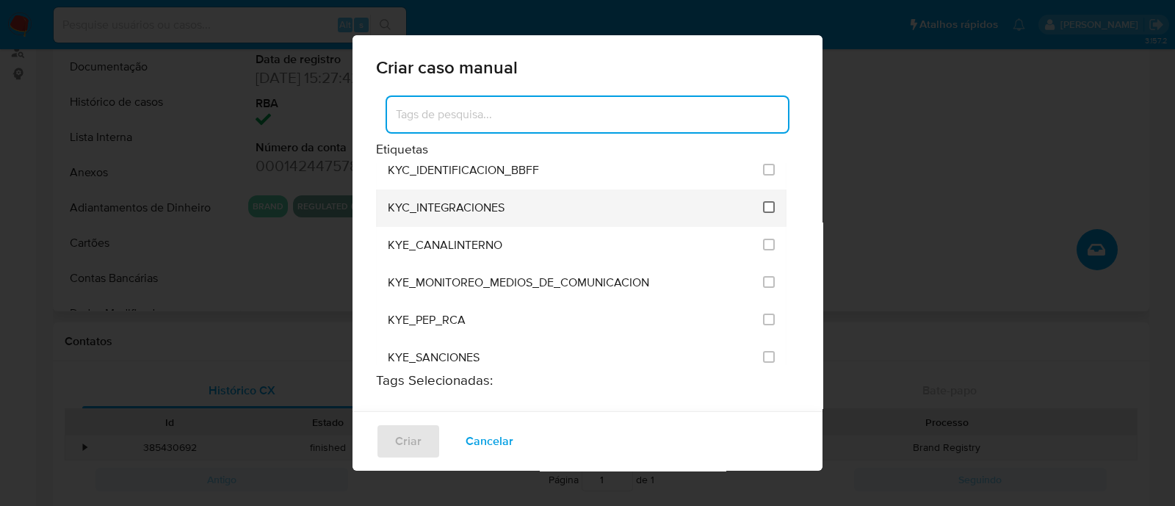
click at [763, 201] on input "2093" at bounding box center [769, 207] width 12 height 12
checkbox input "true"
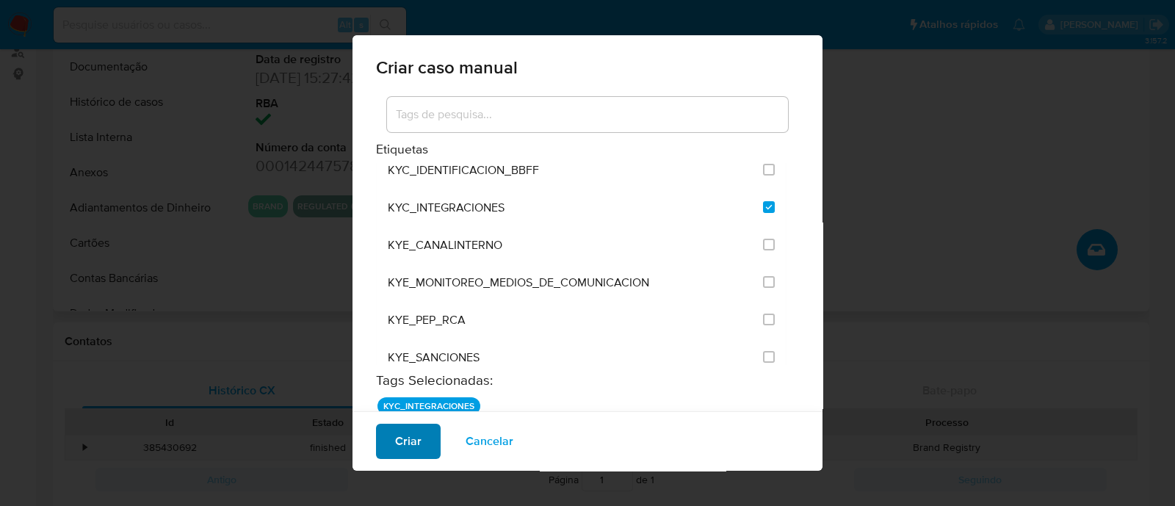
click at [416, 445] on span "Criar" at bounding box center [408, 441] width 26 height 32
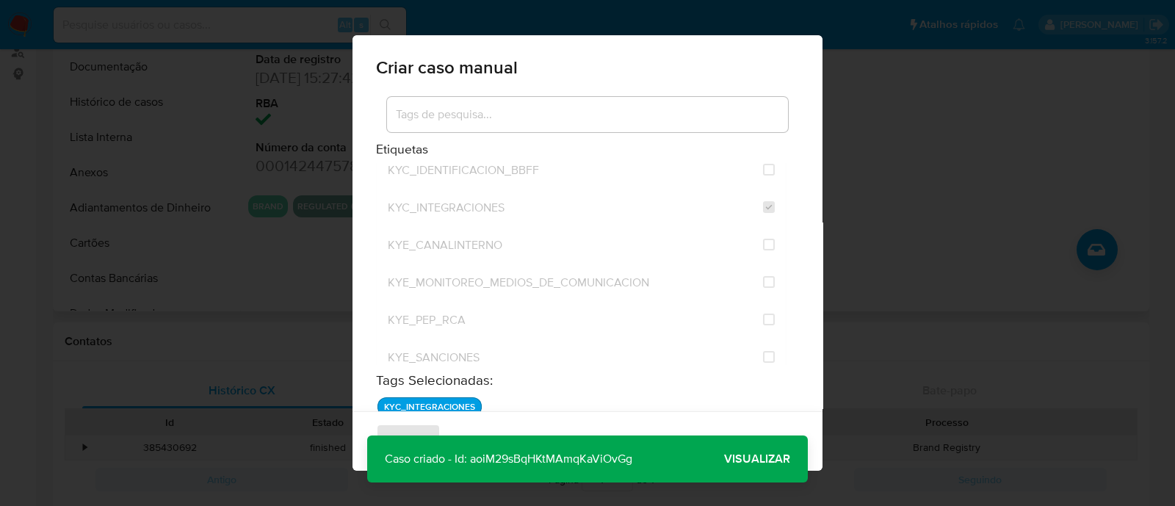
click at [787, 459] on span "Visualizar" at bounding box center [757, 459] width 66 height 0
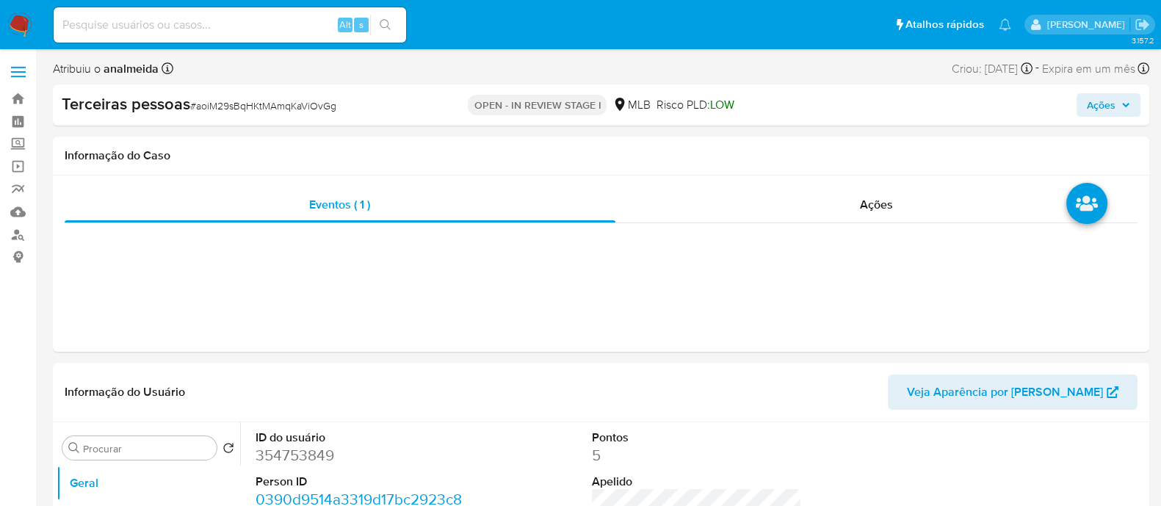
select select "10"
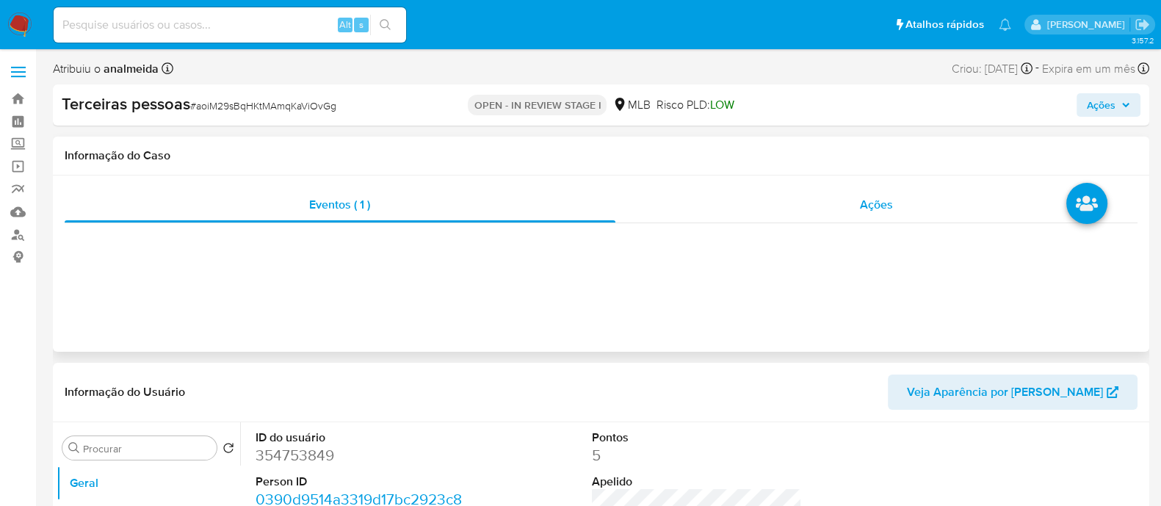
click at [889, 212] on span "Ações" at bounding box center [876, 204] width 33 height 17
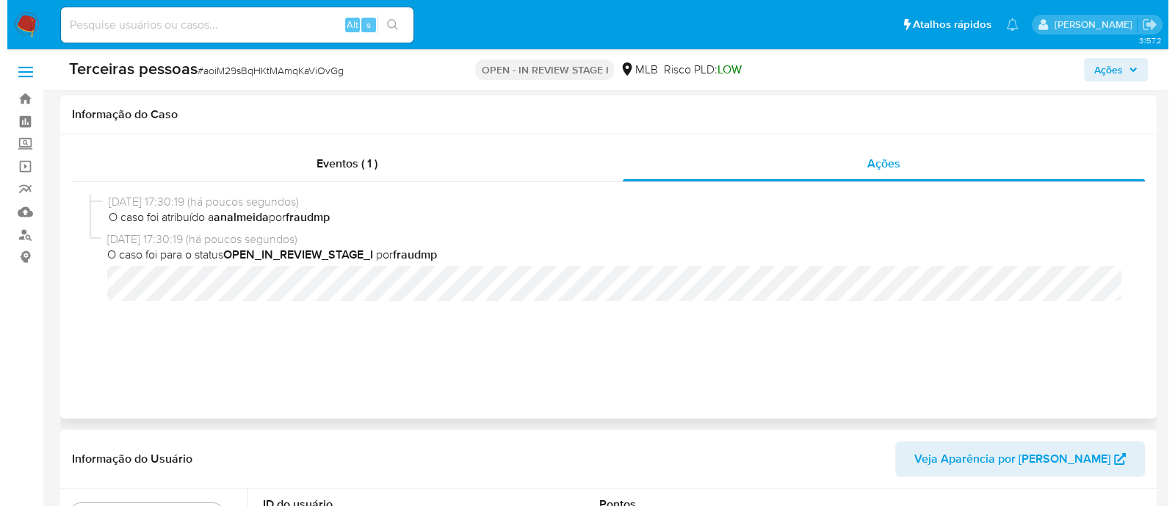
scroll to position [366, 0]
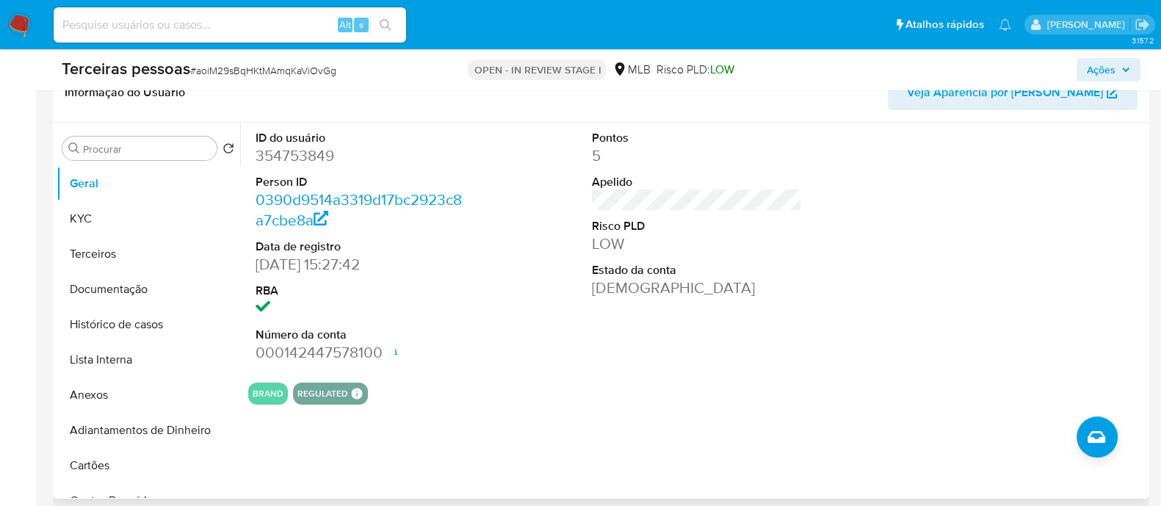
click at [553, 250] on div "ID do usuário 354753849 Person ID 0390d9514a3319d17bc2923c8a7cbe8a Data de regi…" at bounding box center [696, 247] width 897 height 248
click at [114, 398] on button "Anexos" at bounding box center [143, 394] width 172 height 35
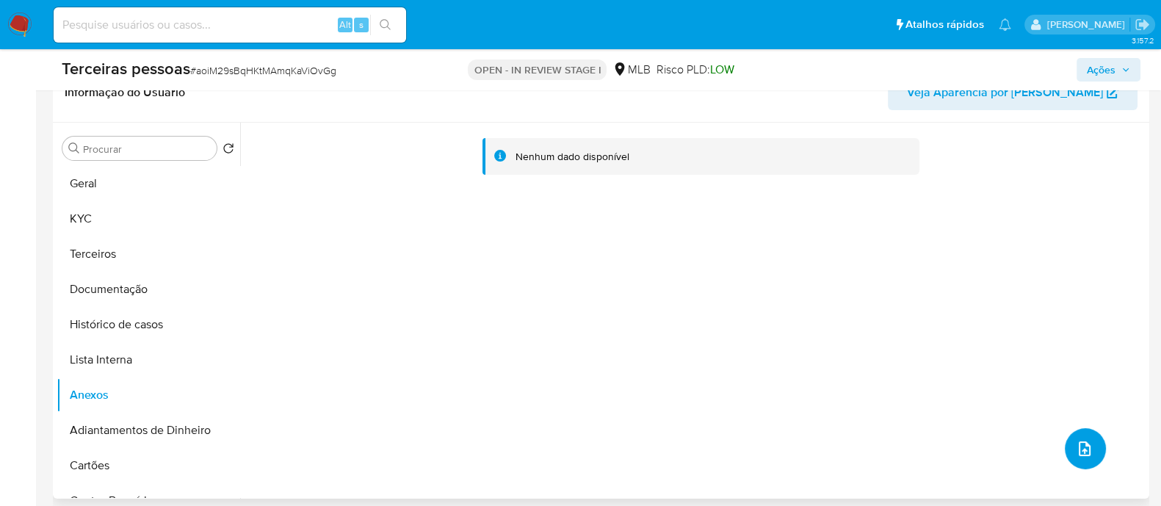
click at [1089, 448] on button "upload-file" at bounding box center [1085, 448] width 41 height 41
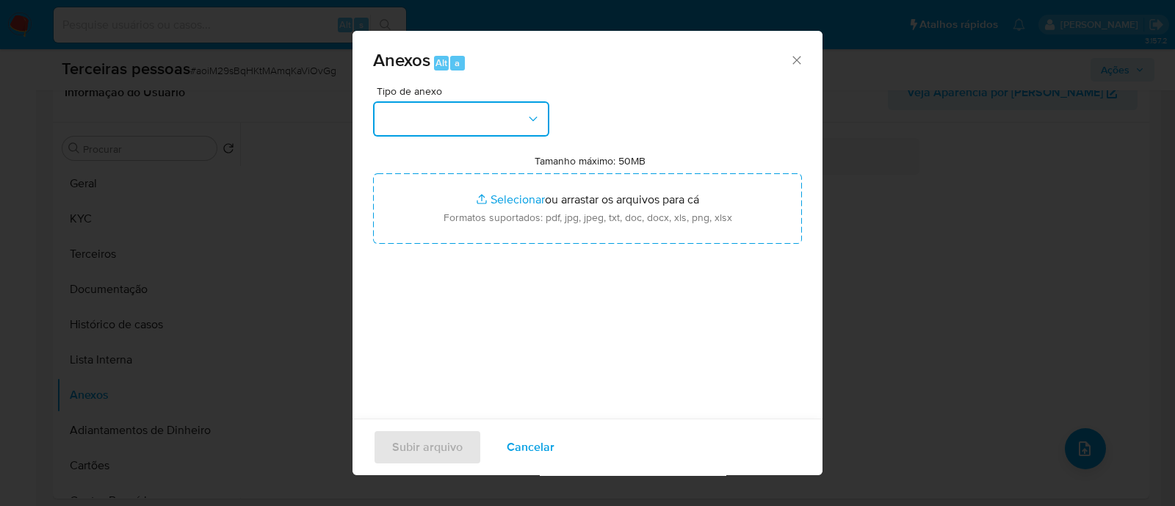
click at [456, 115] on button "button" at bounding box center [461, 118] width 176 height 35
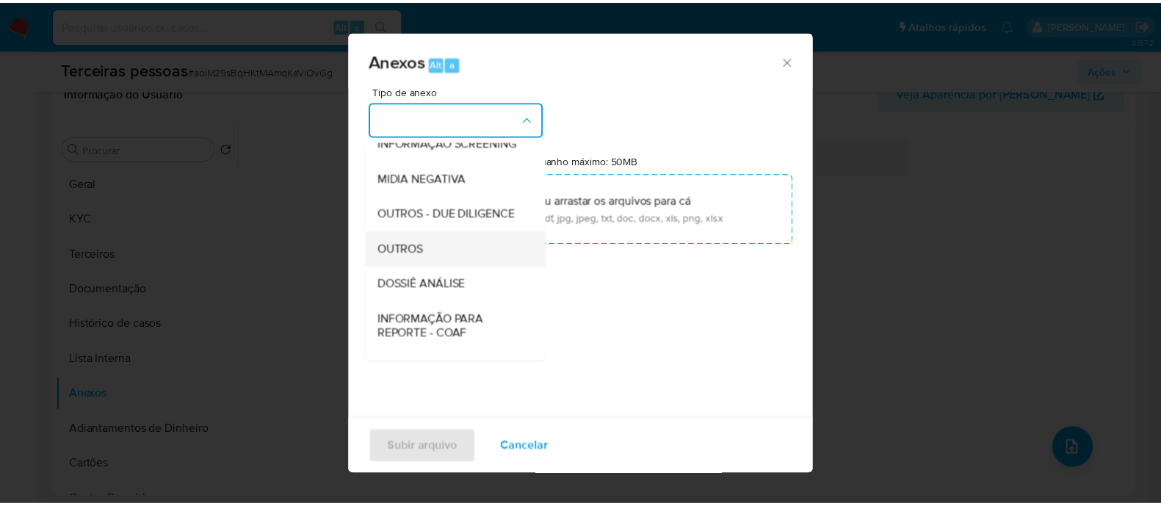
scroll to position [226, 0]
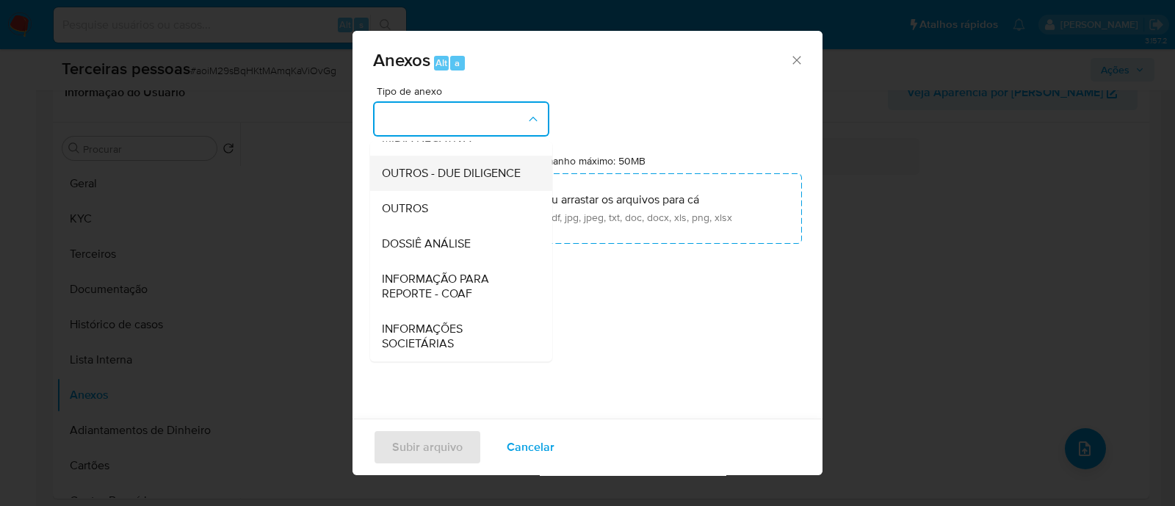
click at [411, 166] on span "OUTROS - DUE DILIGENCE" at bounding box center [451, 173] width 139 height 15
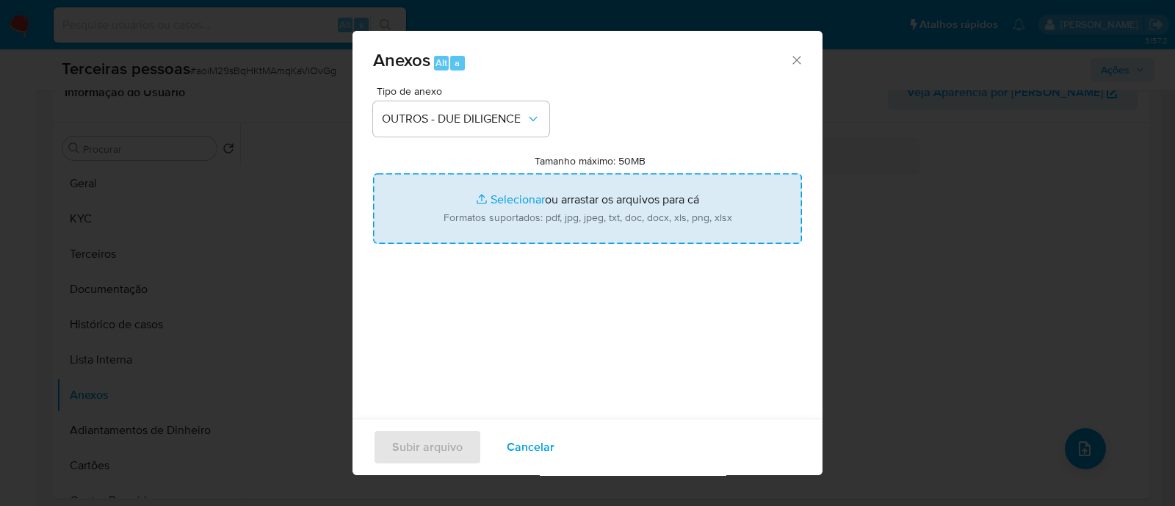
click at [524, 197] on input "Tamanho máximo: 50MB Selecionar arquivos" at bounding box center [587, 208] width 429 height 71
type input "C:\fakepath\Matriz de Risco - SUPER CACHEADA COSMETICOS LTDA.pdf"
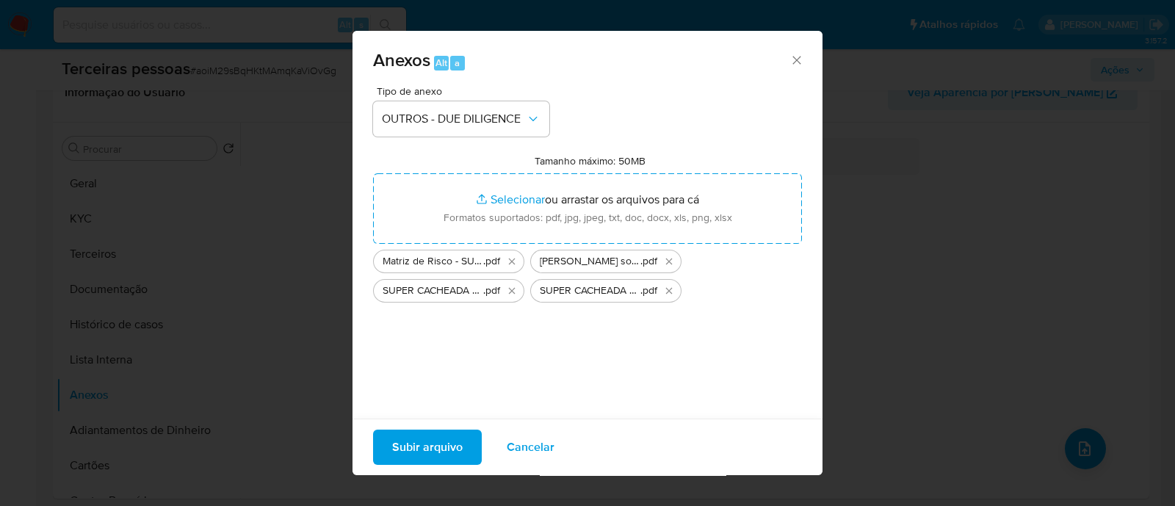
click at [477, 453] on button "Subir arquivo" at bounding box center [427, 447] width 109 height 35
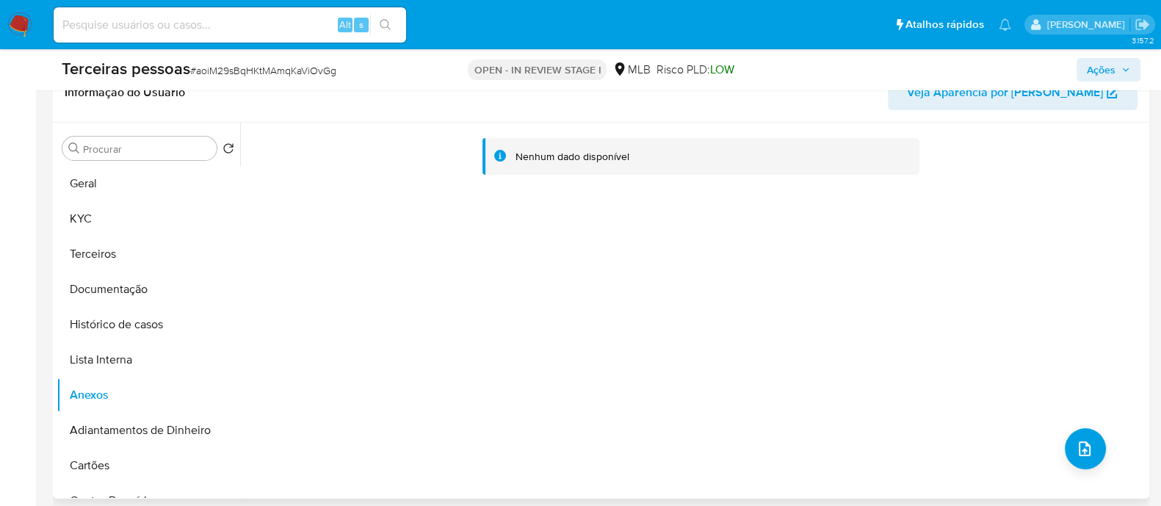
click at [899, 310] on div "Nenhum dado disponível" at bounding box center [693, 311] width 906 height 376
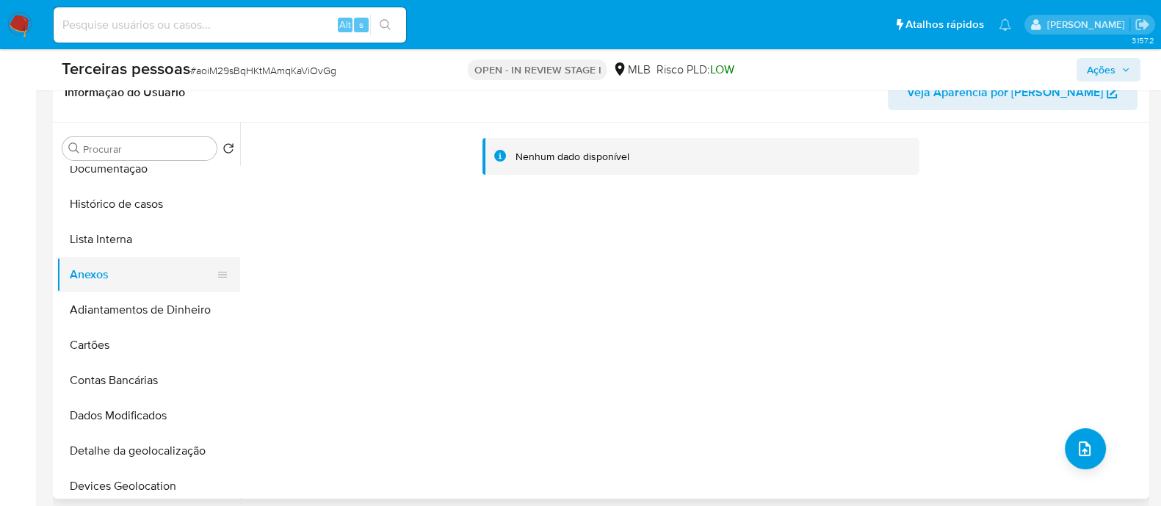
scroll to position [91, 0]
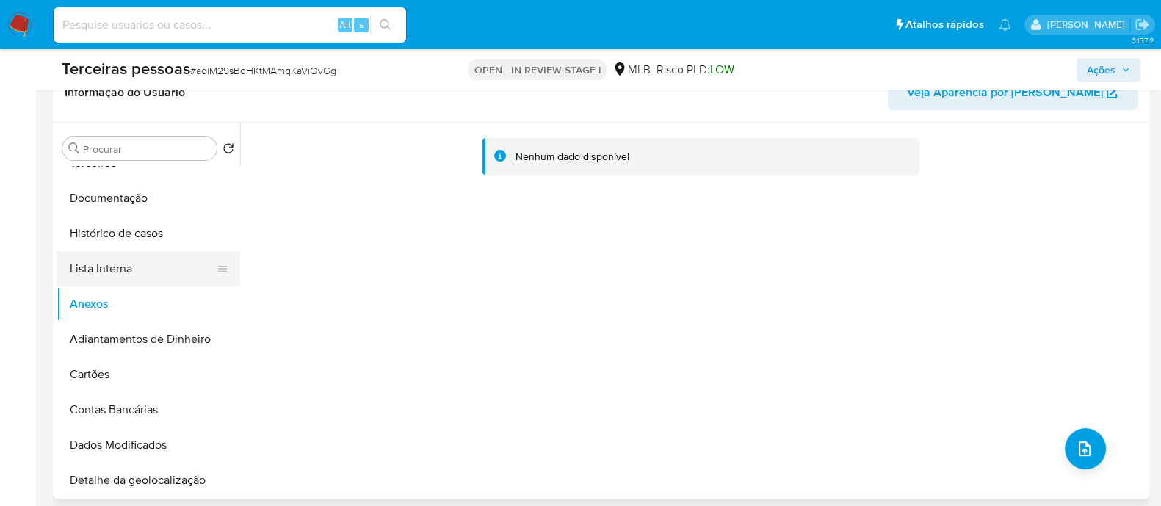
click at [124, 271] on button "Lista Interna" at bounding box center [143, 268] width 172 height 35
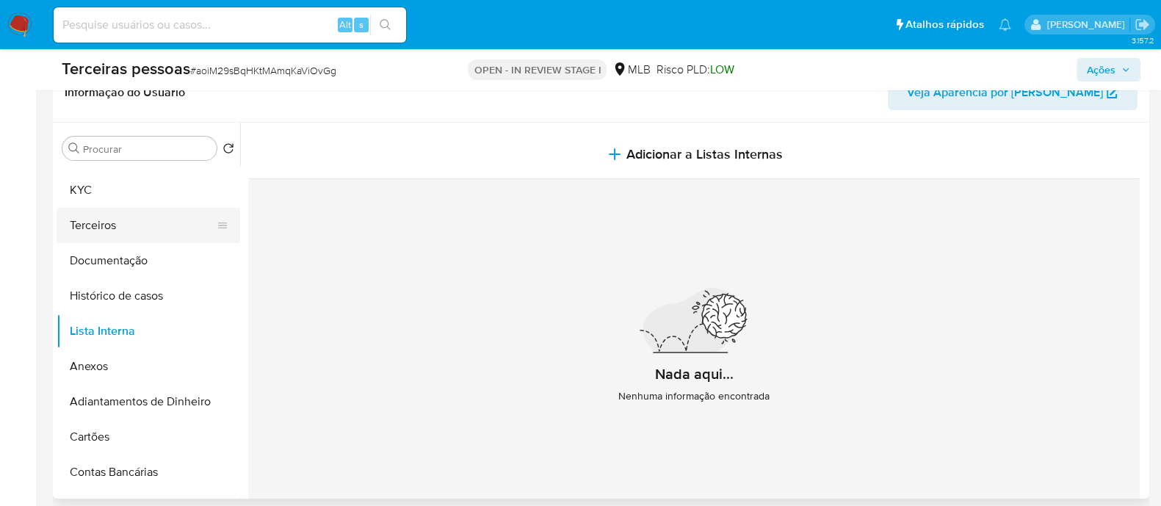
scroll to position [0, 0]
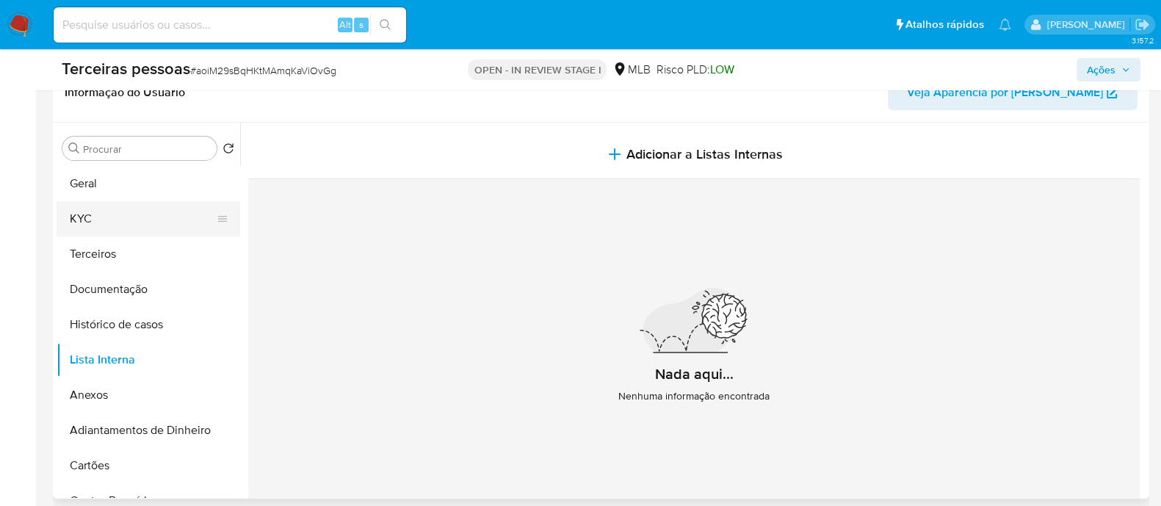
click at [103, 219] on button "KYC" at bounding box center [143, 218] width 172 height 35
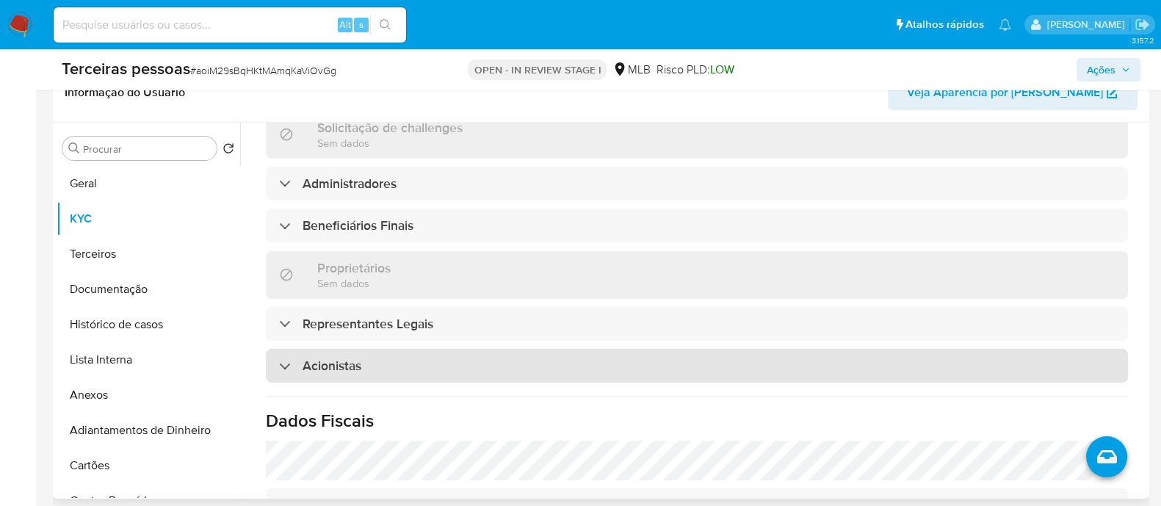
scroll to position [625, 0]
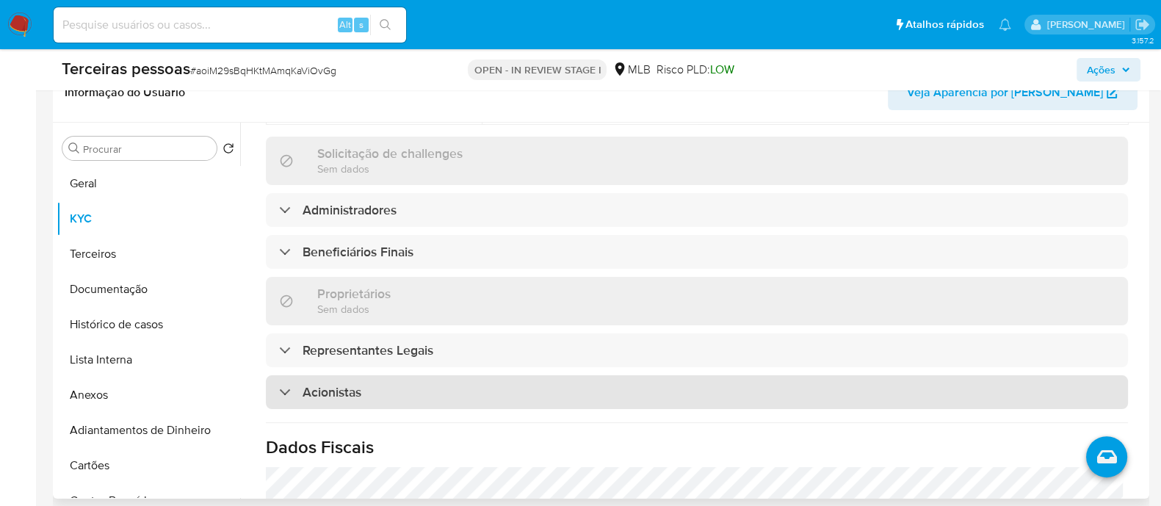
click at [477, 375] on div "Acionistas" at bounding box center [697, 392] width 862 height 34
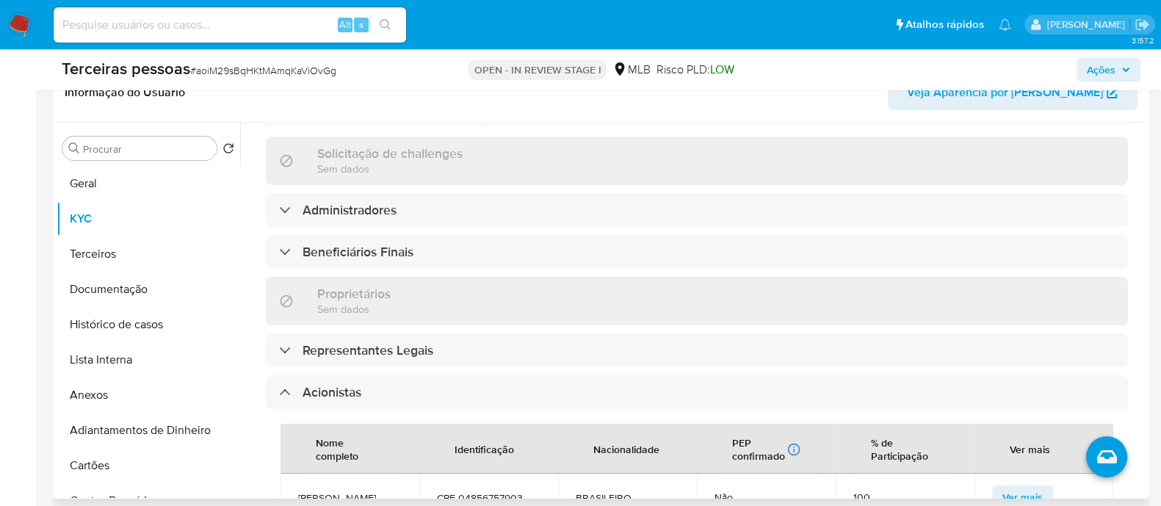
scroll to position [258, 0]
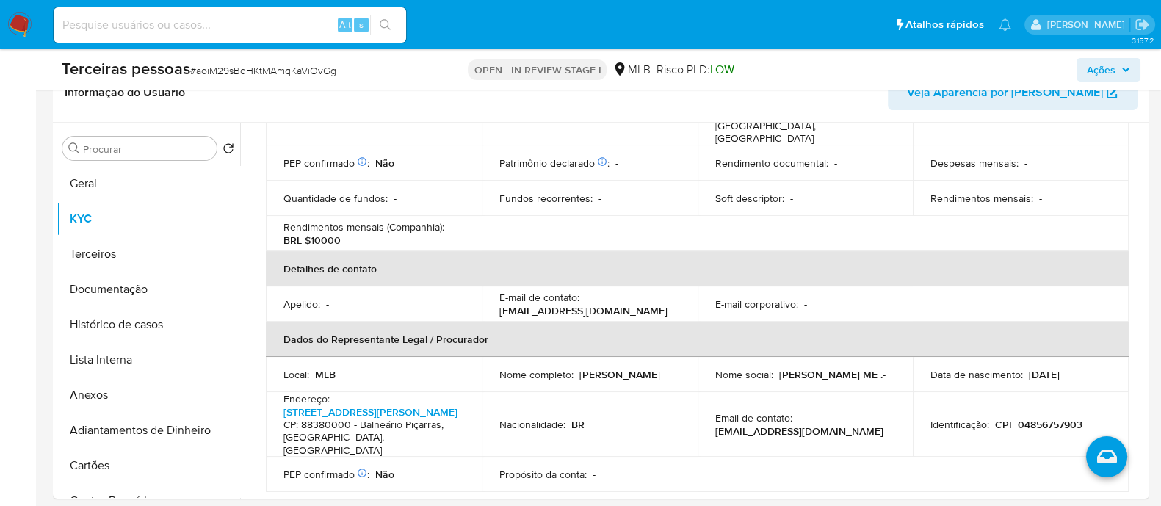
click at [1098, 71] on span "Ações" at bounding box center [1101, 70] width 29 height 24
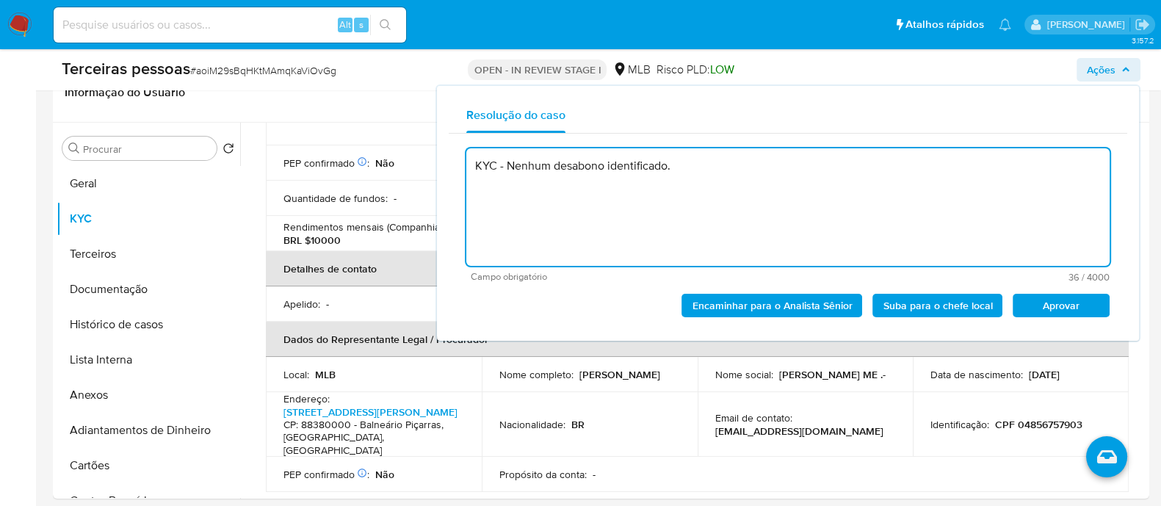
click at [1071, 306] on span "Aprovar" at bounding box center [1061, 305] width 76 height 21
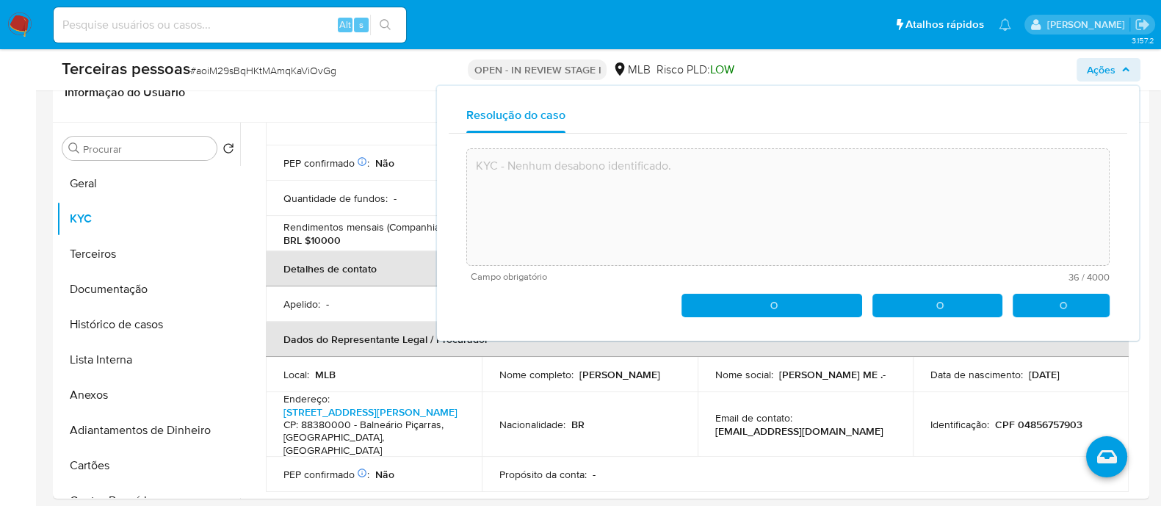
type textarea "KYC - Nenhum desabono identificado."
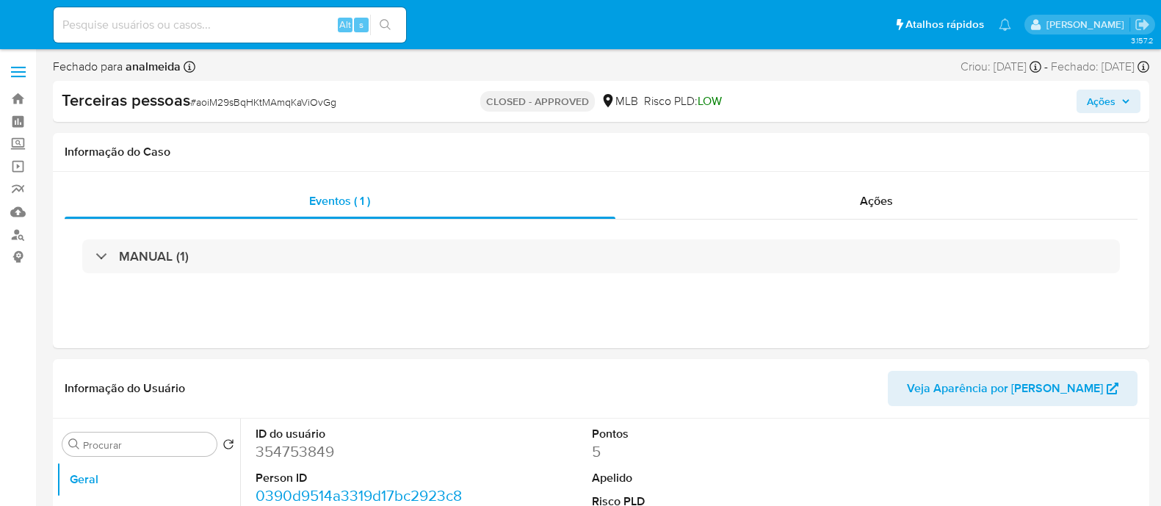
select select "10"
